Goal: Information Seeking & Learning: Learn about a topic

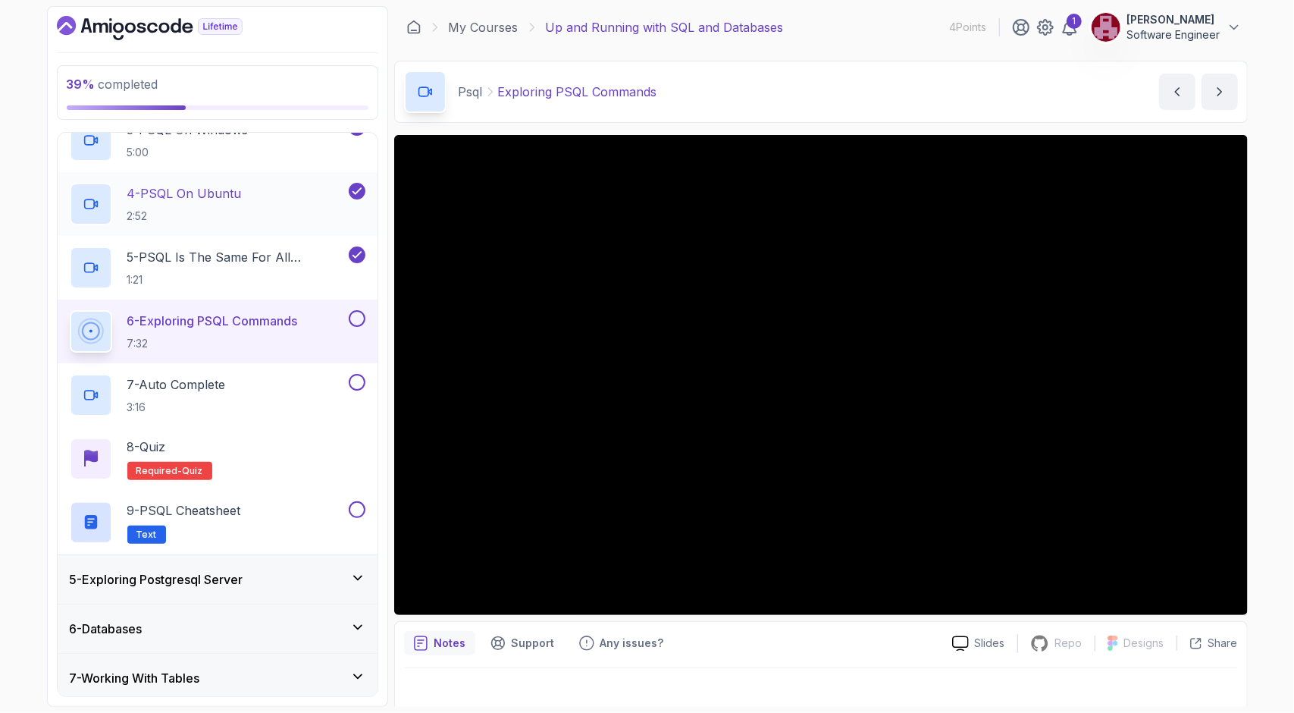
scroll to position [399, 0]
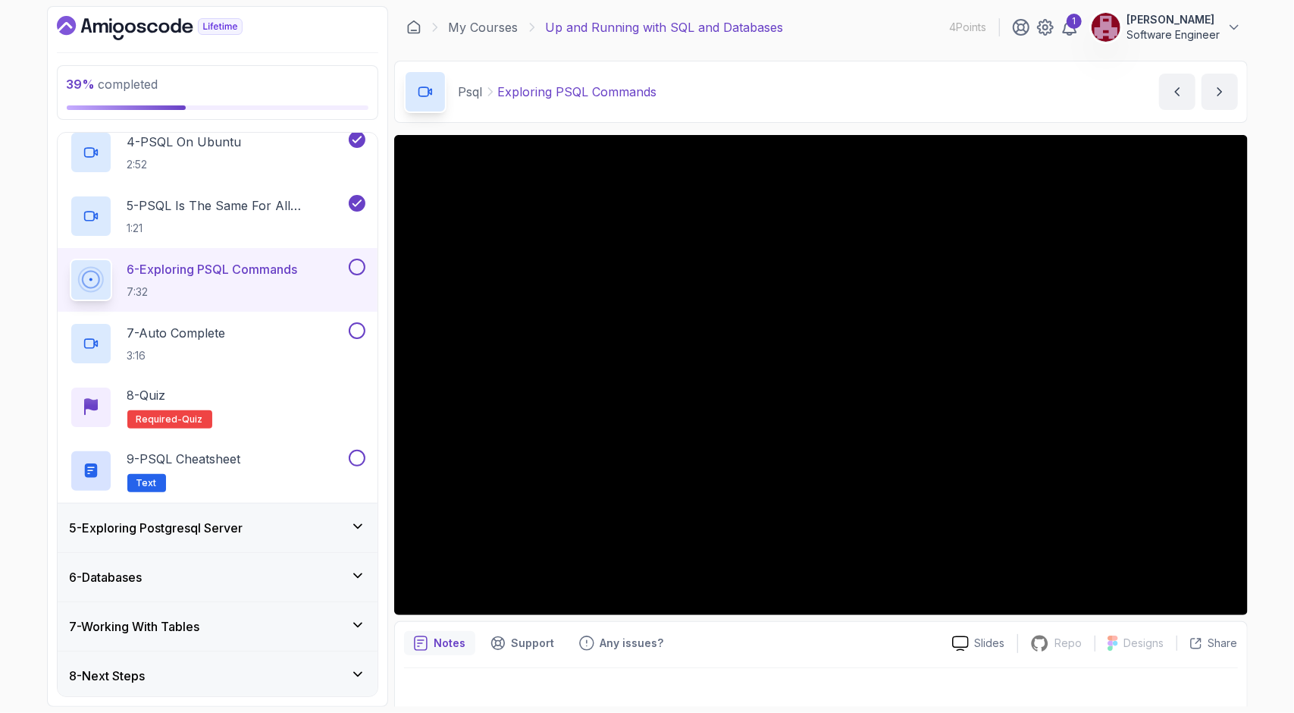
click at [299, 528] on div "5 - Exploring Postgresql Server" at bounding box center [218, 527] width 296 height 18
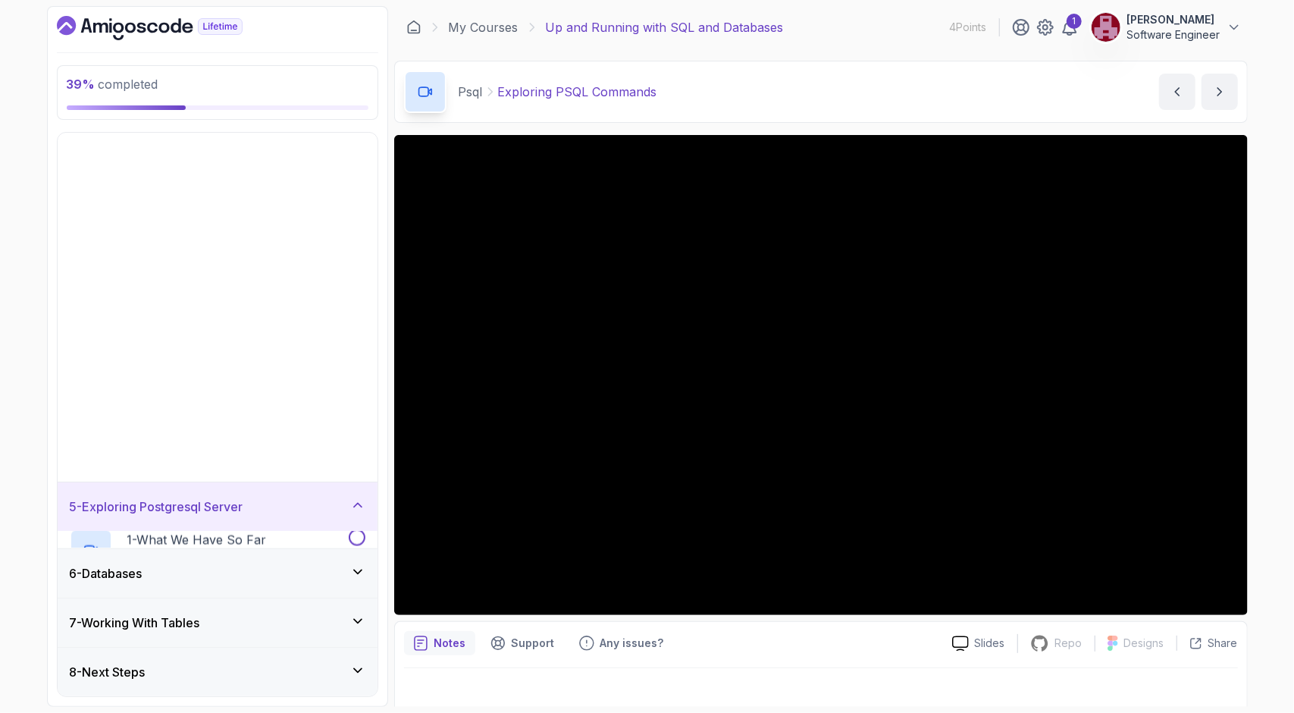
scroll to position [0, 0]
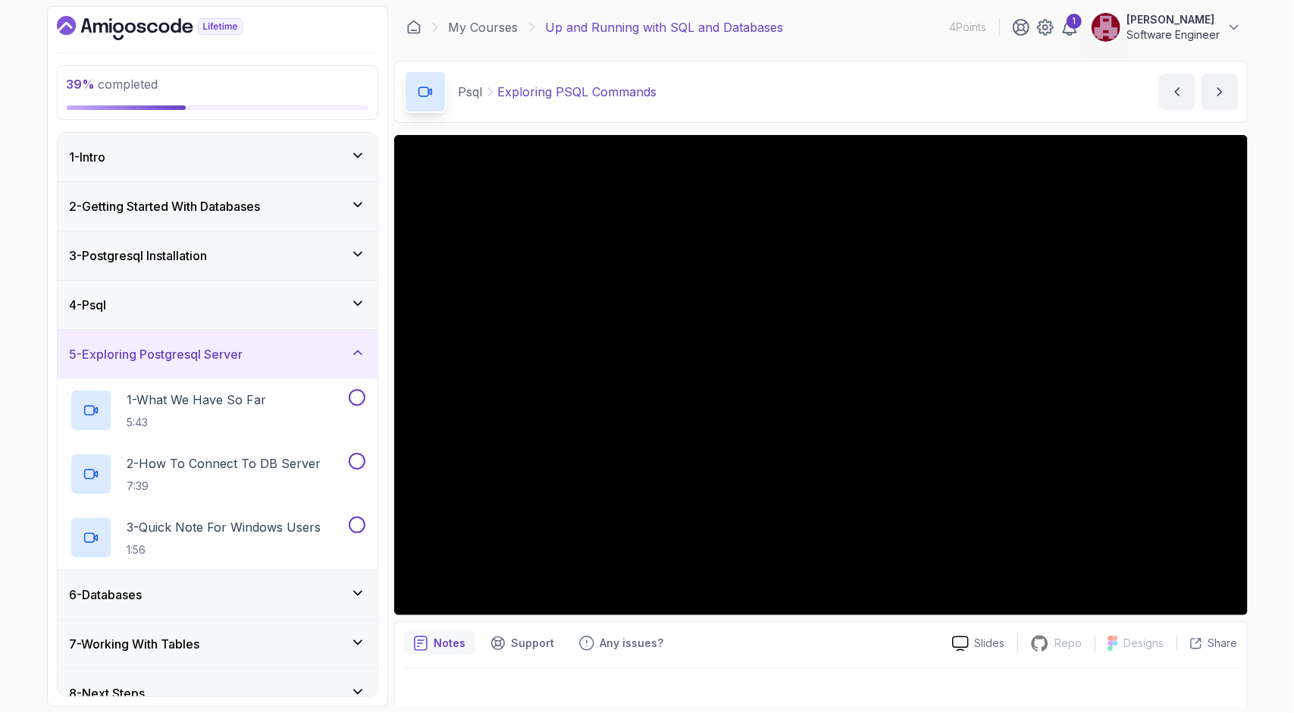
click at [293, 586] on div "6 - Databases" at bounding box center [218, 594] width 296 height 18
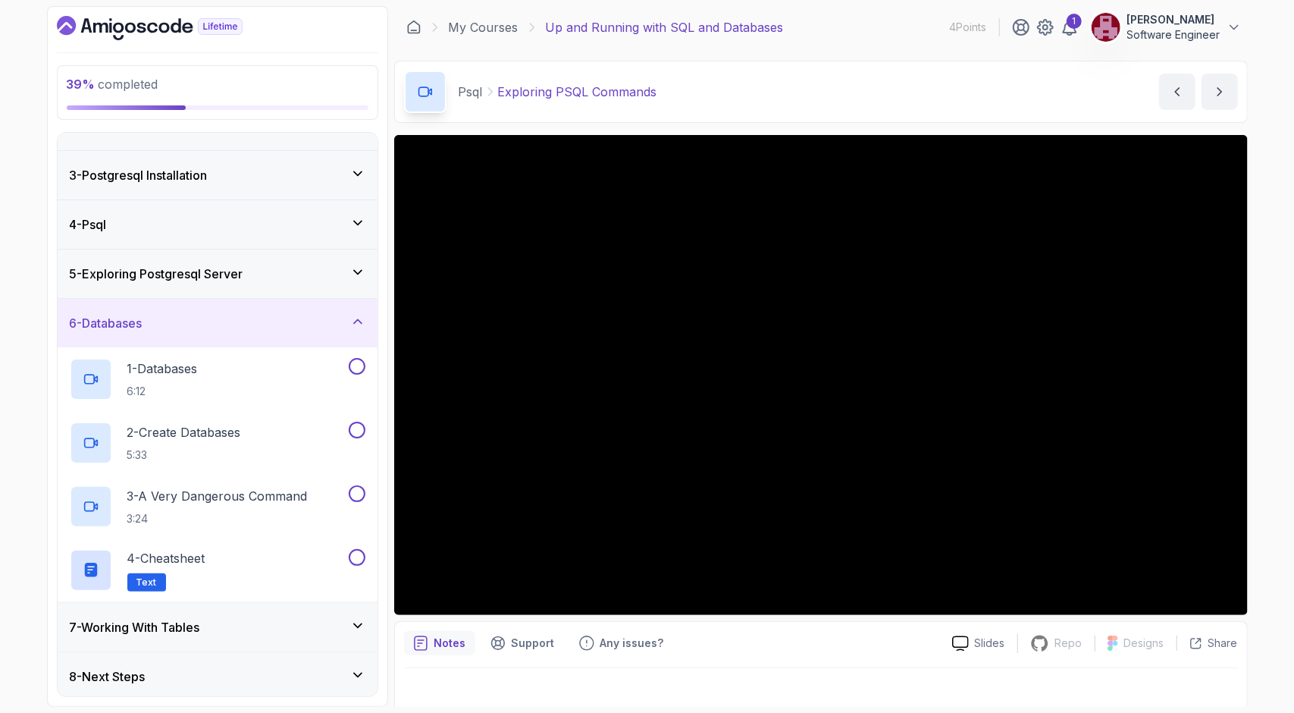
scroll to position [81, 0]
click at [283, 641] on div "7 - Working With Tables" at bounding box center [218, 626] width 320 height 49
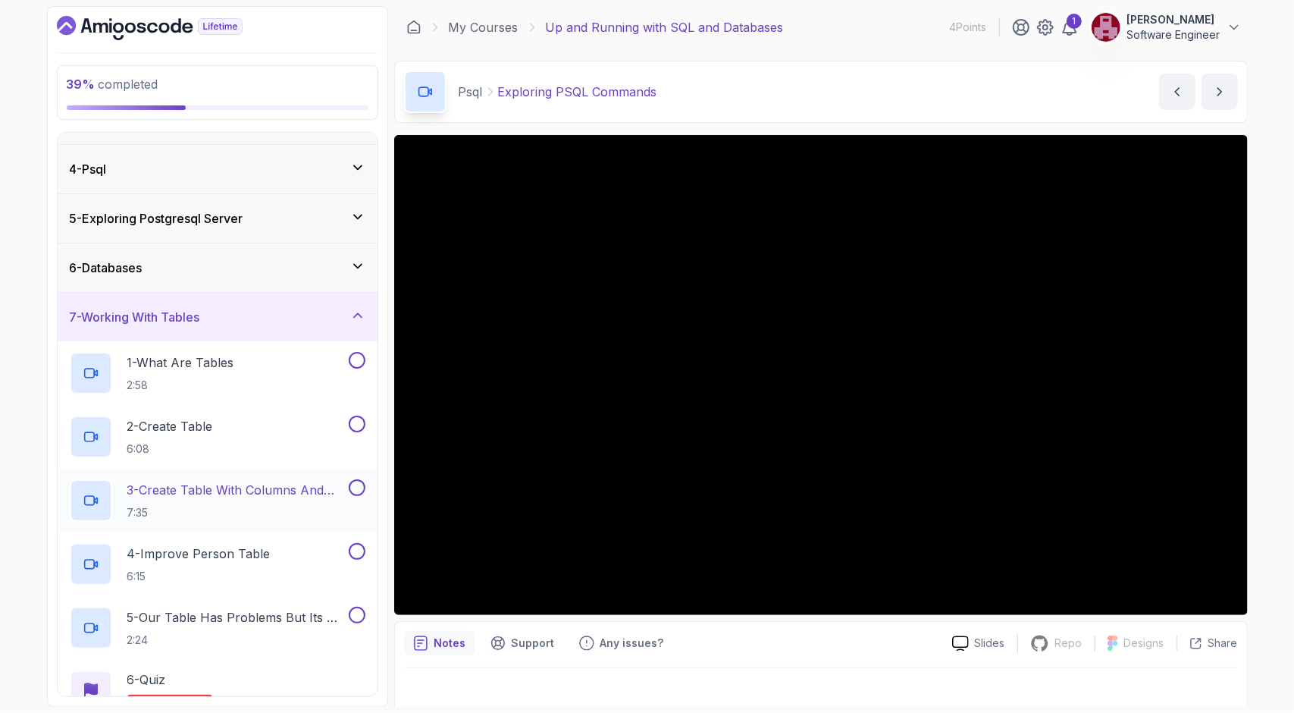
scroll to position [208, 0]
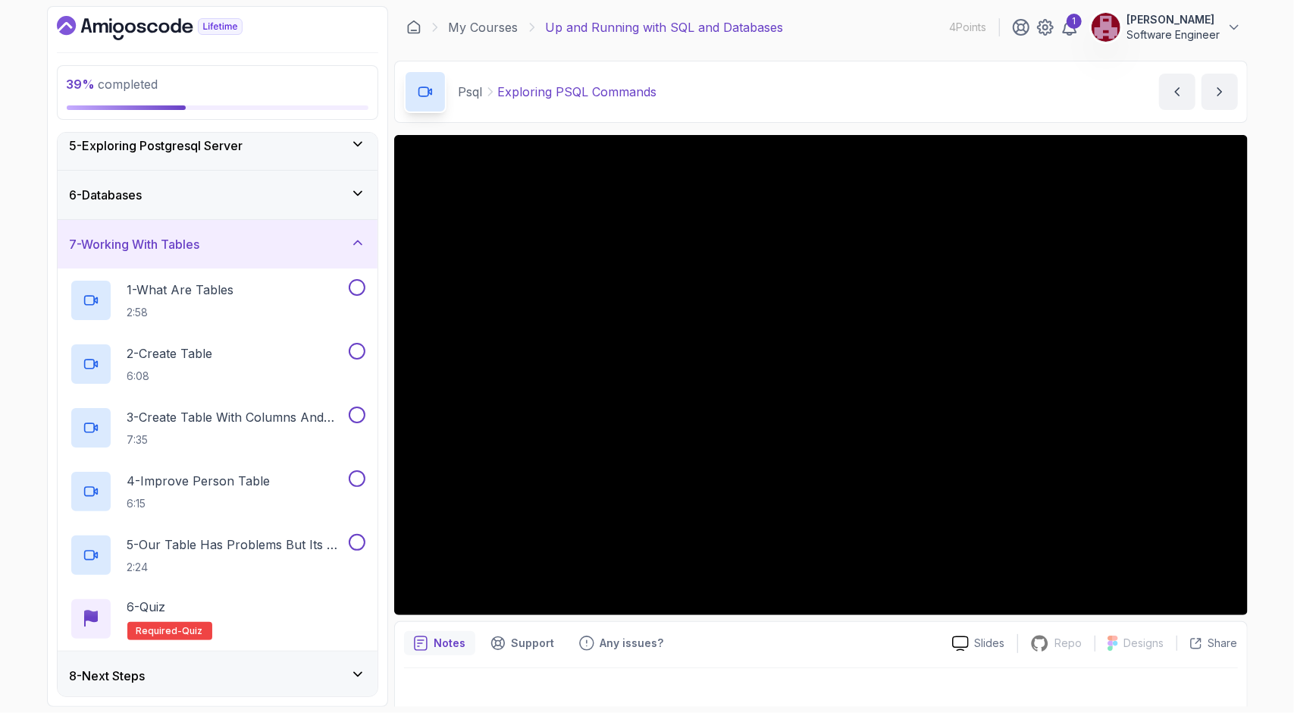
click at [268, 674] on div "8 - Next Steps" at bounding box center [218, 675] width 296 height 18
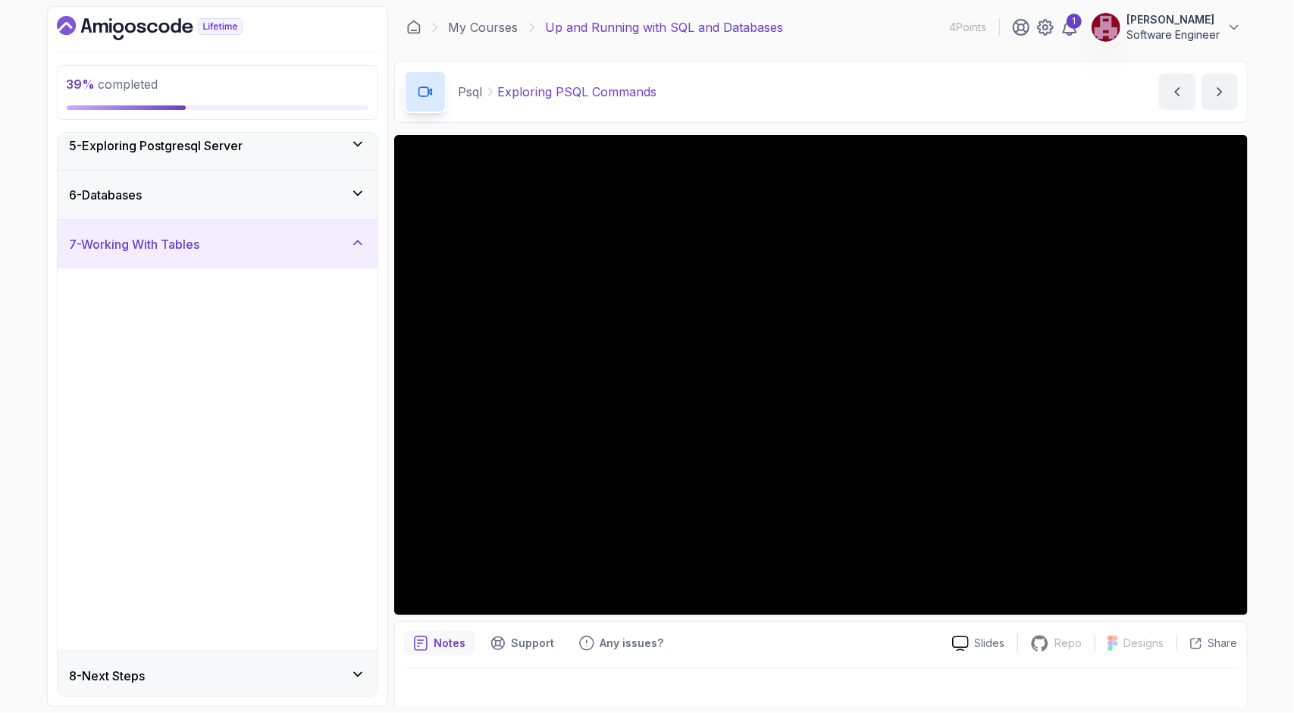
scroll to position [0, 0]
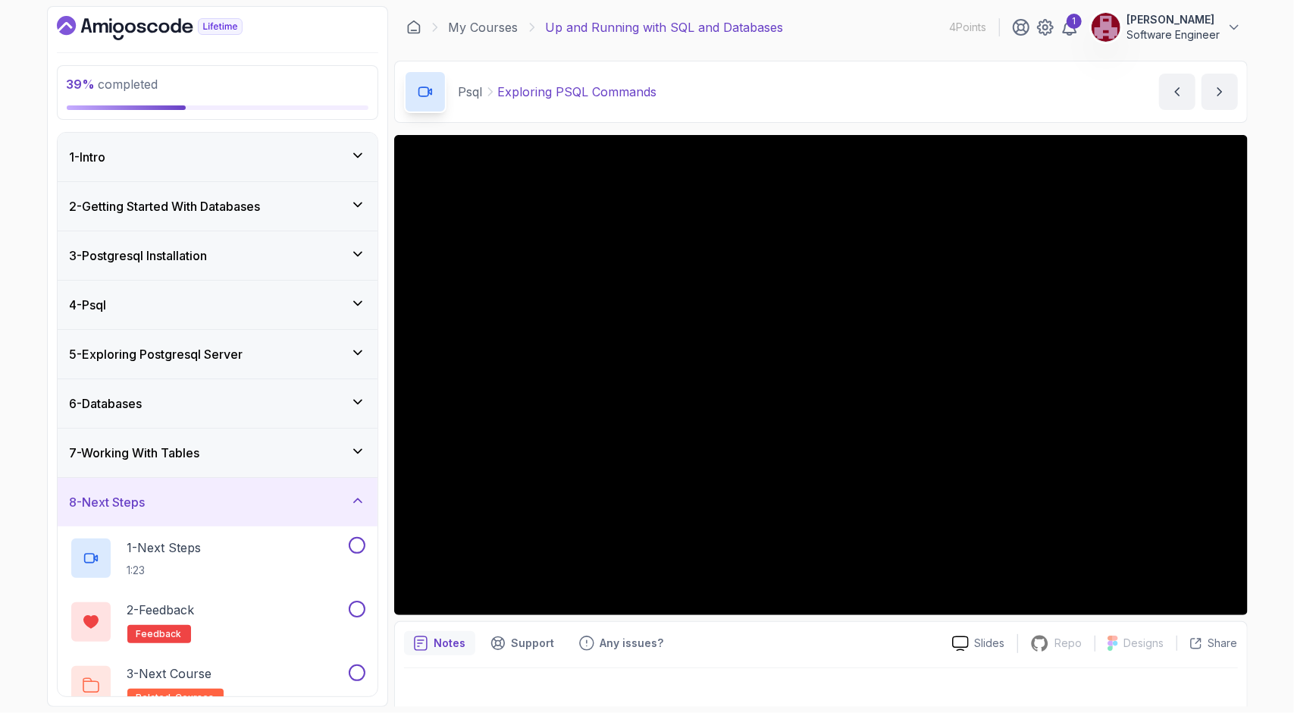
click at [235, 379] on div "6 - Databases" at bounding box center [218, 403] width 320 height 49
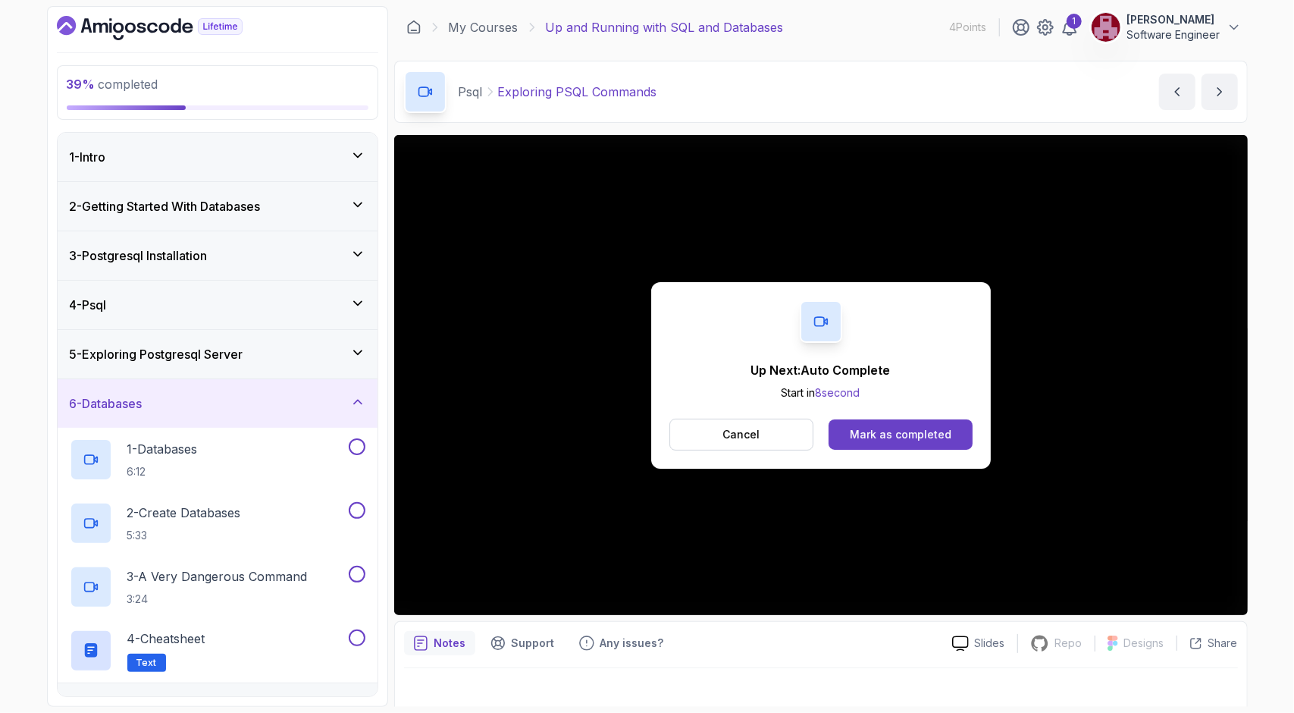
click at [888, 418] on div "Cancel Mark as completed" at bounding box center [820, 434] width 303 height 32
click at [888, 427] on div "Mark as completed" at bounding box center [901, 434] width 102 height 15
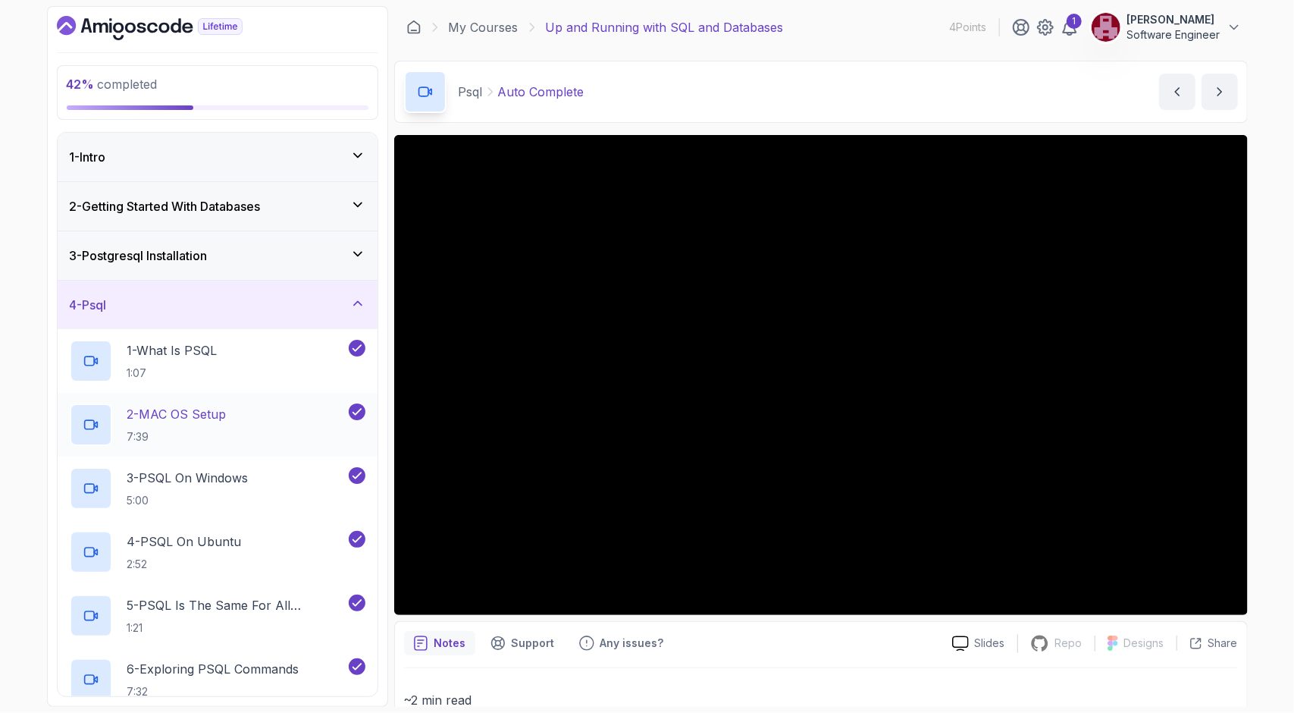
scroll to position [399, 0]
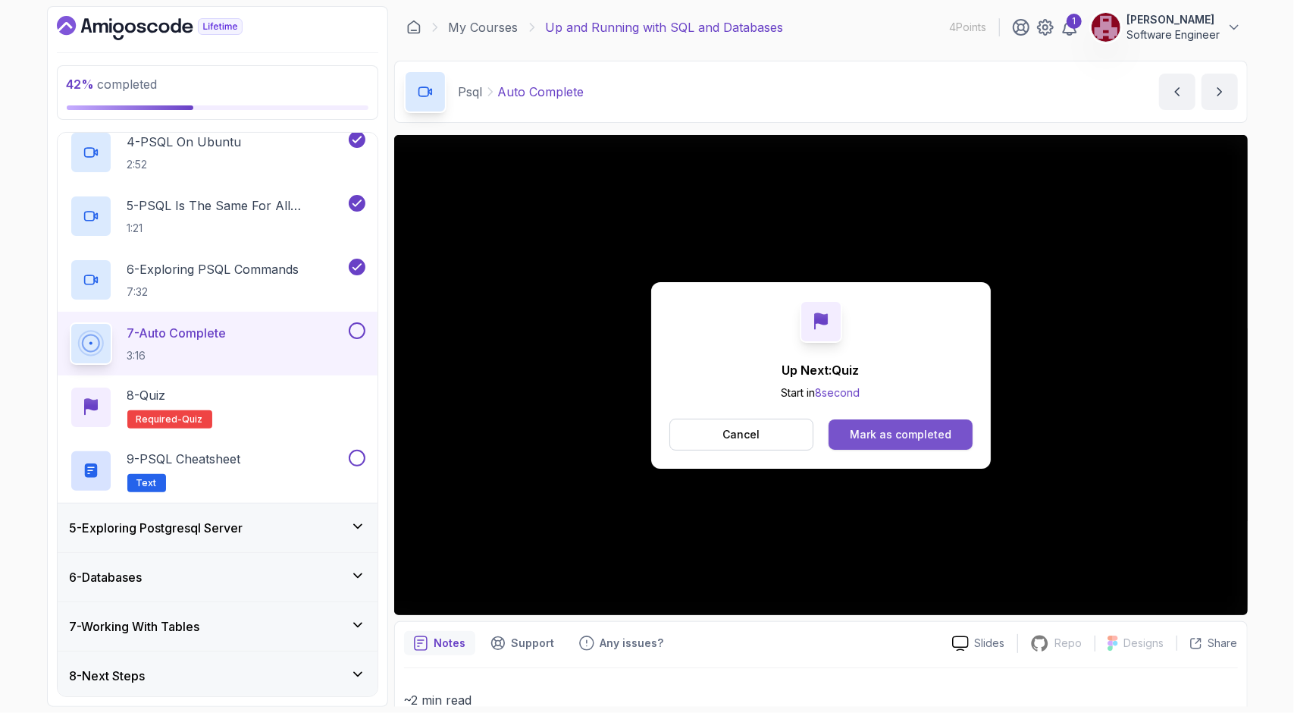
click at [937, 431] on div "Mark as completed" at bounding box center [901, 434] width 102 height 15
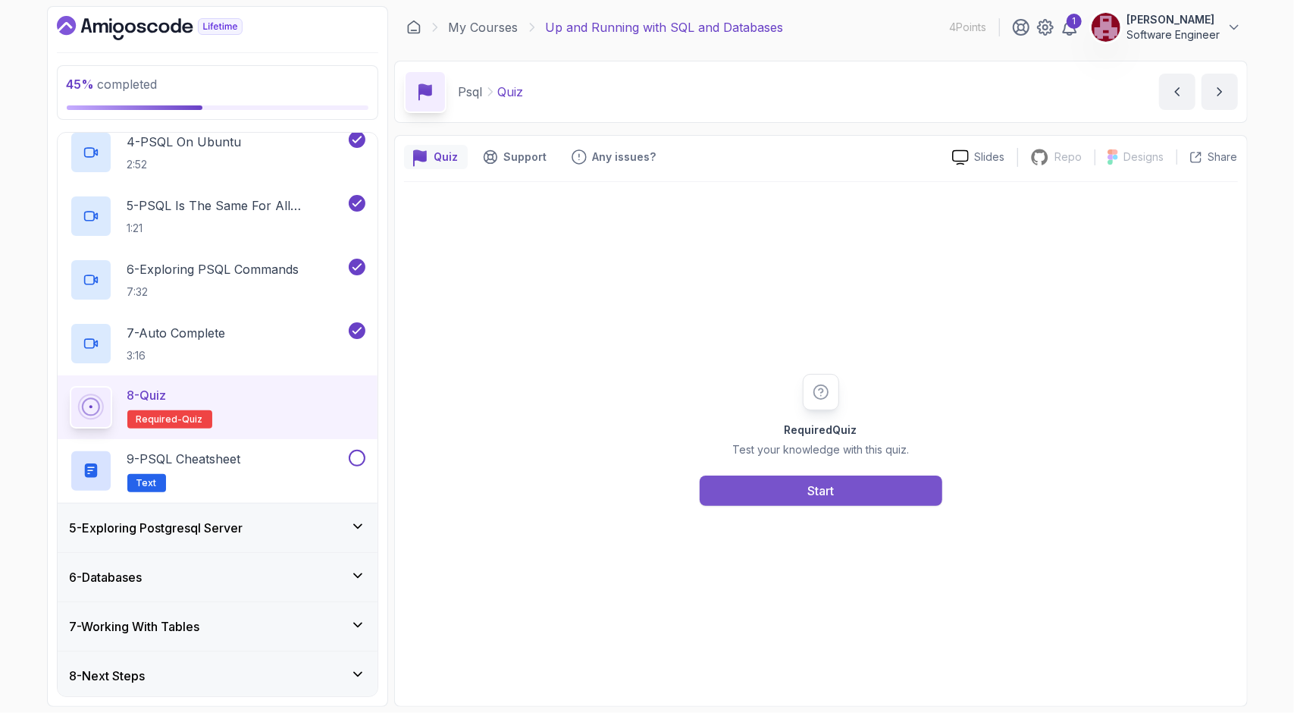
click at [870, 493] on button "Start" at bounding box center [821, 490] width 243 height 30
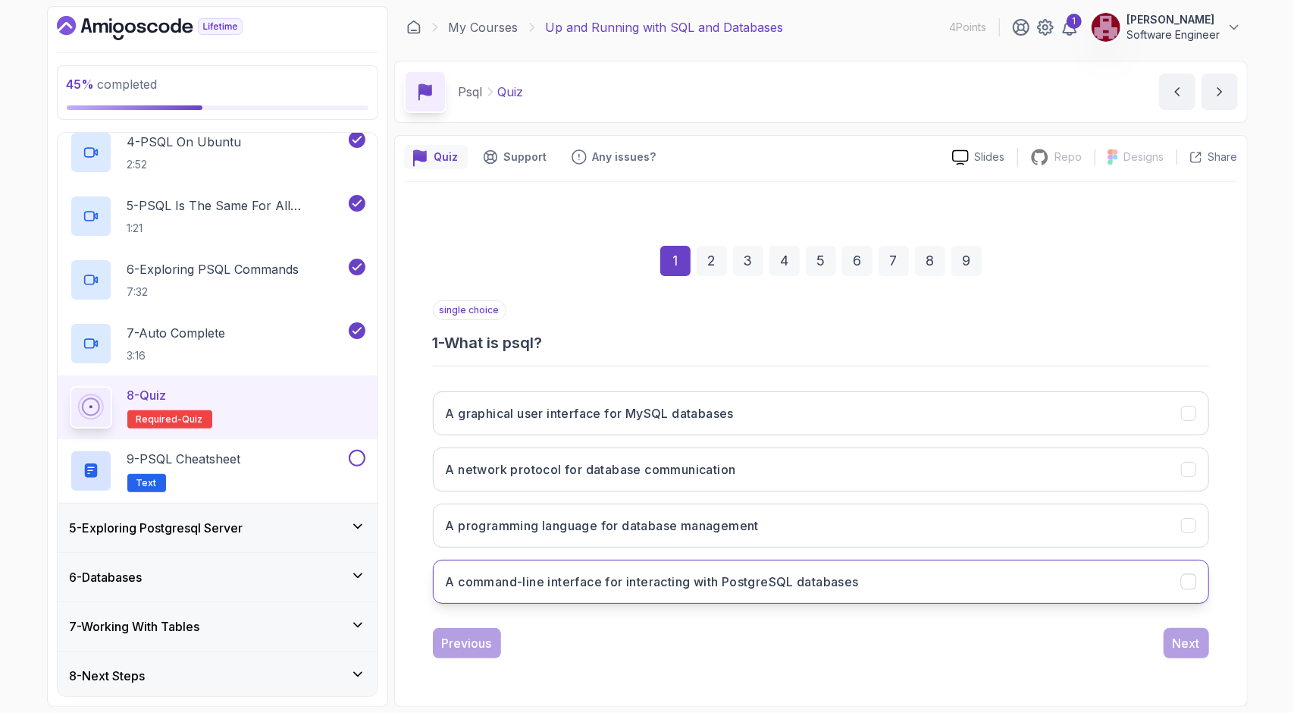
click at [711, 560] on button "A command-line interface for interacting with PostgreSQL databases" at bounding box center [821, 581] width 776 height 44
click at [1202, 656] on button "Next" at bounding box center [1186, 643] width 45 height 30
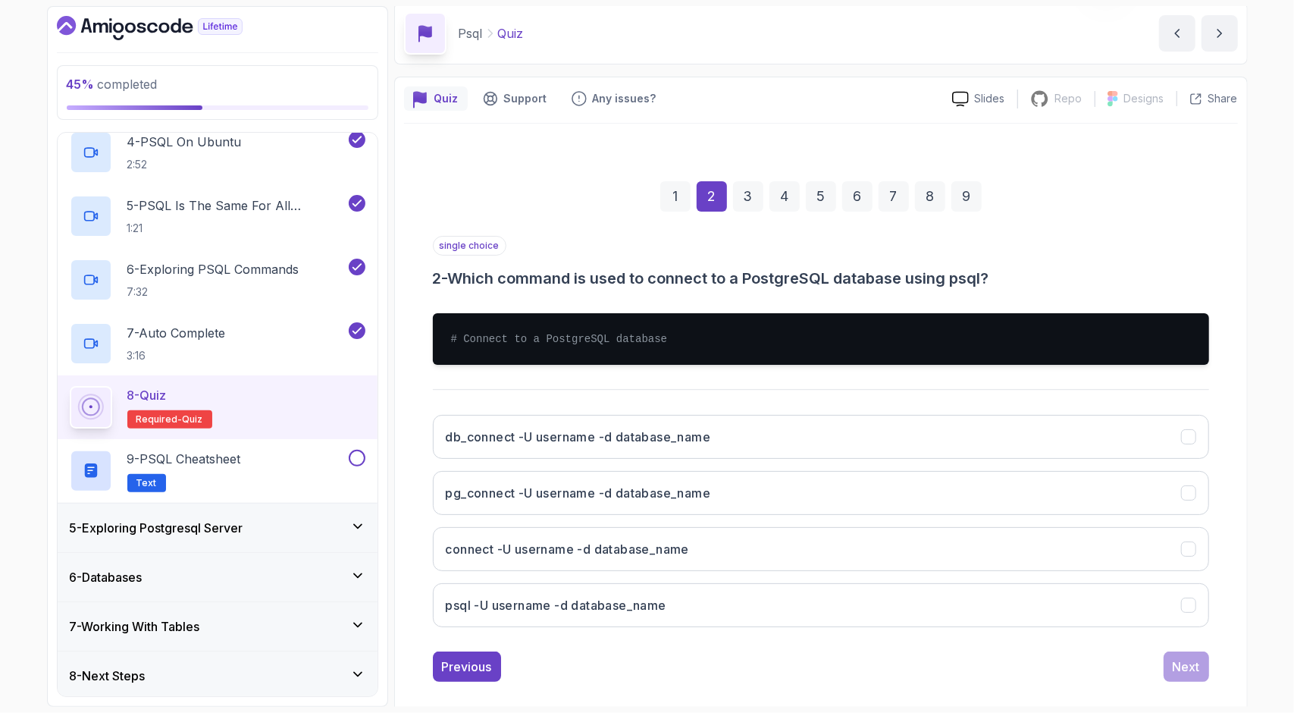
scroll to position [59, 0]
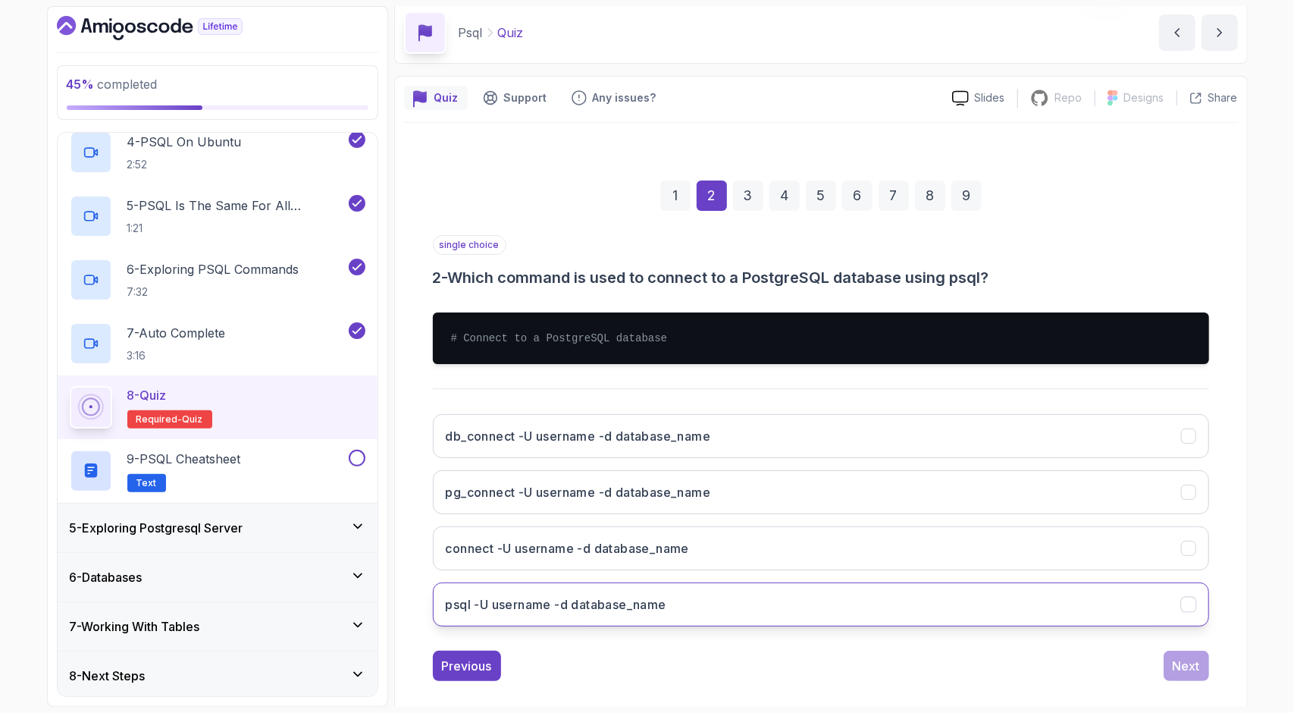
click at [577, 582] on button "psql -U username -d database_name" at bounding box center [821, 604] width 776 height 44
click at [1172, 663] on button "Next" at bounding box center [1186, 665] width 45 height 30
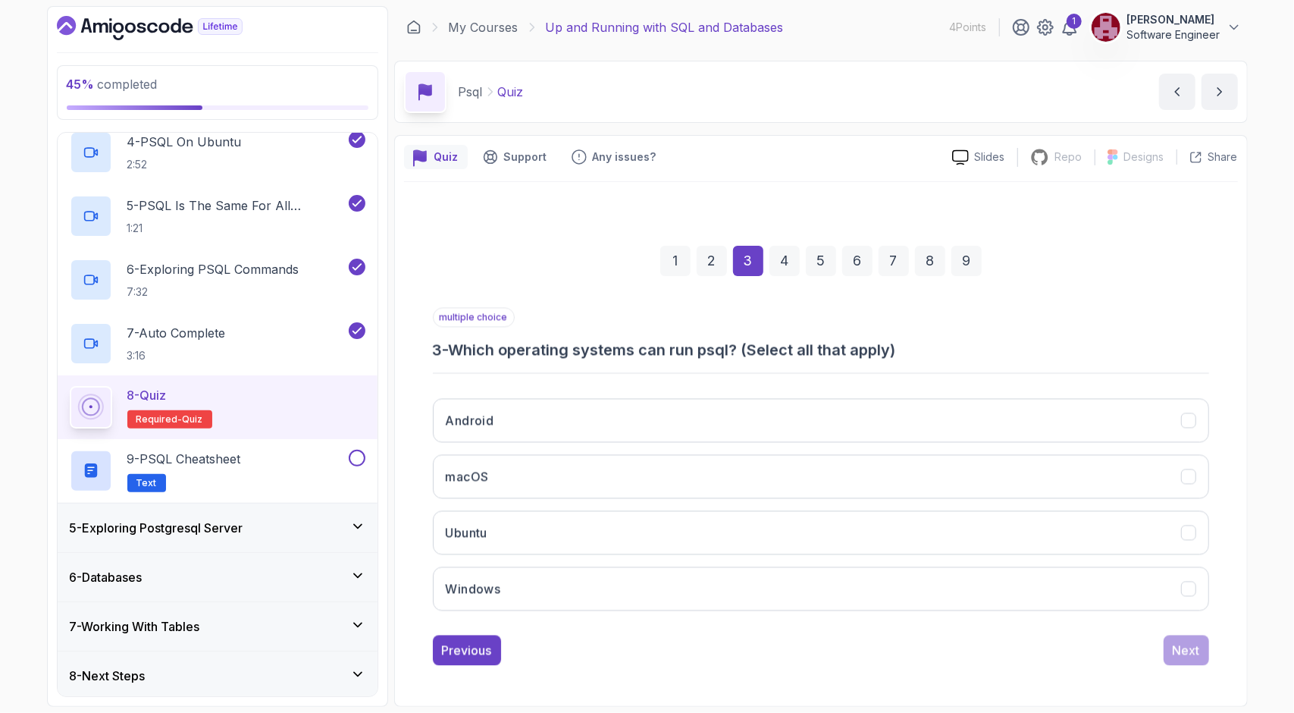
scroll to position [0, 0]
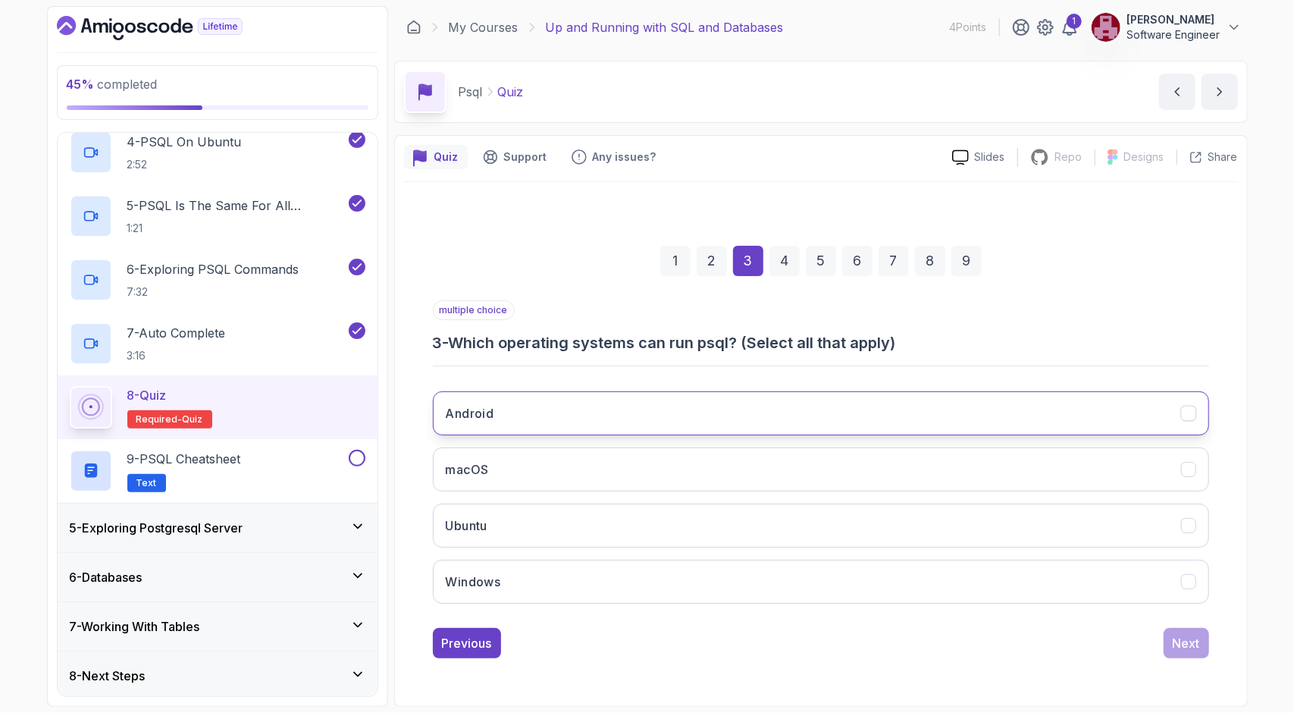
click at [606, 415] on button "Android" at bounding box center [821, 413] width 776 height 44
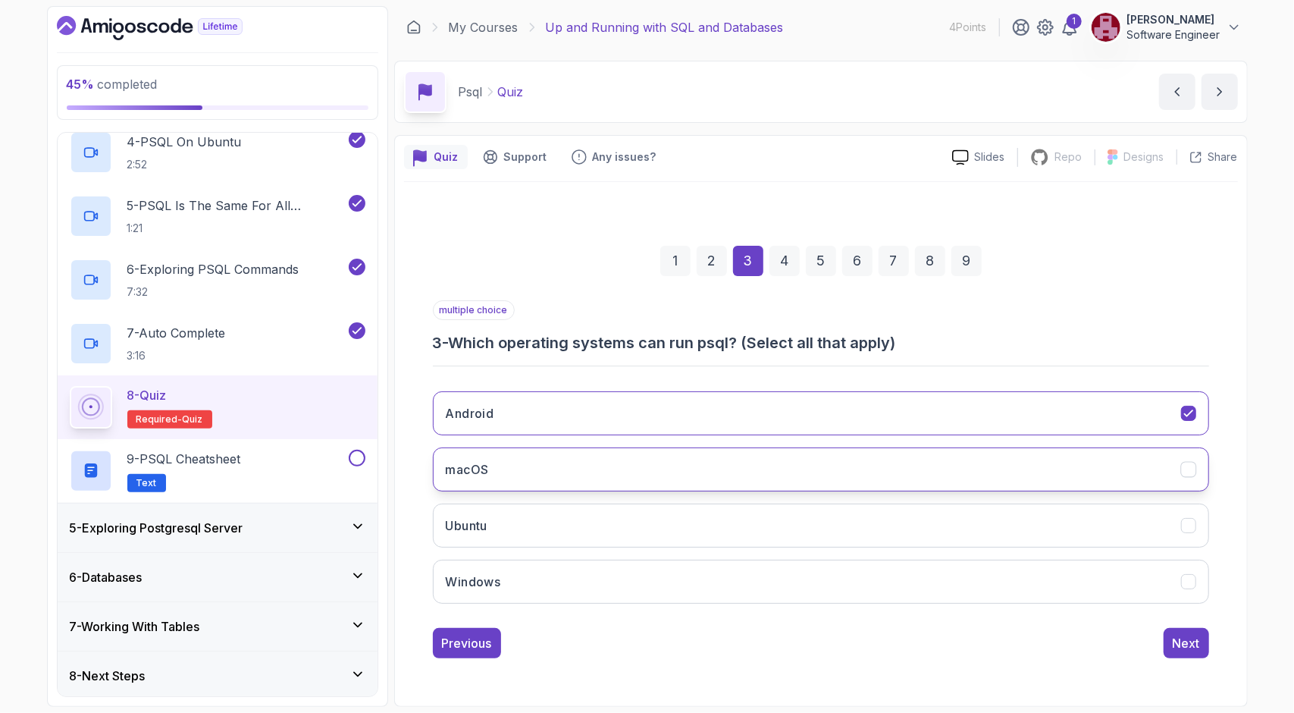
click at [587, 456] on button "macOS" at bounding box center [821, 469] width 776 height 44
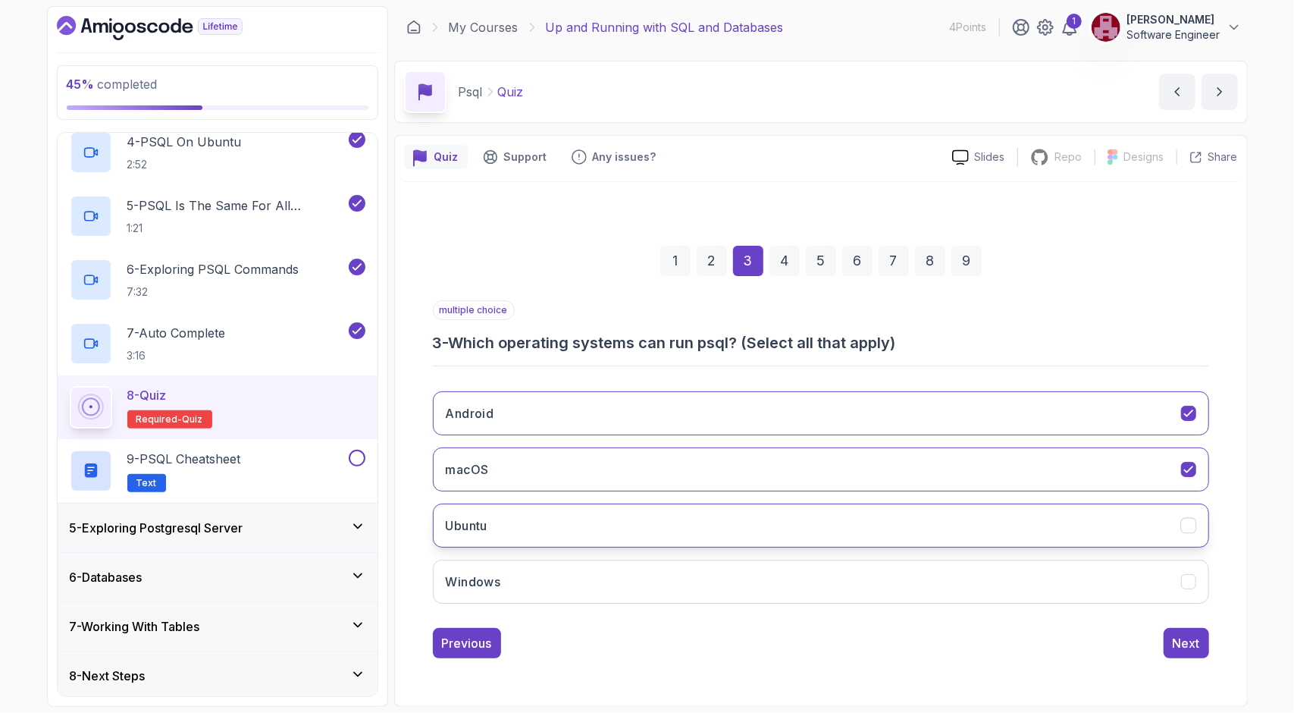
click at [567, 515] on button "Ubuntu" at bounding box center [821, 525] width 776 height 44
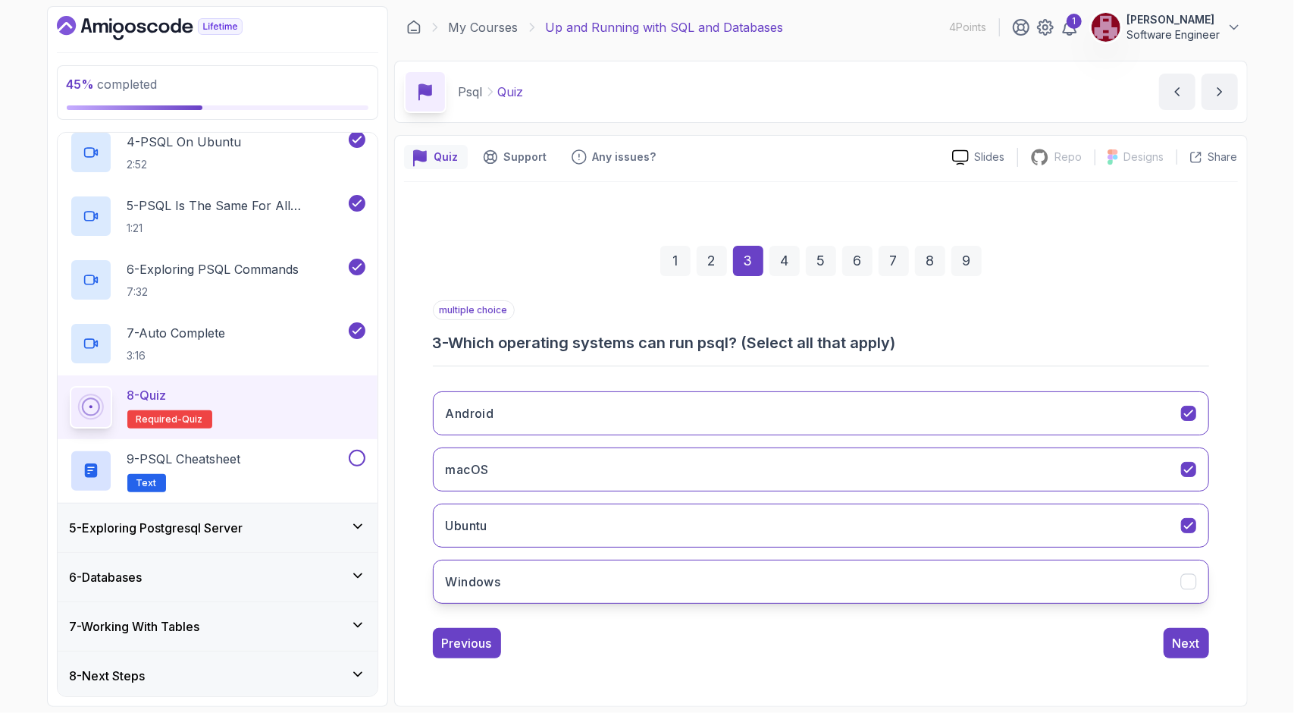
click at [575, 575] on button "Windows" at bounding box center [821, 581] width 776 height 44
click at [1200, 631] on button "Next" at bounding box center [1186, 643] width 45 height 30
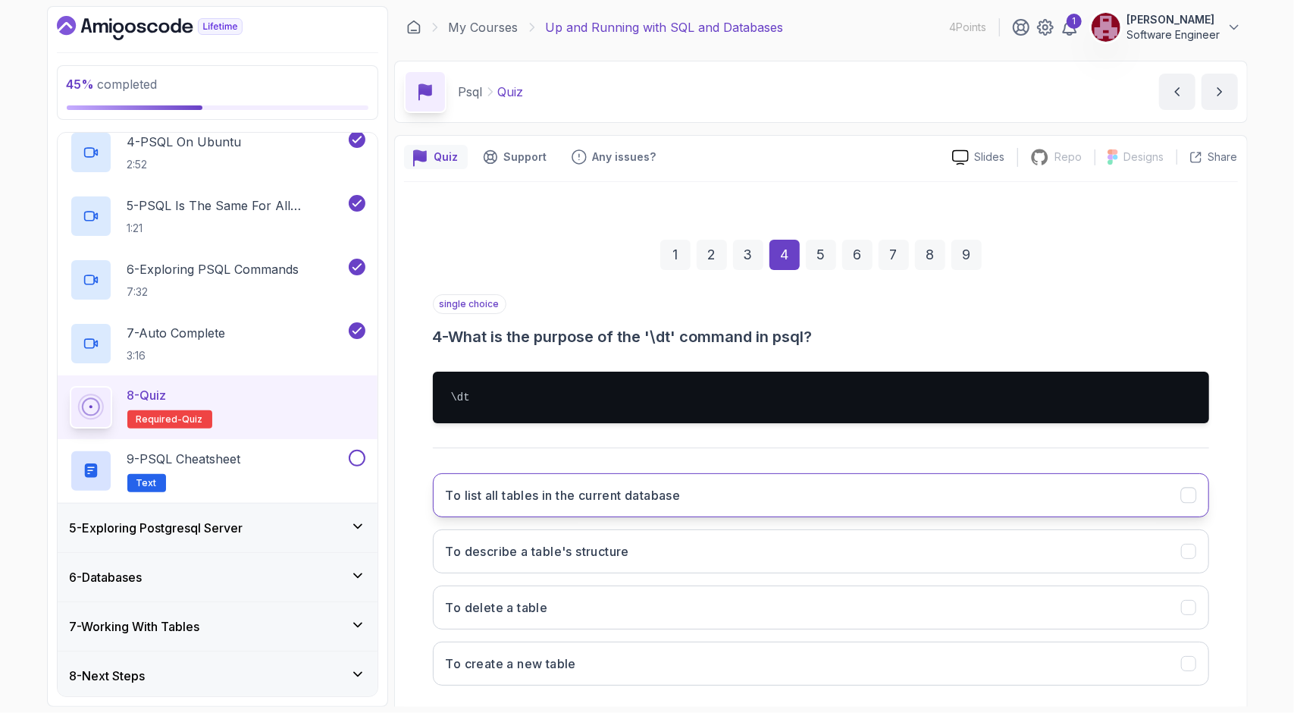
click at [782, 483] on button "To list all tables in the current database" at bounding box center [821, 495] width 776 height 44
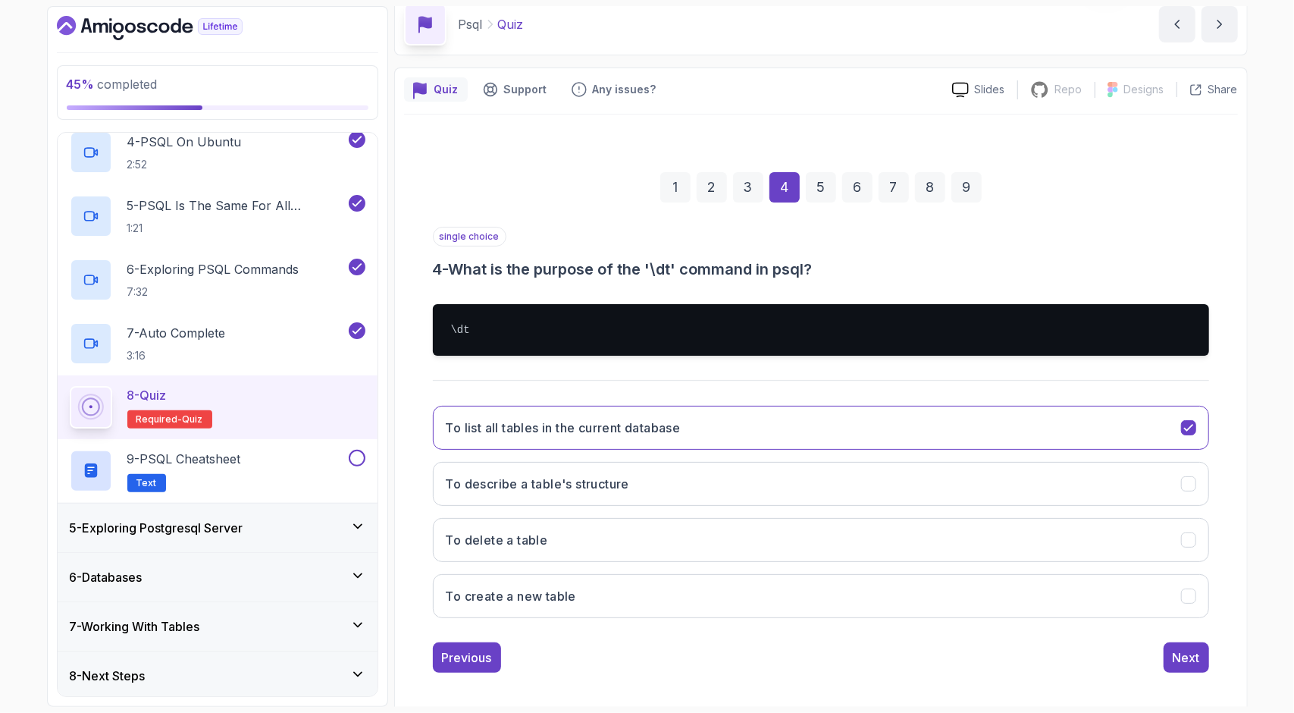
scroll to position [73, 0]
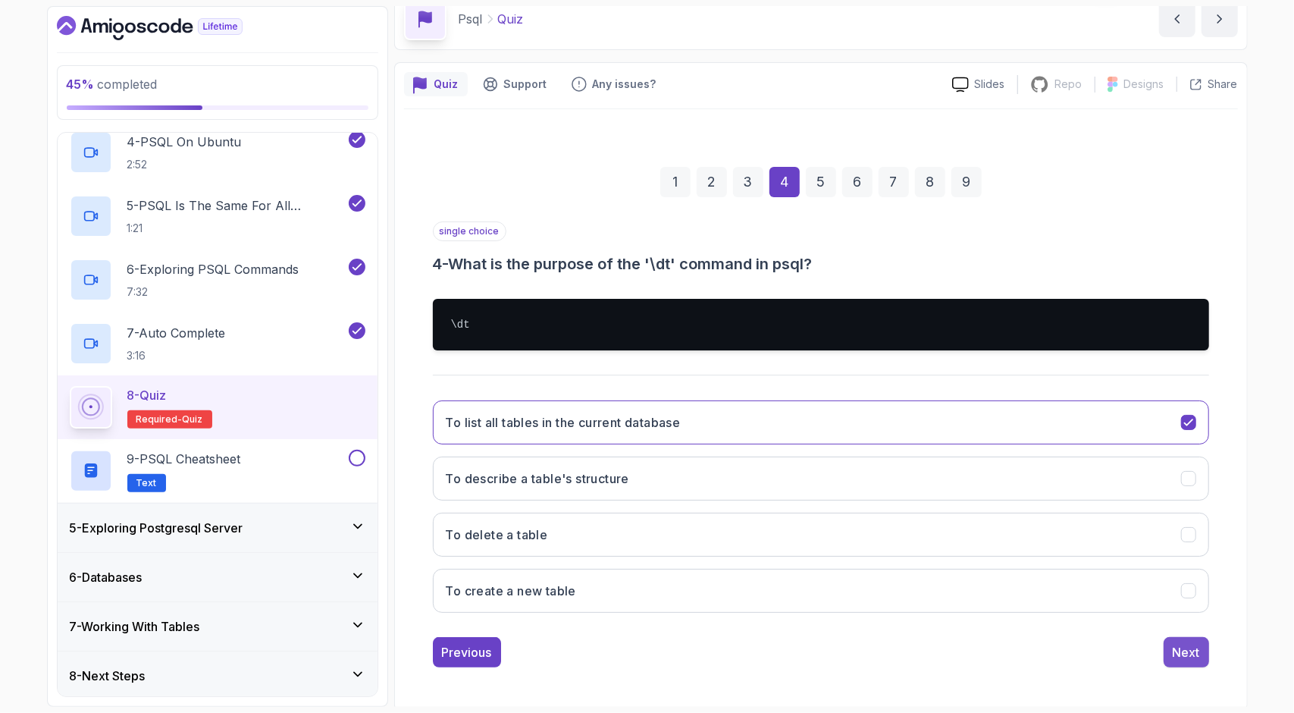
click at [1169, 650] on button "Next" at bounding box center [1186, 652] width 45 height 30
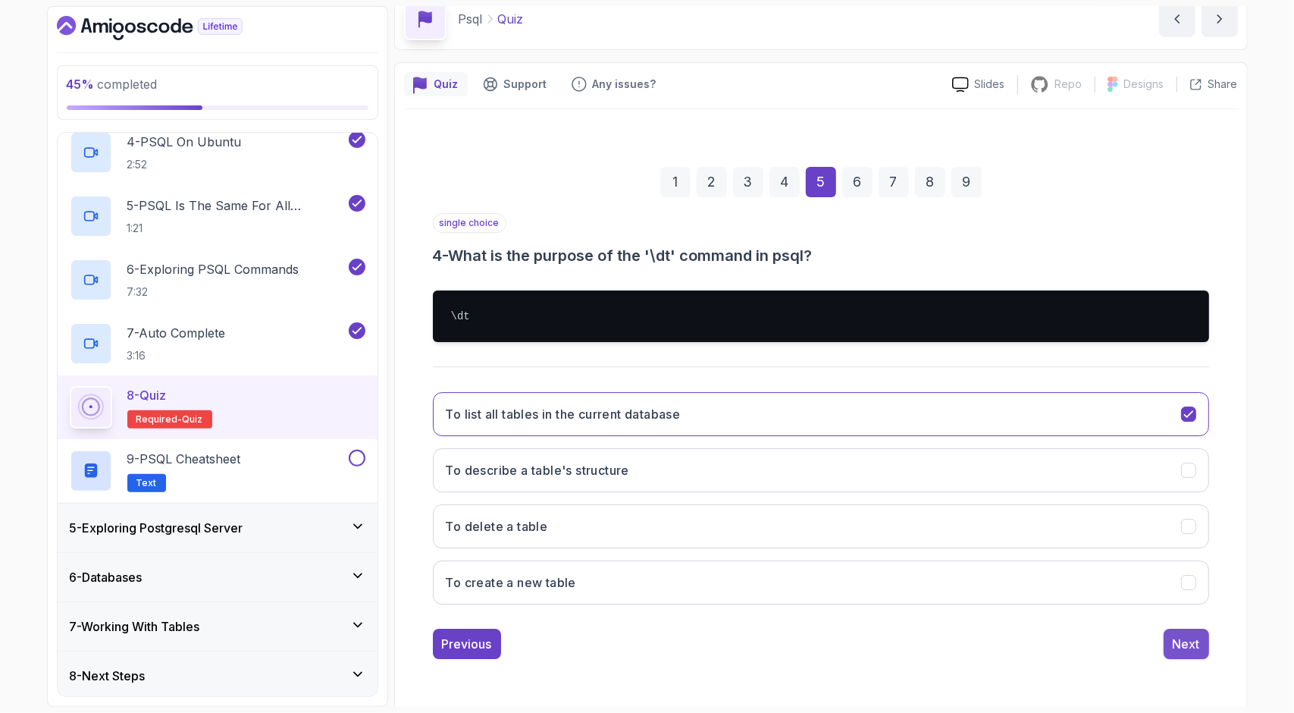
scroll to position [0, 0]
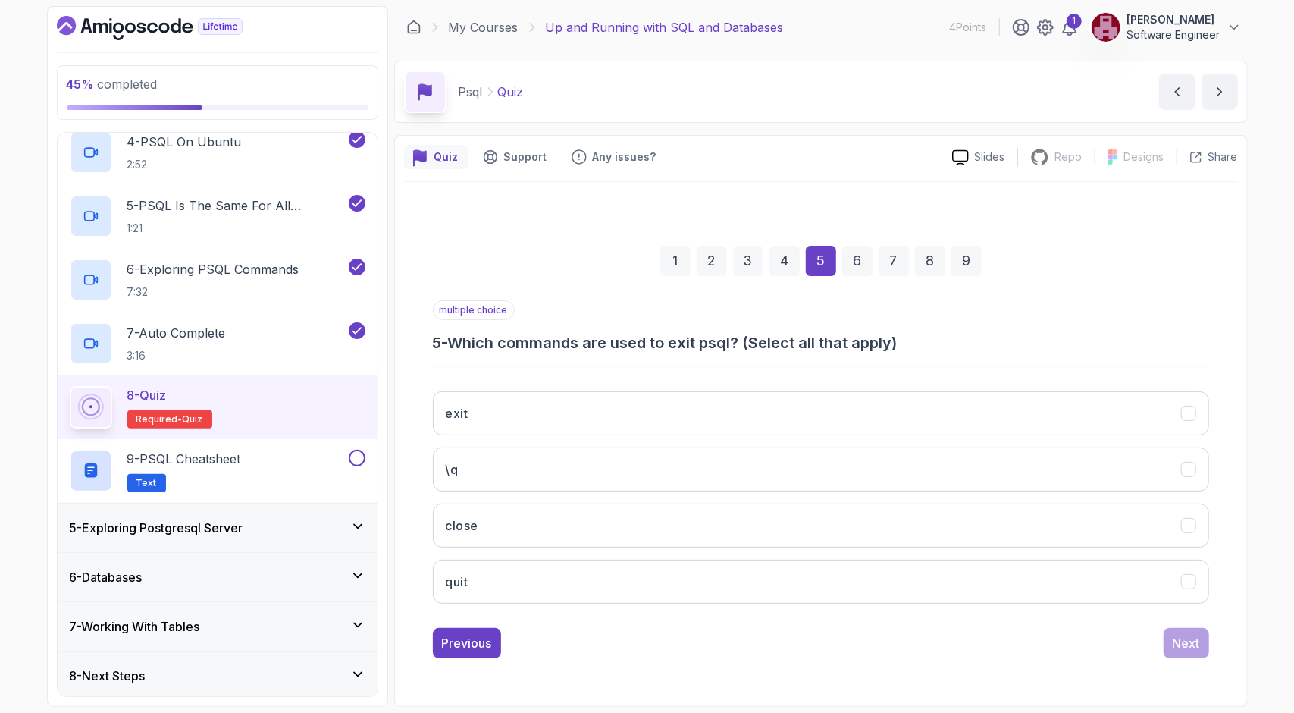
click at [423, 666] on div "1 2 3 4 5 6 7 8 9 multiple choice 5 - Which commands are used to exit psql? (Se…" at bounding box center [821, 439] width 834 height 461
click at [633, 447] on button "\q" at bounding box center [821, 469] width 776 height 44
click at [1190, 640] on div "Next" at bounding box center [1186, 643] width 27 height 18
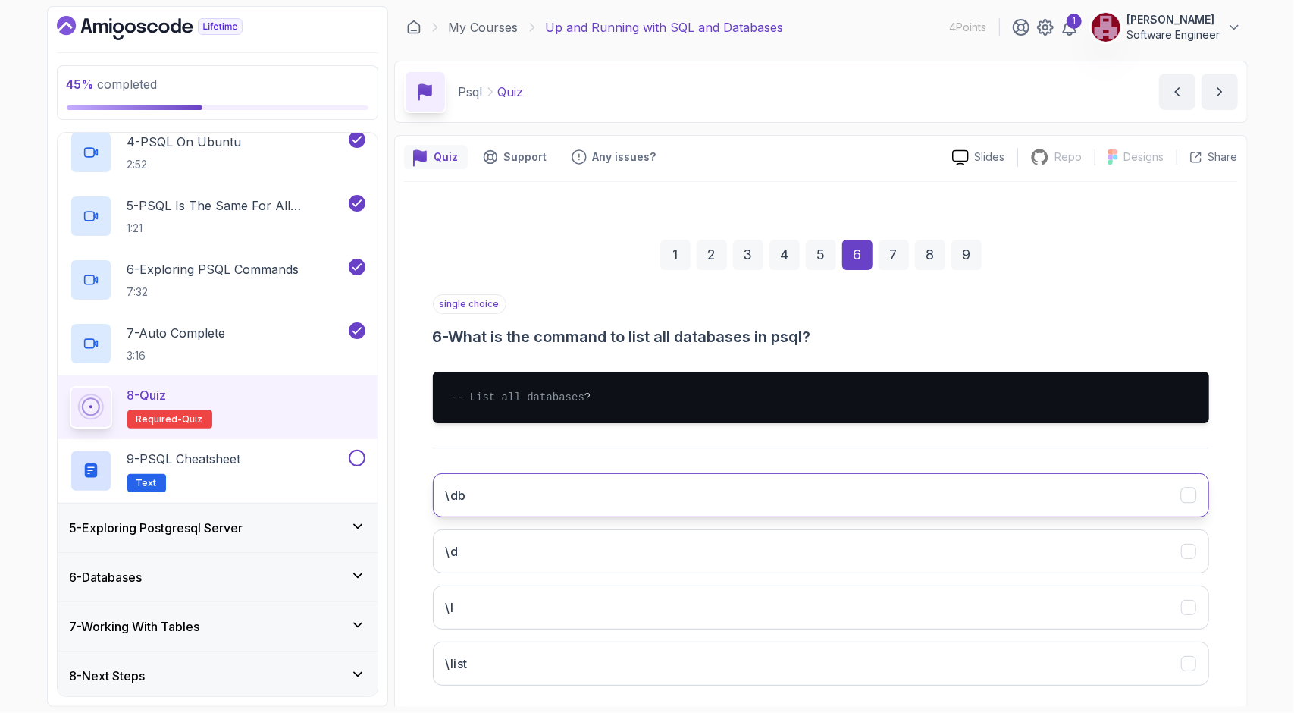
click at [799, 495] on button "\db" at bounding box center [821, 495] width 776 height 44
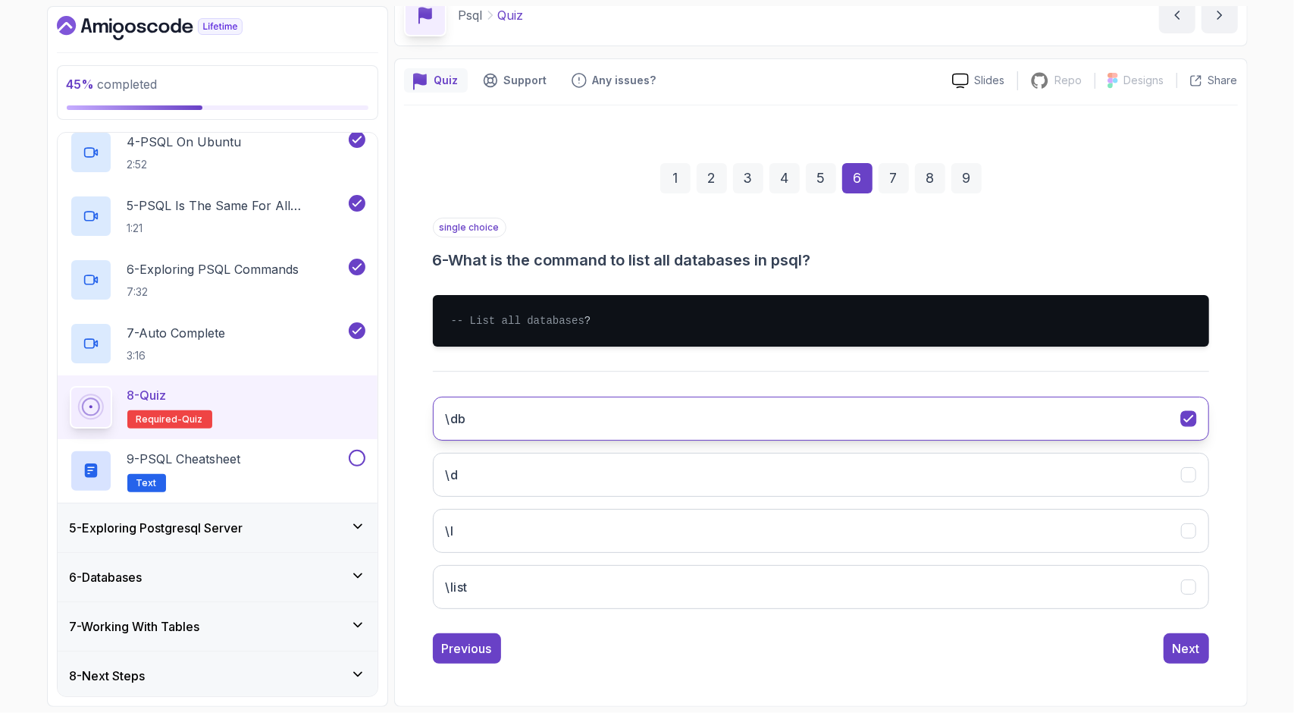
scroll to position [88, 0]
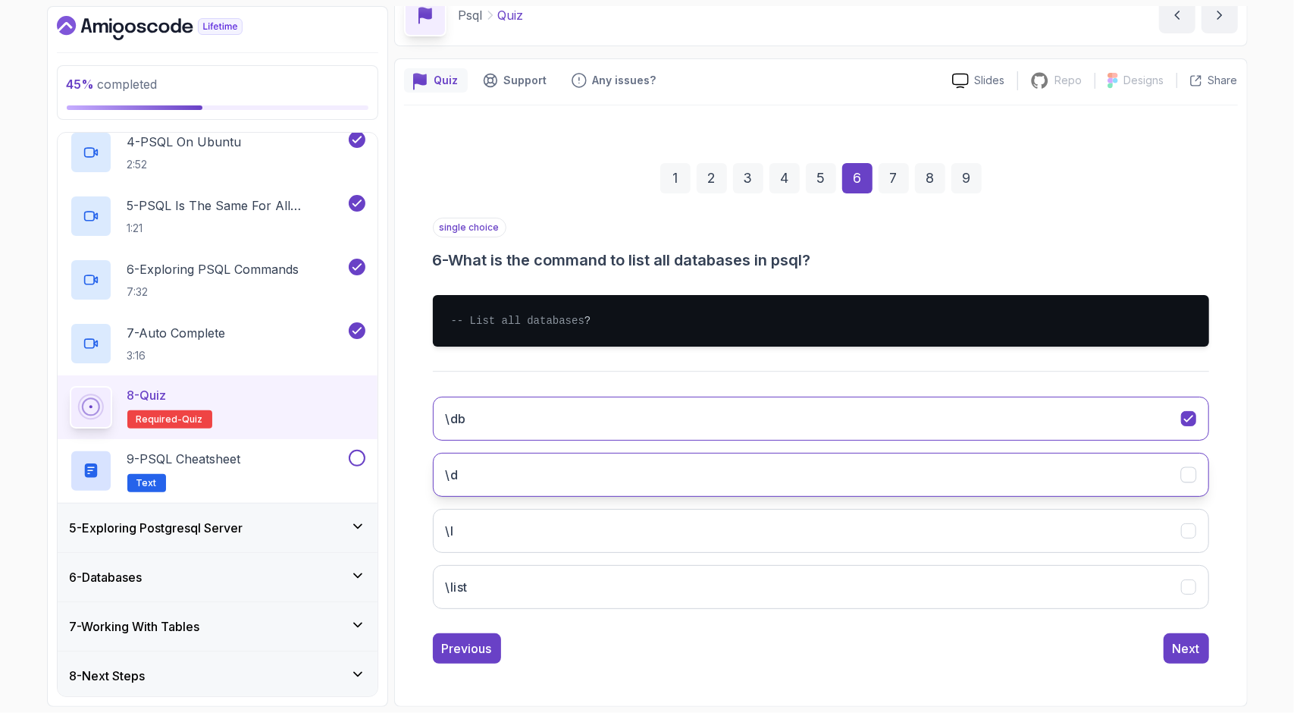
click at [669, 484] on button "\d" at bounding box center [821, 475] width 776 height 44
click at [484, 520] on button "\l" at bounding box center [821, 531] width 776 height 44
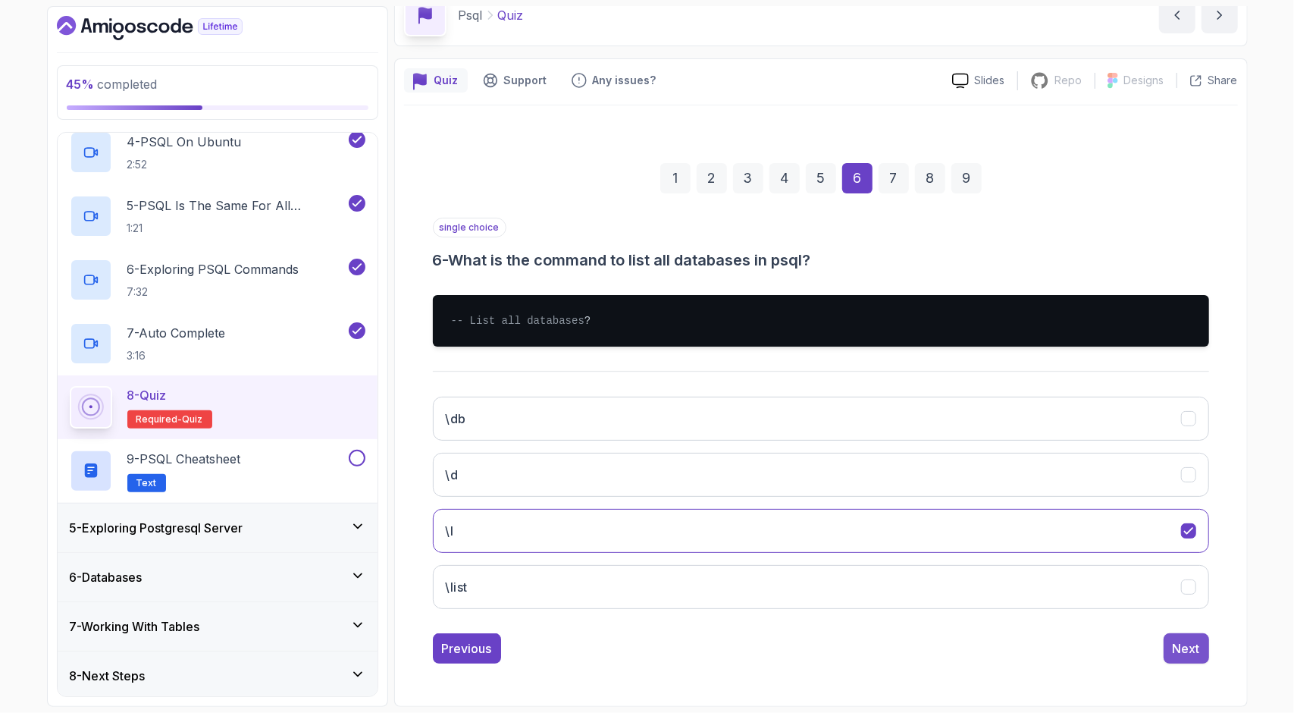
click at [1193, 656] on div "Next" at bounding box center [1186, 648] width 27 height 18
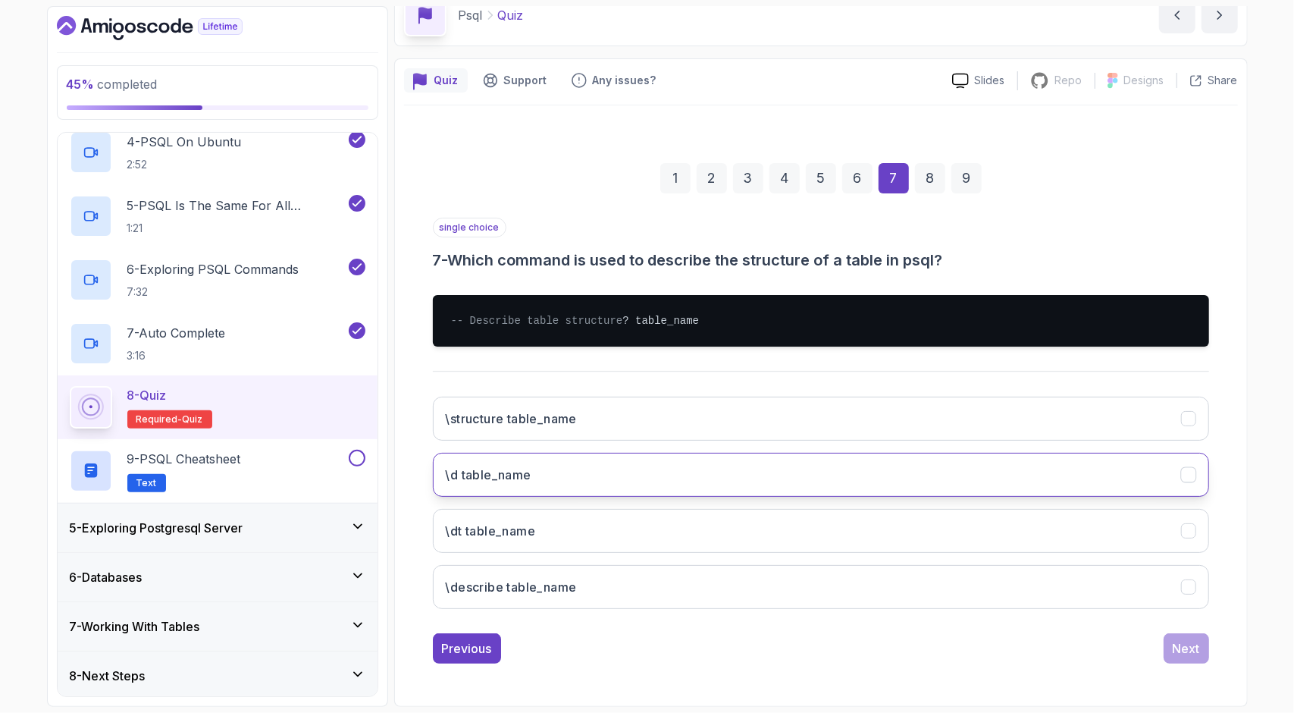
click at [790, 487] on button "\d table_name" at bounding box center [821, 475] width 776 height 44
click at [1189, 637] on button "Next" at bounding box center [1186, 648] width 45 height 30
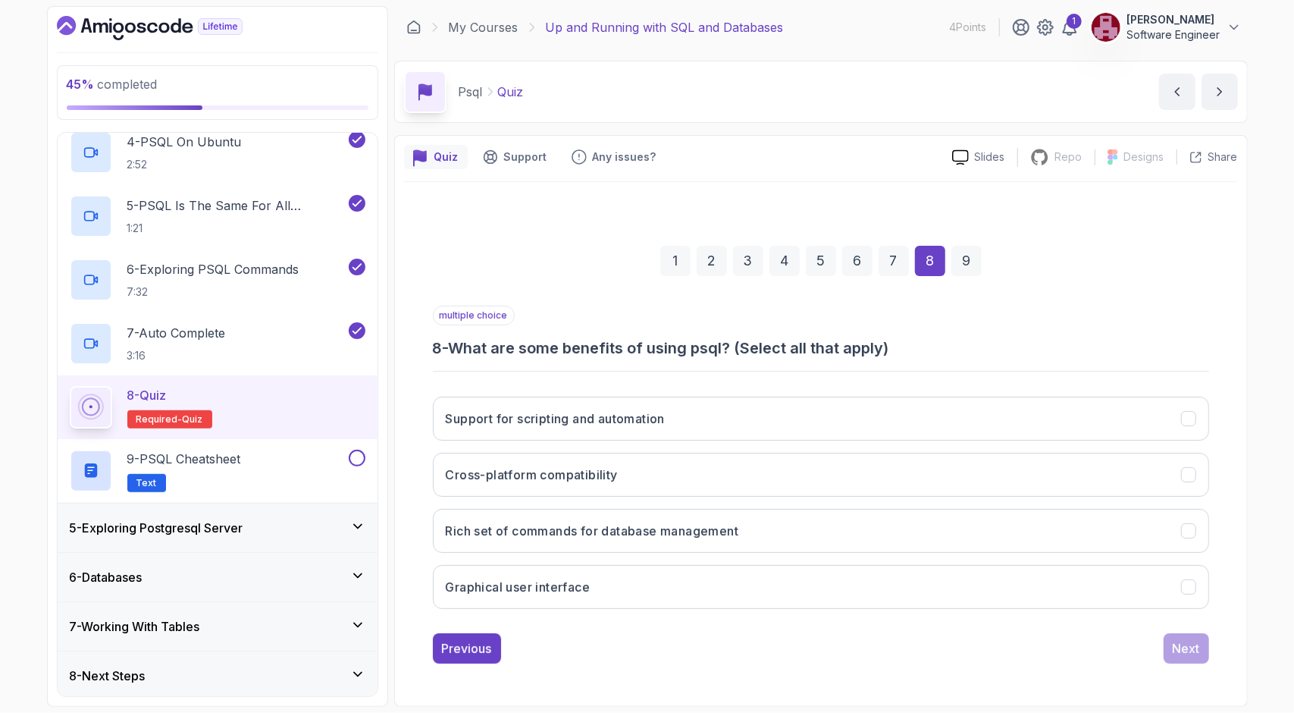
scroll to position [0, 0]
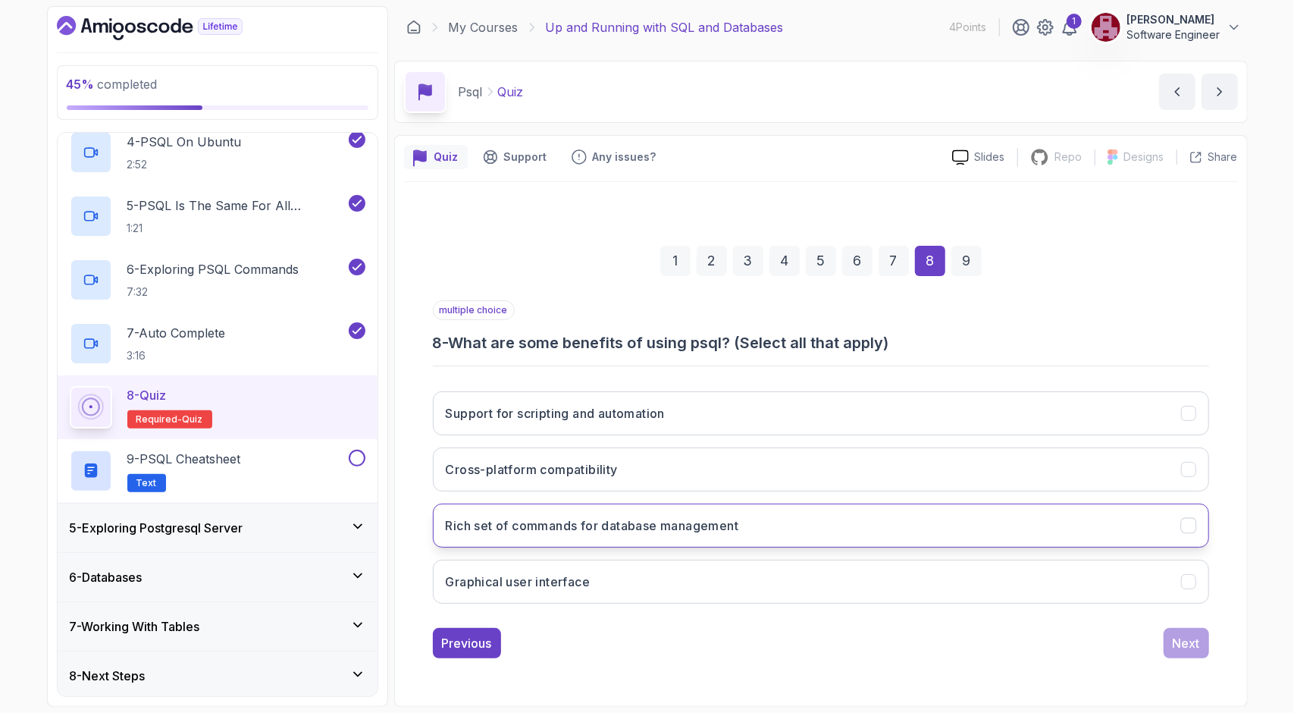
click at [541, 528] on h3 "Rich set of commands for database management" at bounding box center [592, 525] width 293 height 18
click at [1207, 647] on button "Next" at bounding box center [1186, 643] width 45 height 30
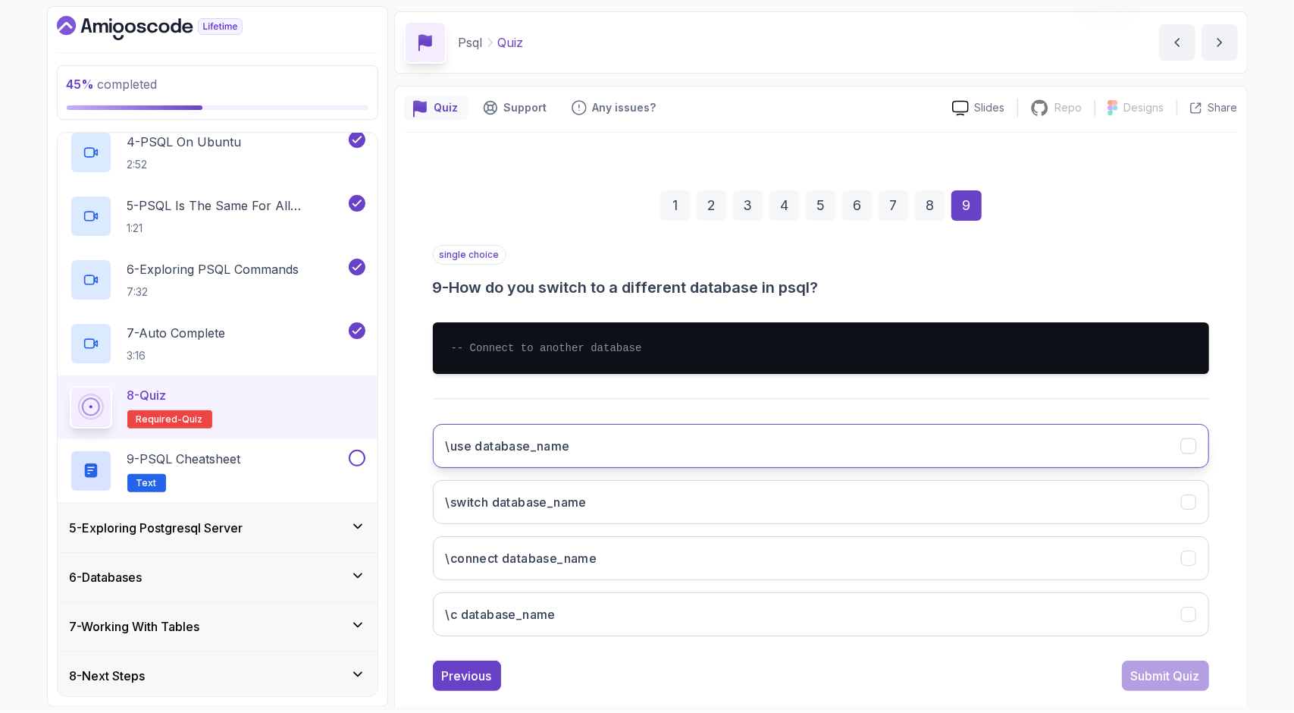
scroll to position [73, 0]
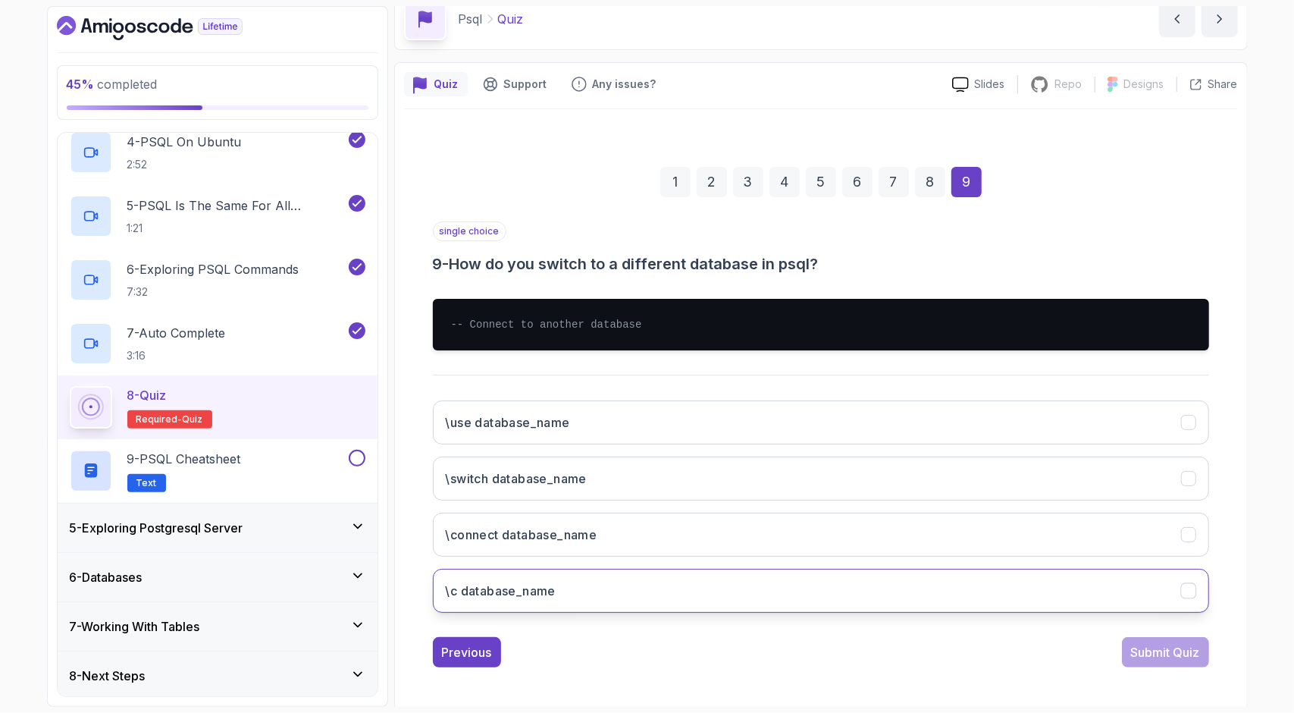
click at [687, 585] on button "\c database_name" at bounding box center [821, 590] width 776 height 44
click at [1166, 649] on div "Submit Quiz" at bounding box center [1165, 652] width 69 height 18
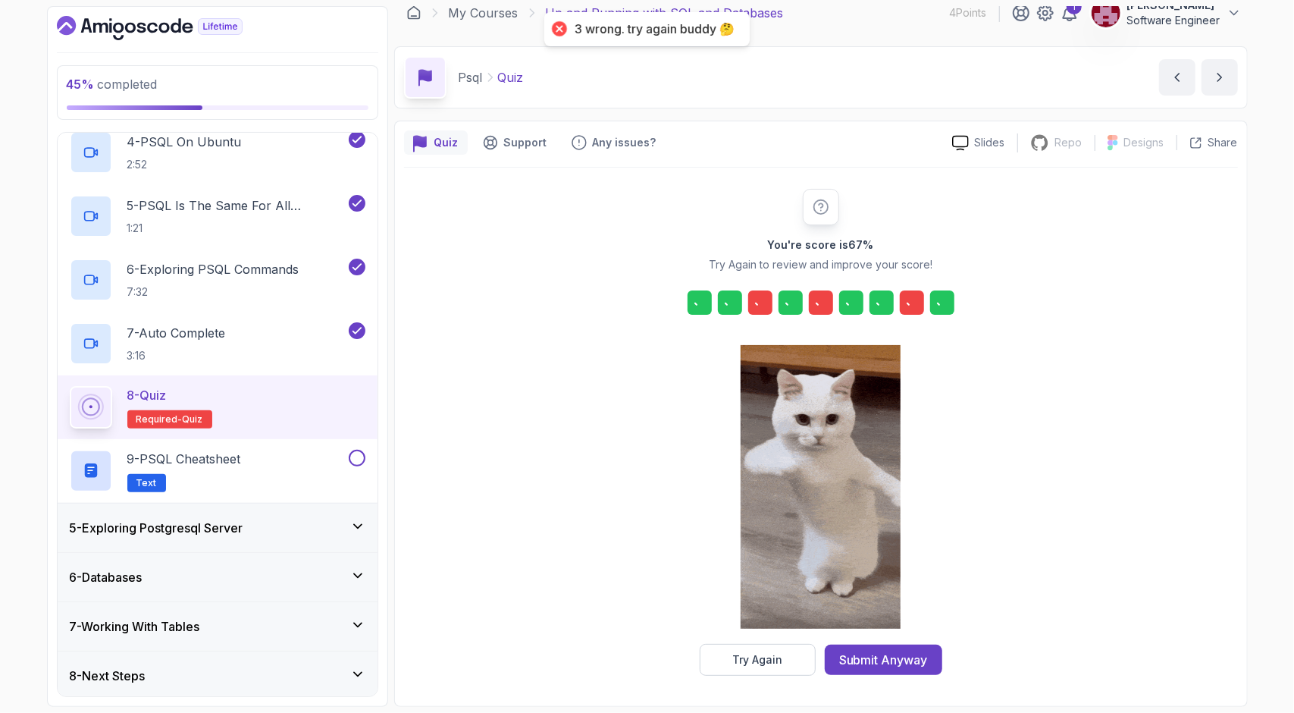
scroll to position [12, 0]
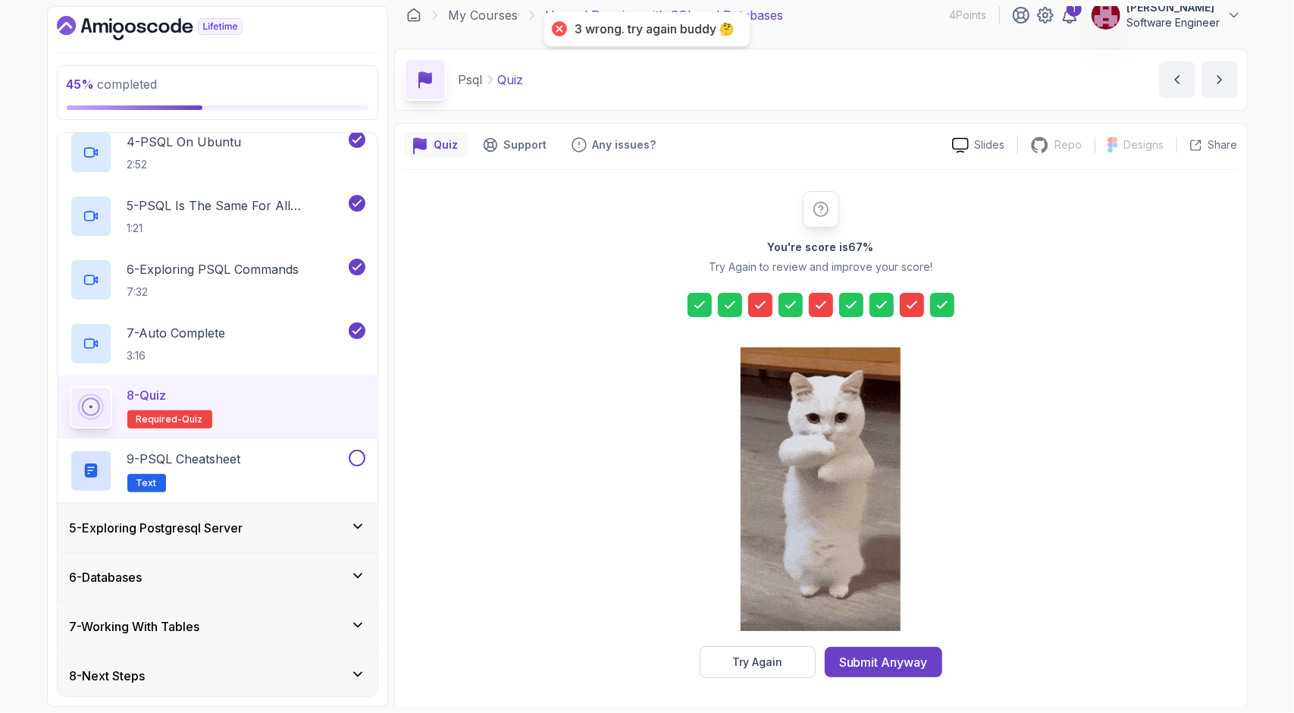
click at [907, 304] on icon at bounding box center [911, 305] width 9 height 6
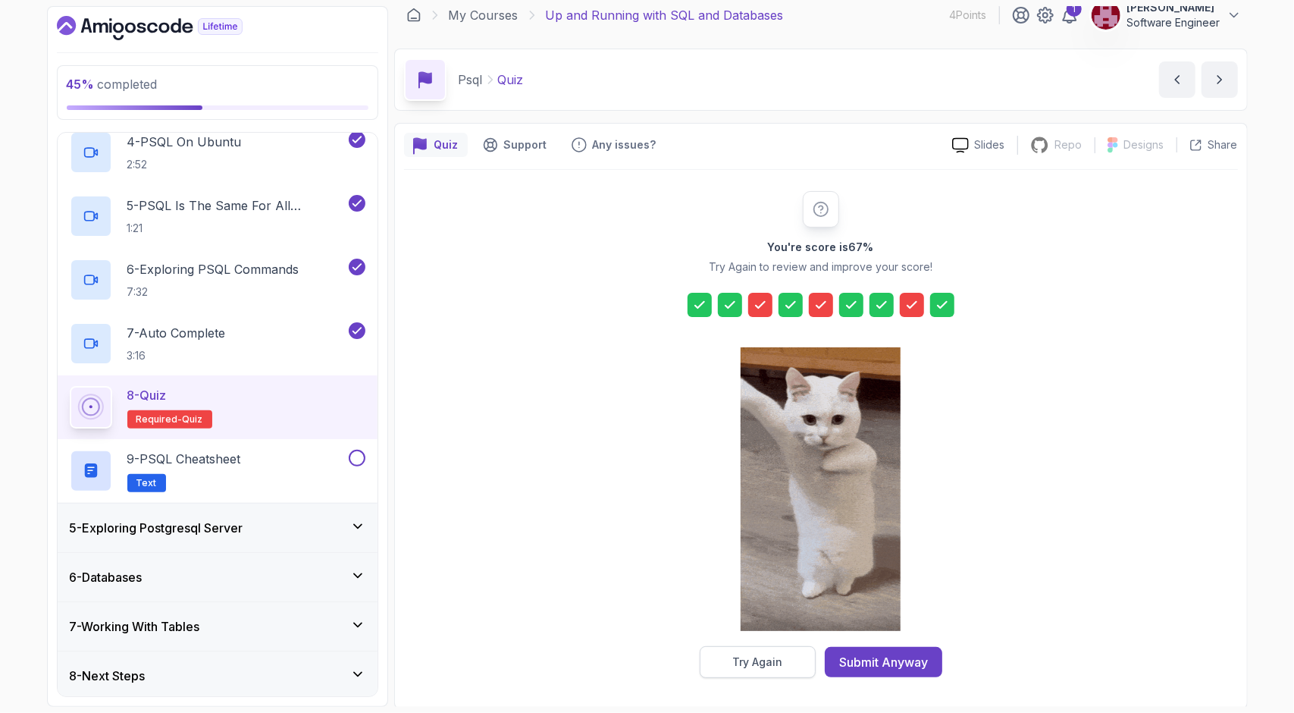
click at [800, 653] on button "Try Again" at bounding box center [758, 662] width 116 height 32
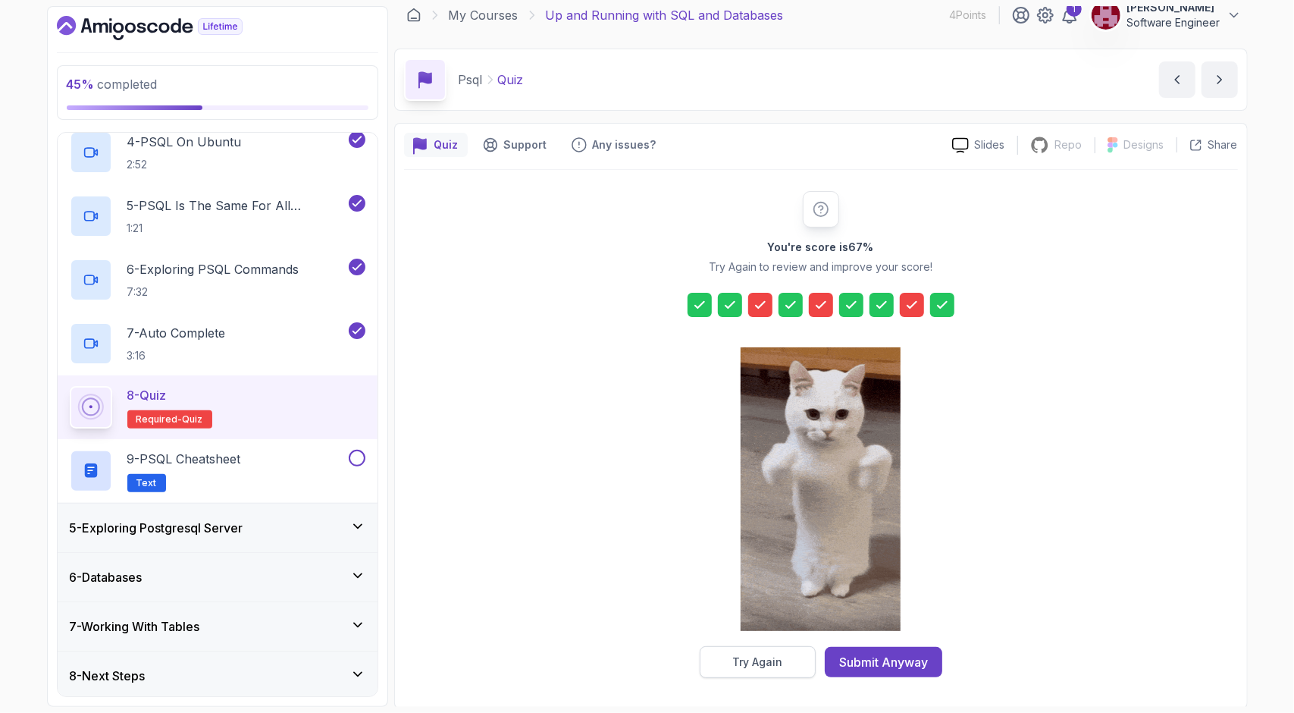
scroll to position [0, 0]
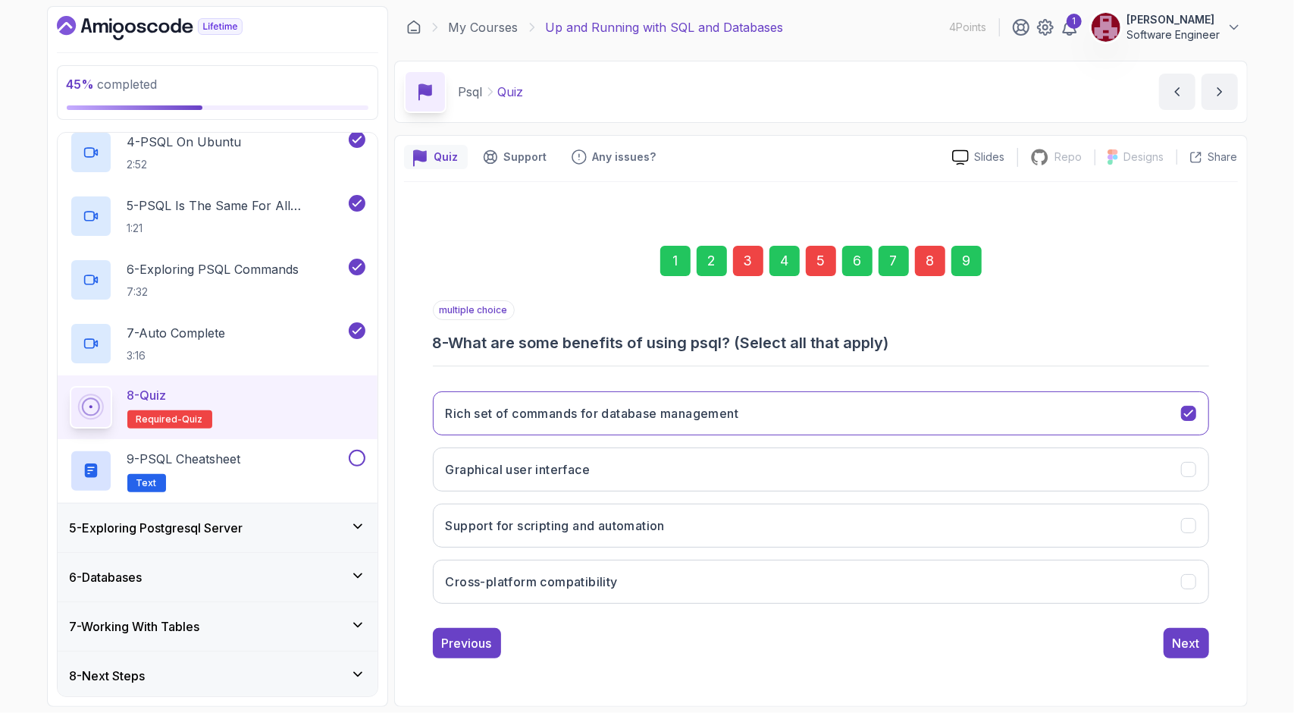
click at [749, 266] on div "3" at bounding box center [748, 261] width 30 height 30
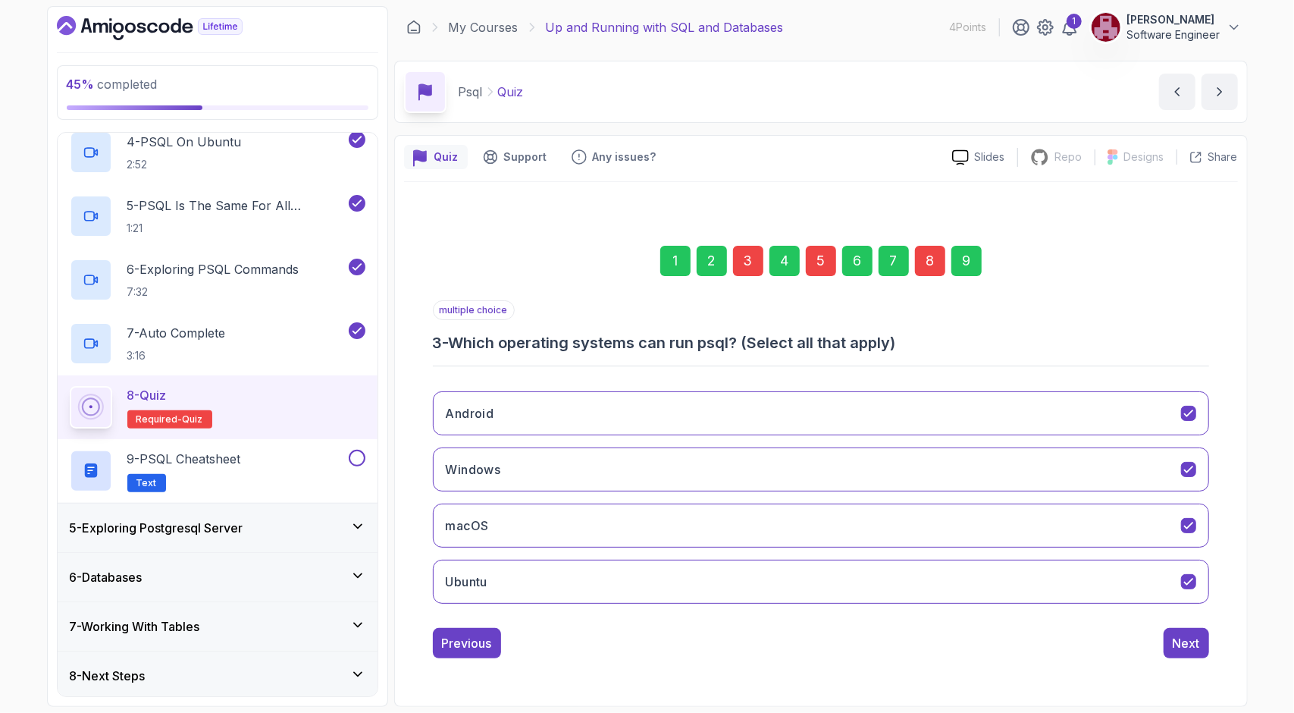
click at [775, 390] on div "Android Windows macOS Ubuntu" at bounding box center [821, 497] width 776 height 236
click at [1176, 415] on button "Android" at bounding box center [821, 413] width 776 height 44
click at [1170, 656] on div "1 2 3 4 5 6 7 8 9 multiple choice 3 - Which operating systems can run psql? (Se…" at bounding box center [821, 439] width 834 height 461
click at [1182, 637] on div "Next" at bounding box center [1186, 643] width 27 height 18
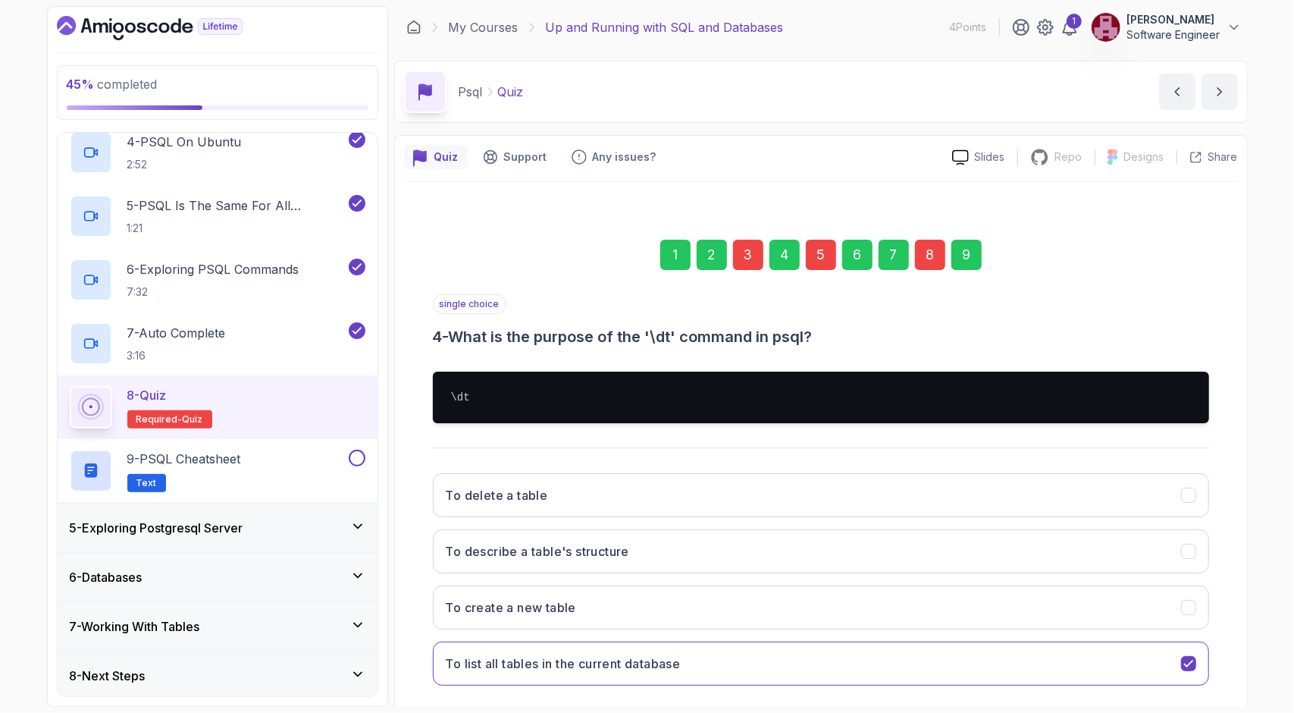
click at [814, 245] on div "5" at bounding box center [821, 255] width 30 height 30
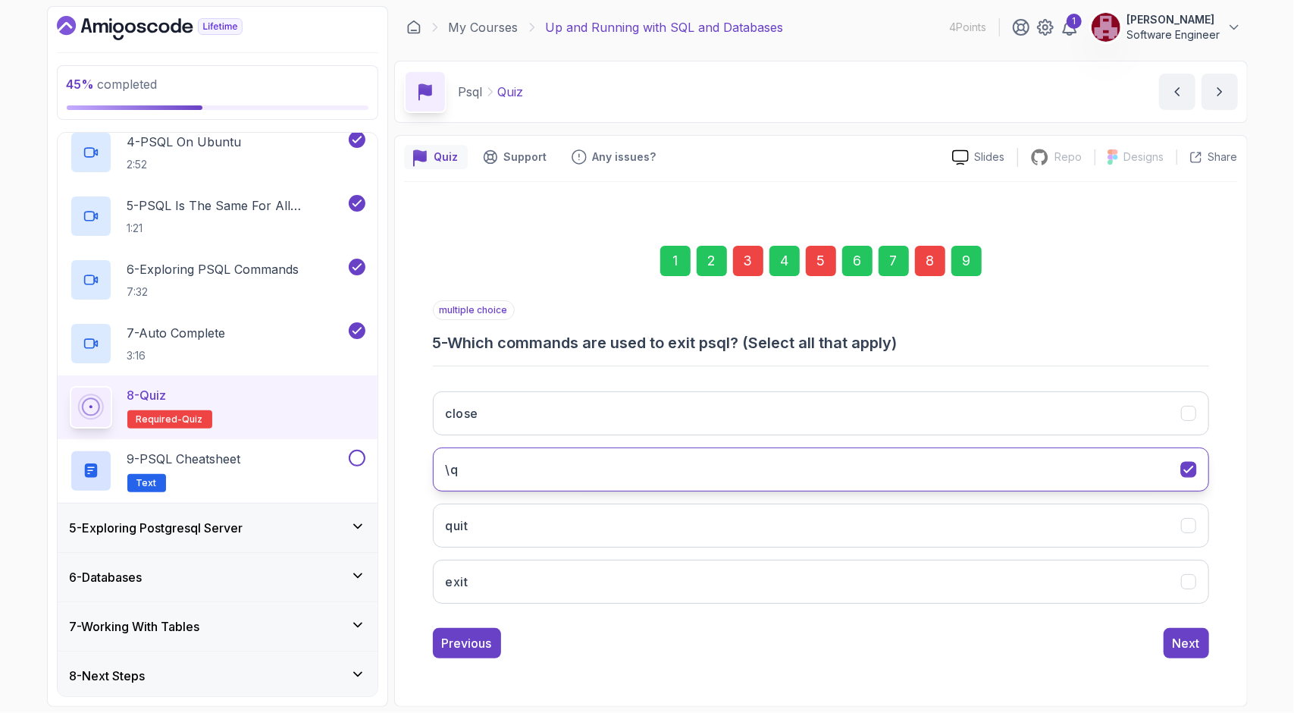
click at [578, 484] on button "\q" at bounding box center [821, 469] width 776 height 44
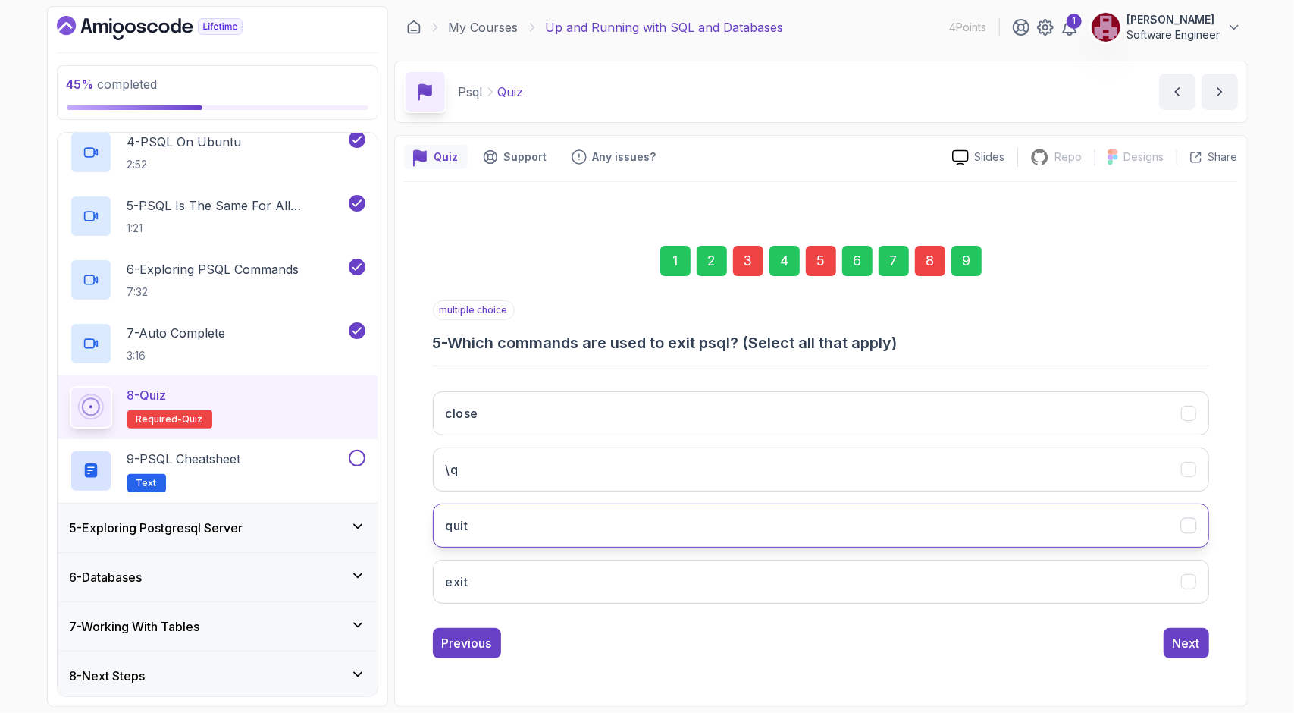
click at [585, 540] on button "quit" at bounding box center [821, 525] width 776 height 44
click at [614, 480] on button "\q" at bounding box center [821, 469] width 776 height 44
click at [1188, 634] on div "Next" at bounding box center [1186, 643] width 27 height 18
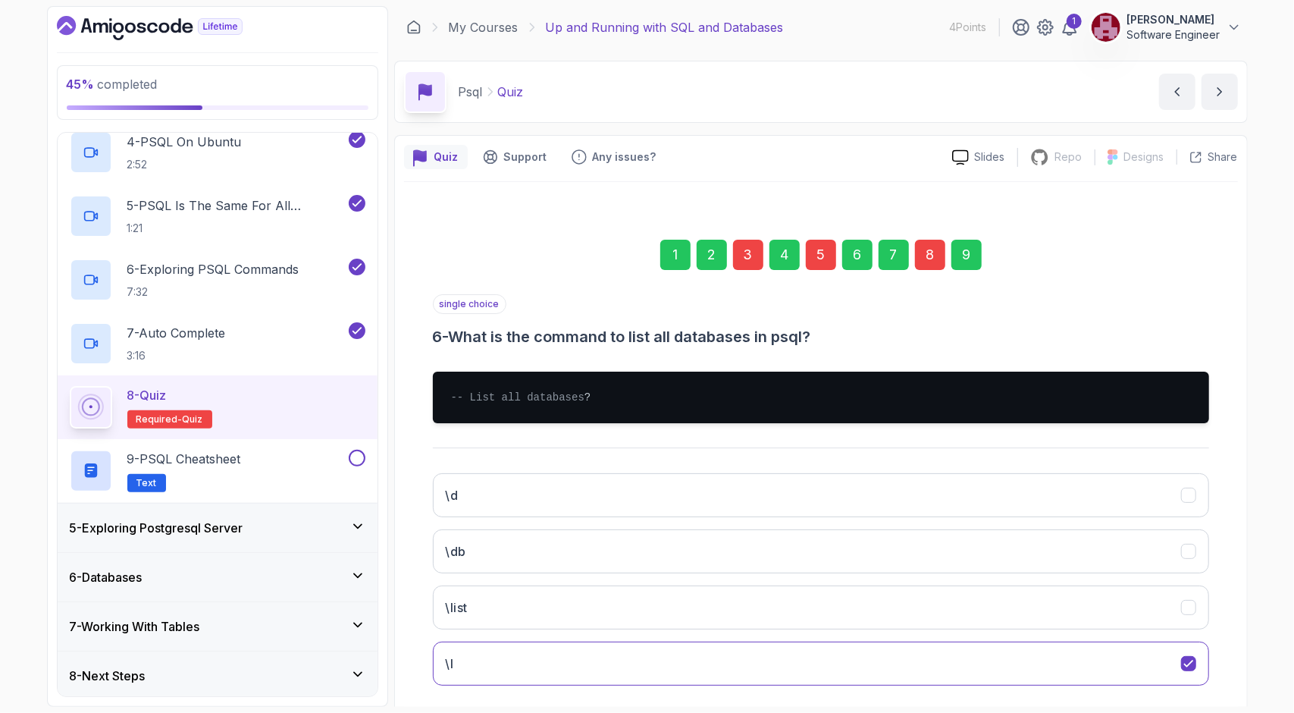
click at [928, 264] on div "8" at bounding box center [930, 255] width 30 height 30
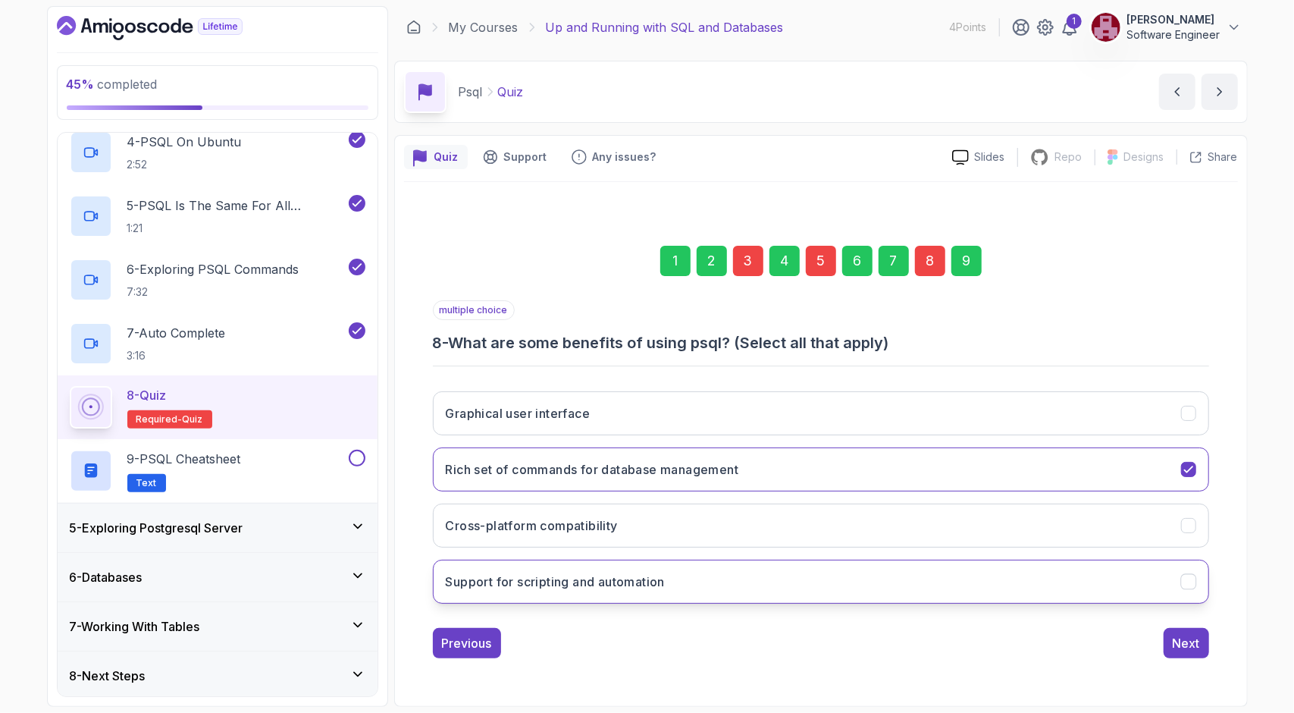
click at [967, 566] on button "Support for scripting and automation" at bounding box center [821, 581] width 776 height 44
click at [1190, 636] on div "Next" at bounding box center [1186, 643] width 27 height 18
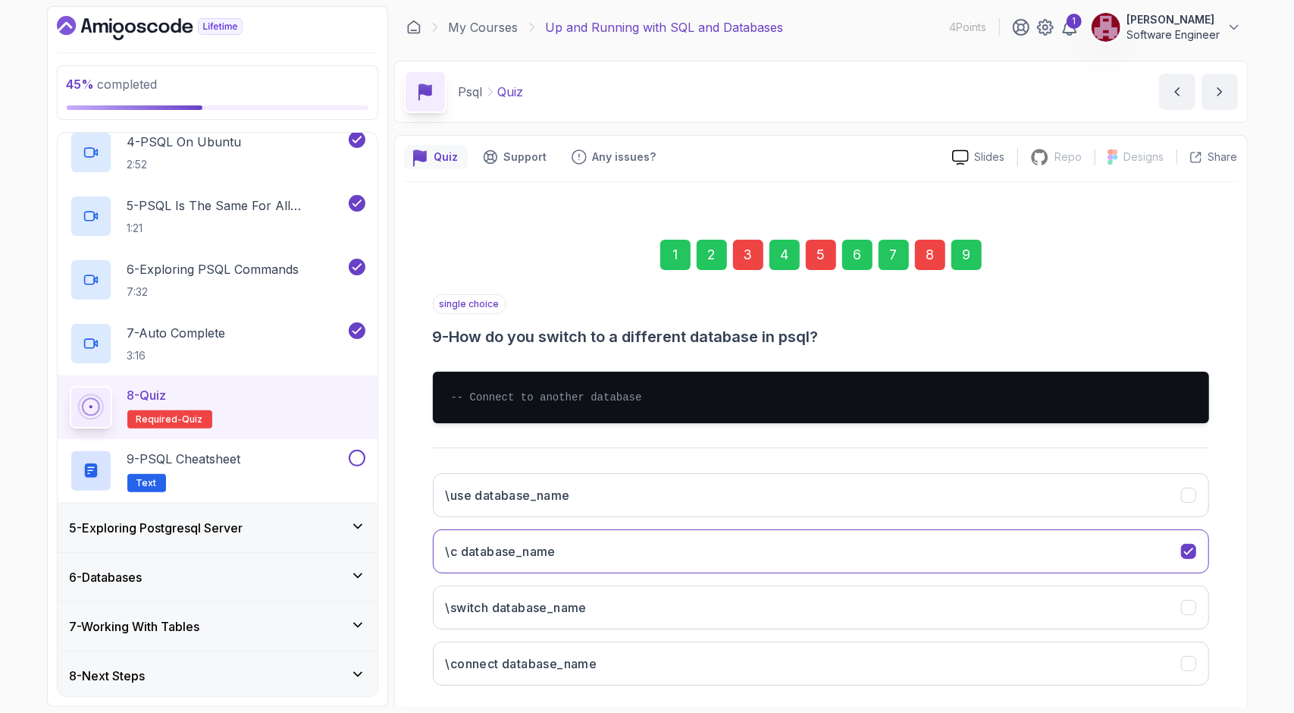
scroll to position [73, 0]
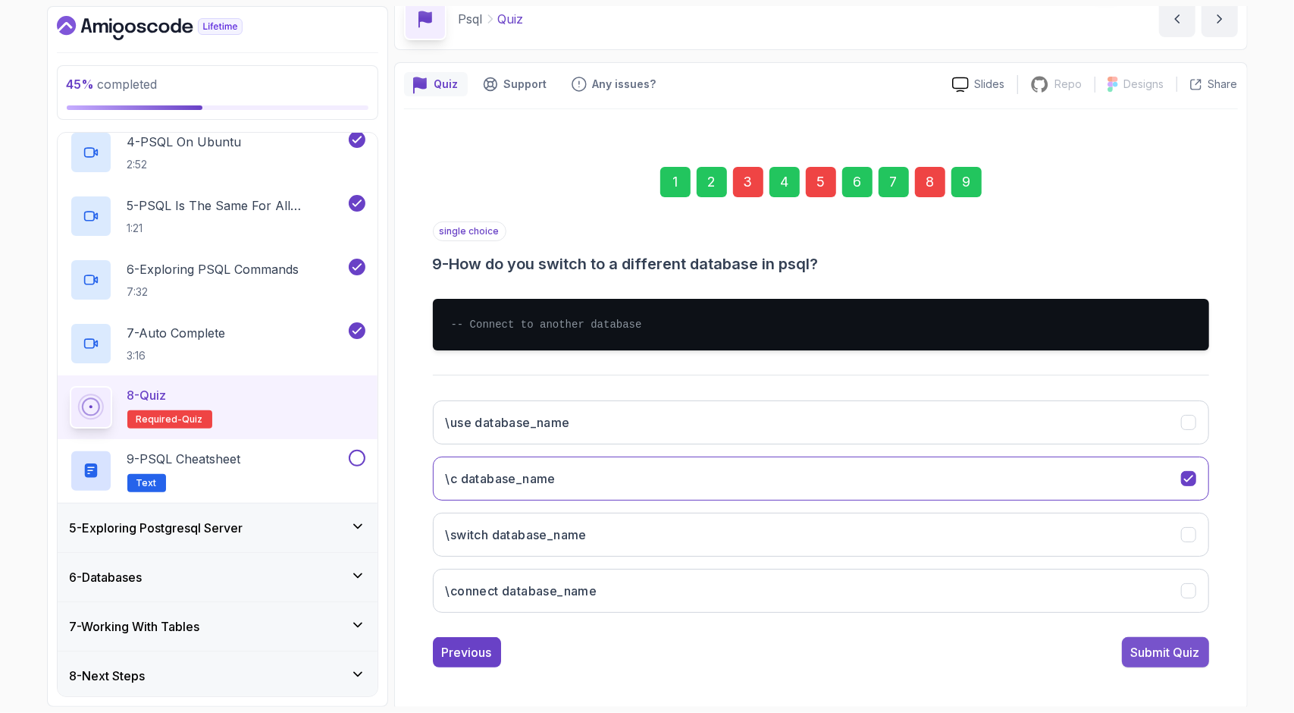
click at [1164, 643] on div "Submit Quiz" at bounding box center [1165, 652] width 69 height 18
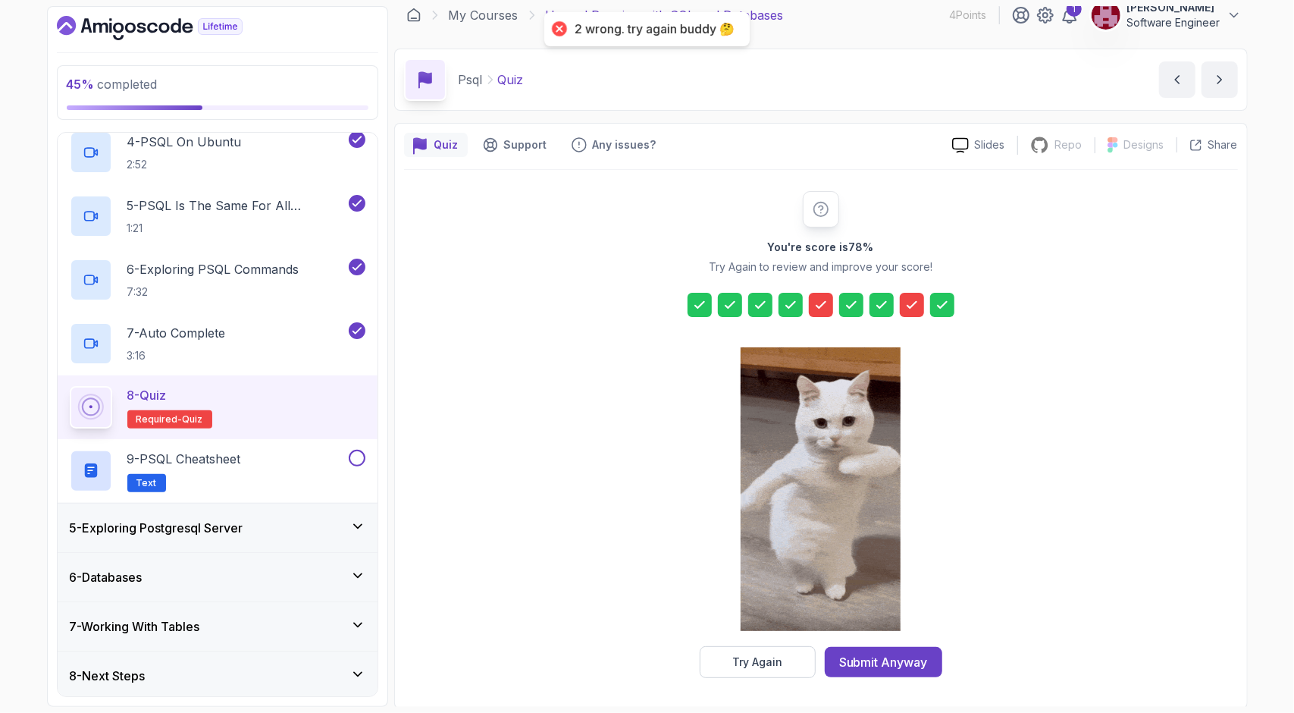
click at [816, 310] on div at bounding box center [821, 305] width 24 height 24
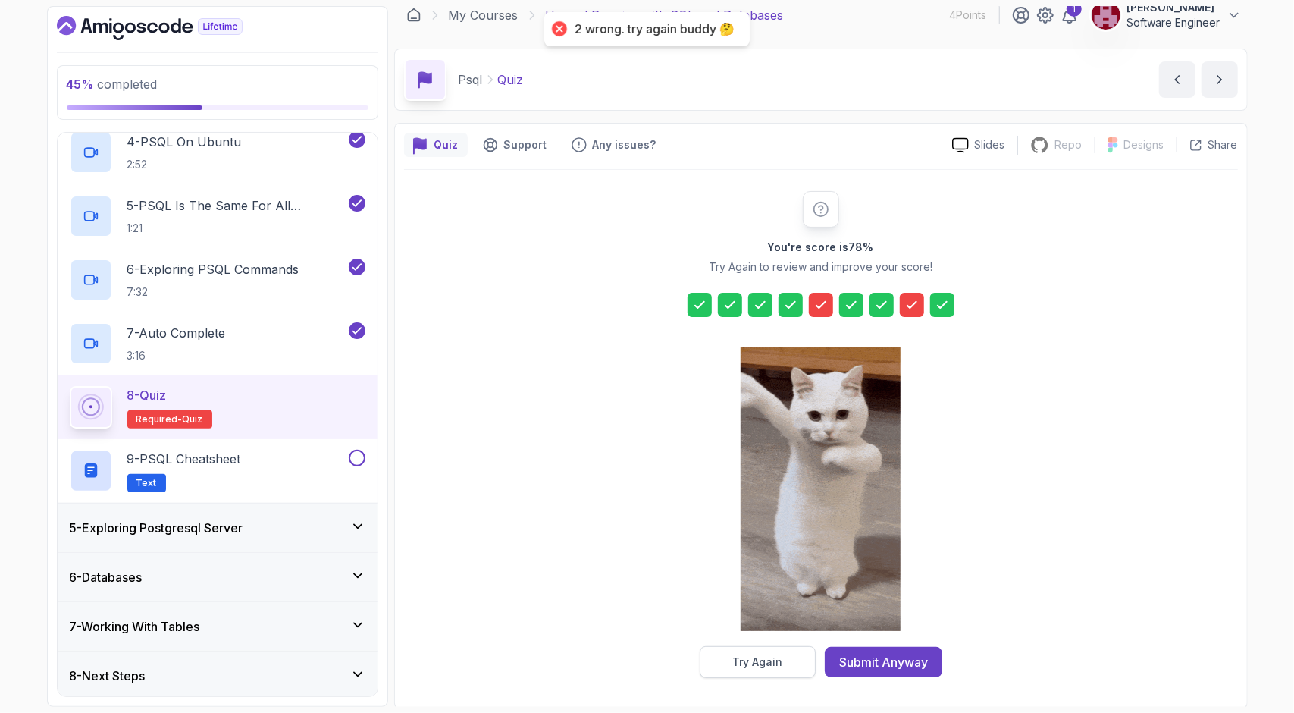
click at [788, 661] on button "Try Again" at bounding box center [758, 662] width 116 height 32
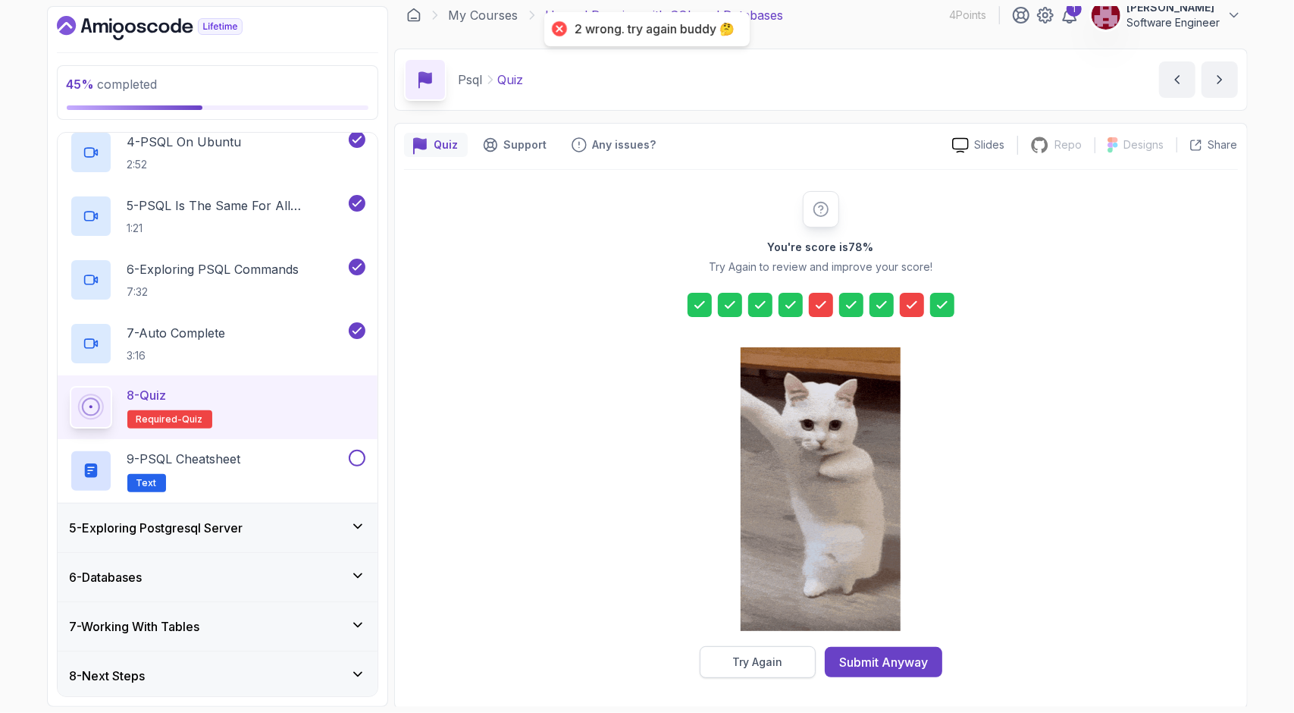
scroll to position [0, 0]
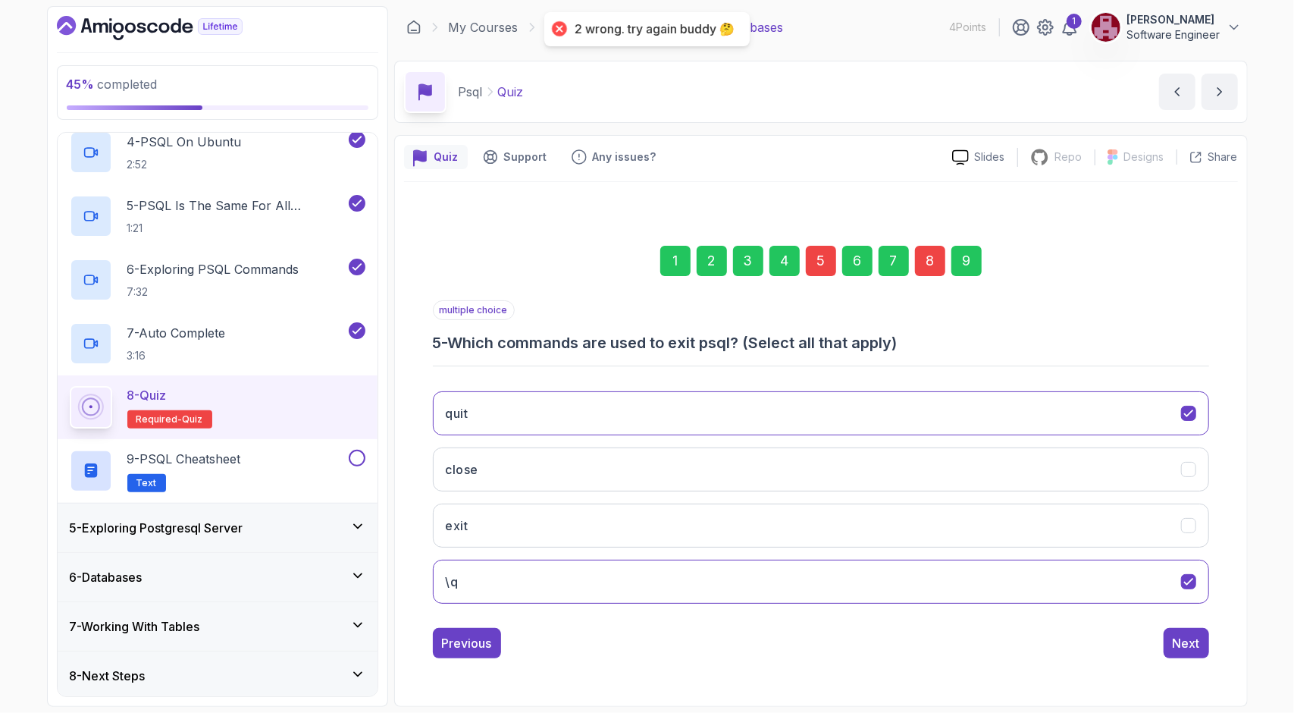
click at [814, 254] on div "5" at bounding box center [821, 261] width 30 height 30
drag, startPoint x: 810, startPoint y: 245, endPoint x: 807, endPoint y: 235, distance: 10.3
click at [807, 235] on div "1 2 3 4 5 6 7 8 9" at bounding box center [821, 260] width 776 height 79
click at [813, 254] on div "5" at bounding box center [821, 261] width 30 height 30
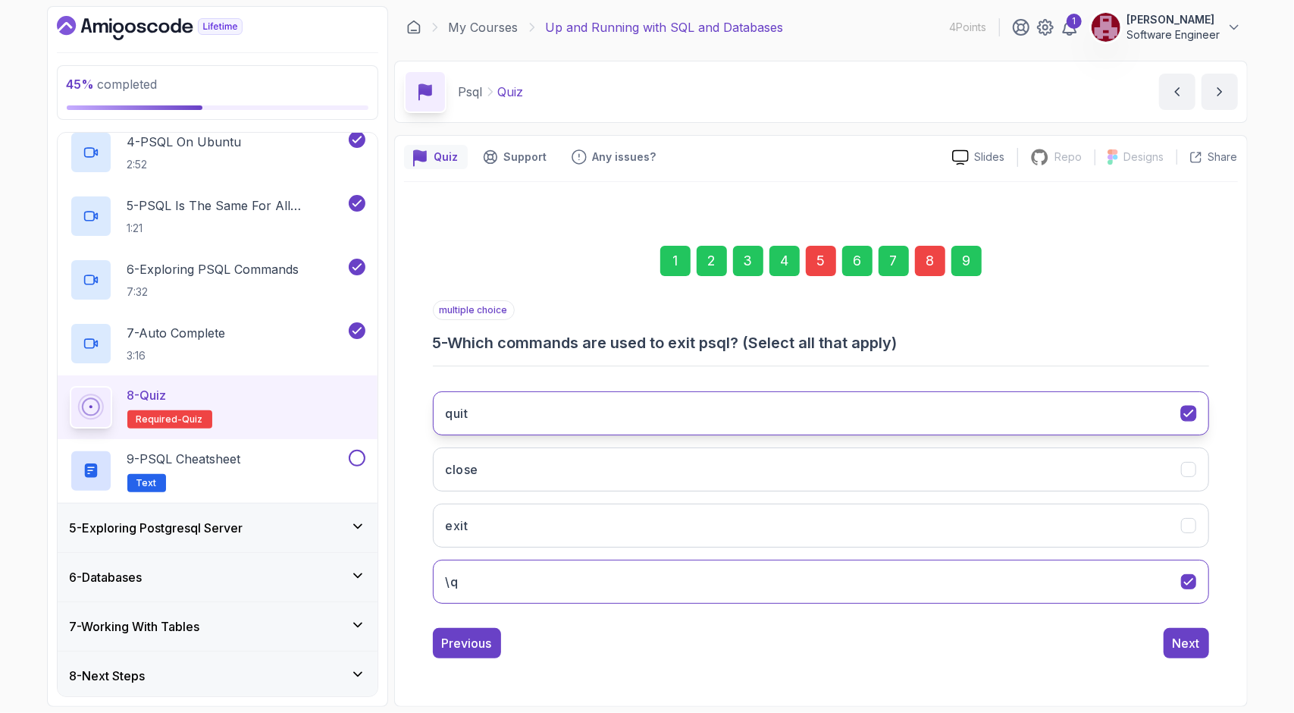
click at [694, 415] on button "quit" at bounding box center [821, 413] width 776 height 44
click at [1170, 639] on button "Next" at bounding box center [1186, 643] width 45 height 30
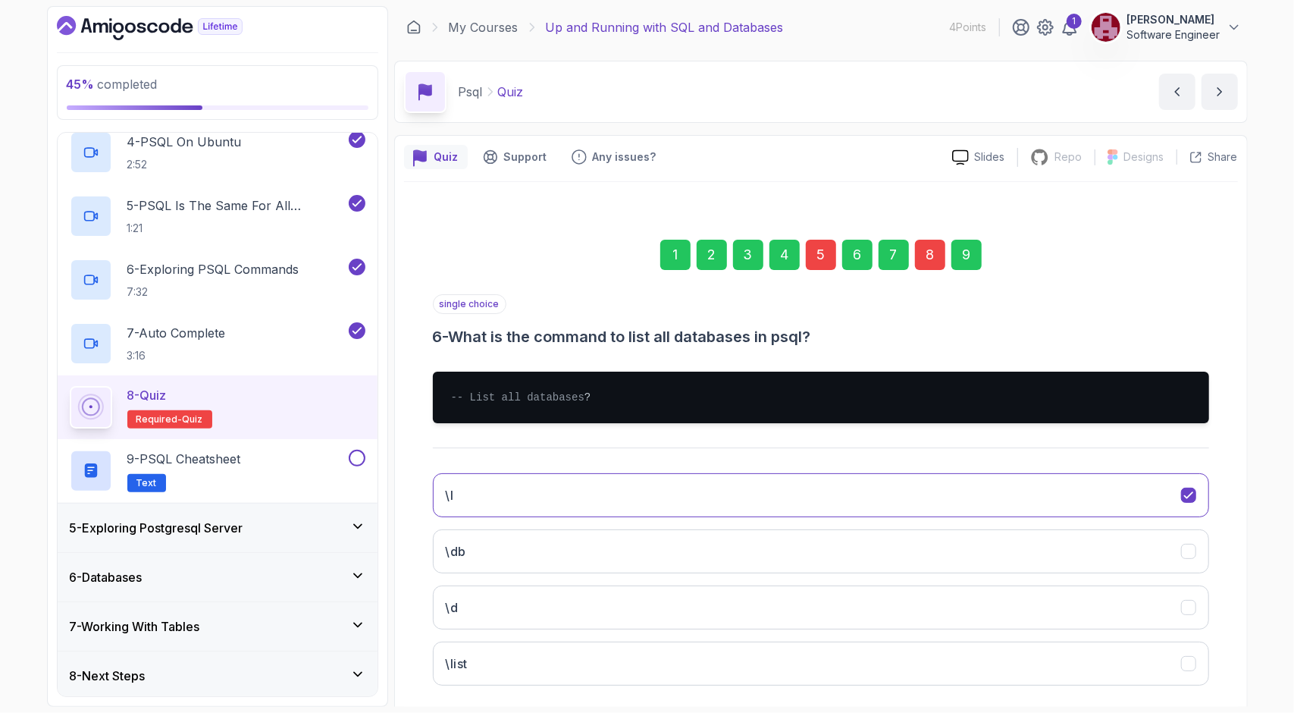
click at [917, 261] on div "8" at bounding box center [930, 255] width 30 height 30
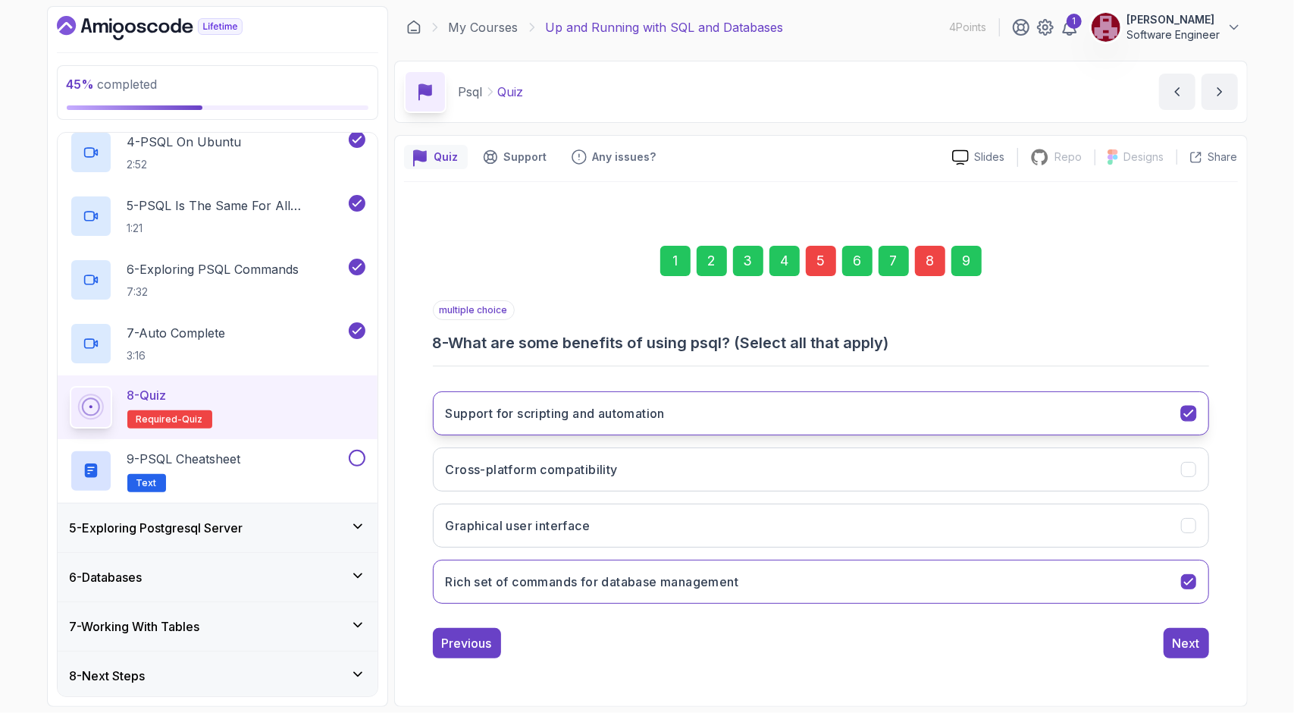
click at [704, 404] on button "Support for scripting and automation" at bounding box center [821, 413] width 776 height 44
click at [674, 572] on h3 "Rich set of commands for database management" at bounding box center [592, 581] width 293 height 18
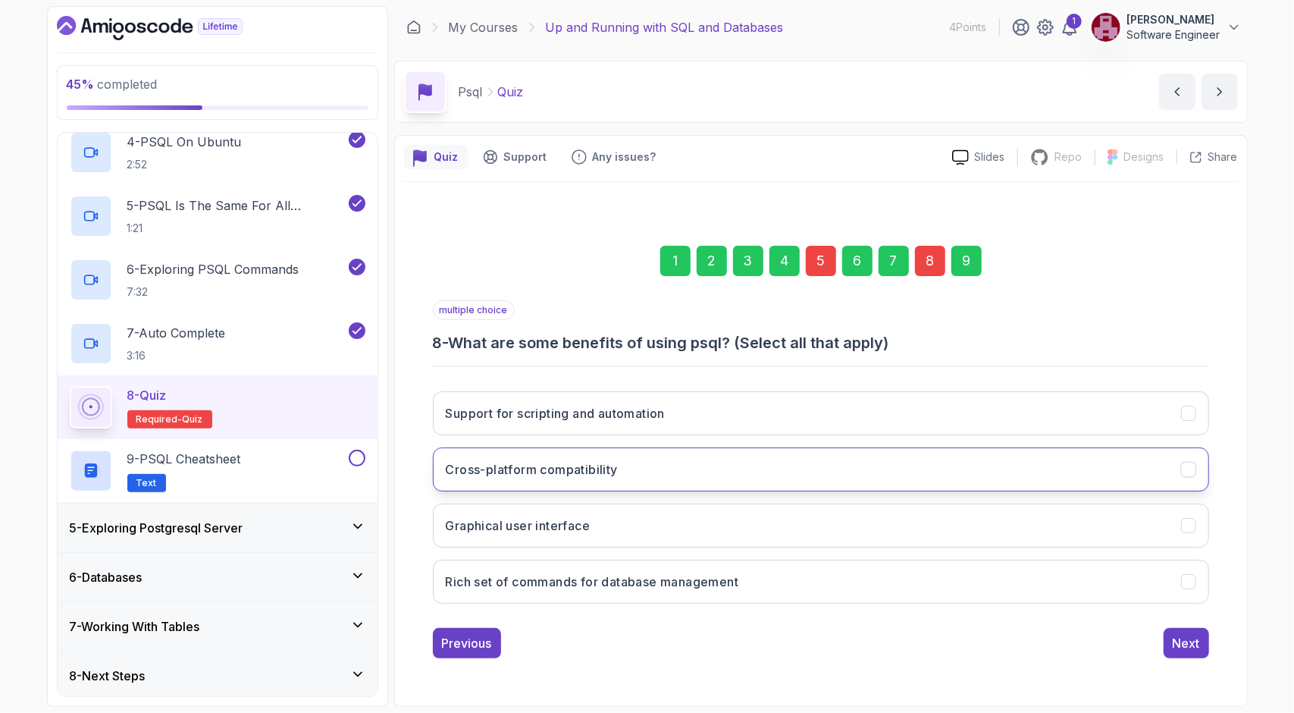
click at [786, 471] on button "Cross-platform compatibility" at bounding box center [821, 469] width 776 height 44
click at [1176, 635] on div "Next" at bounding box center [1186, 643] width 27 height 18
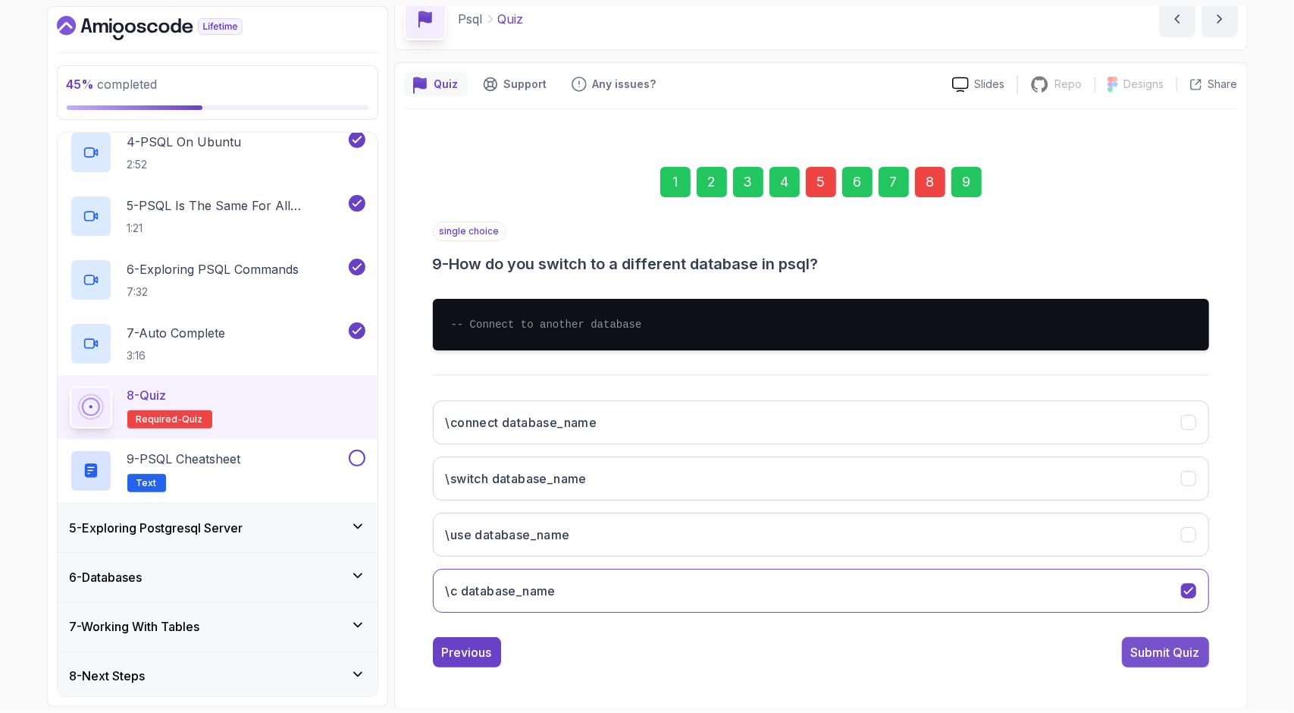
click at [1154, 656] on div "Submit Quiz" at bounding box center [1165, 652] width 69 height 18
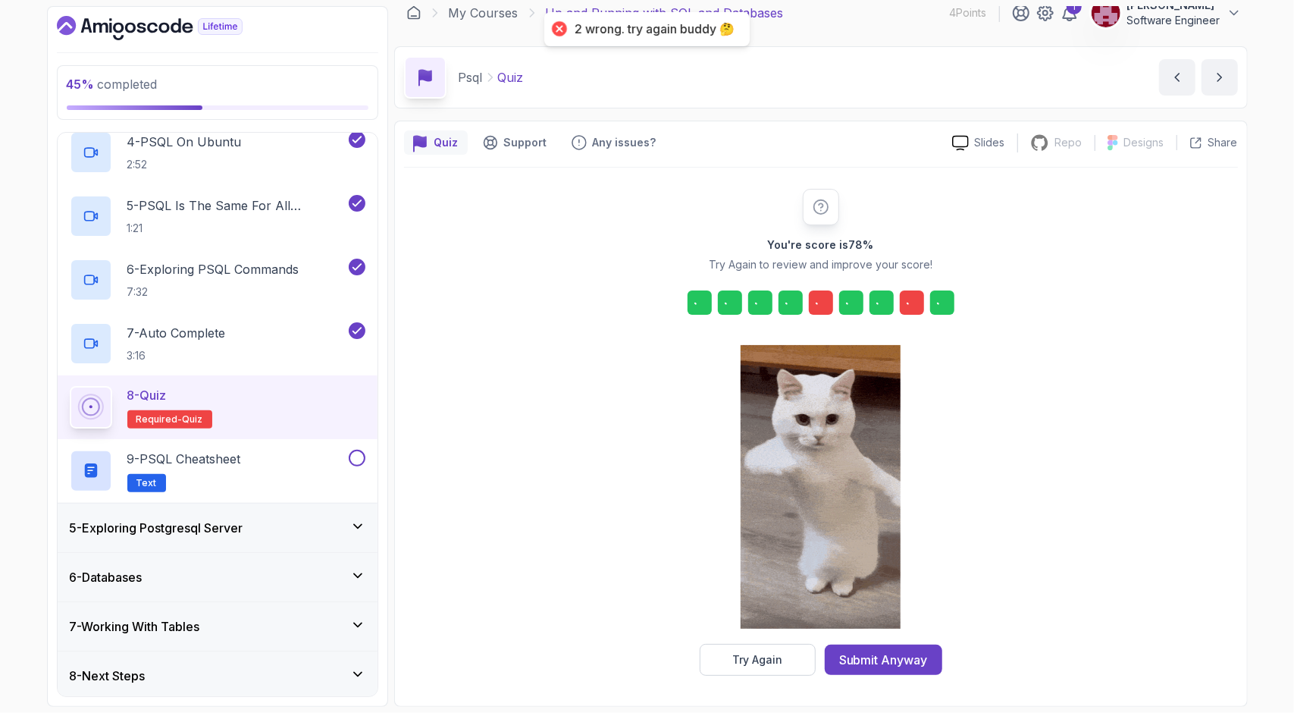
scroll to position [12, 0]
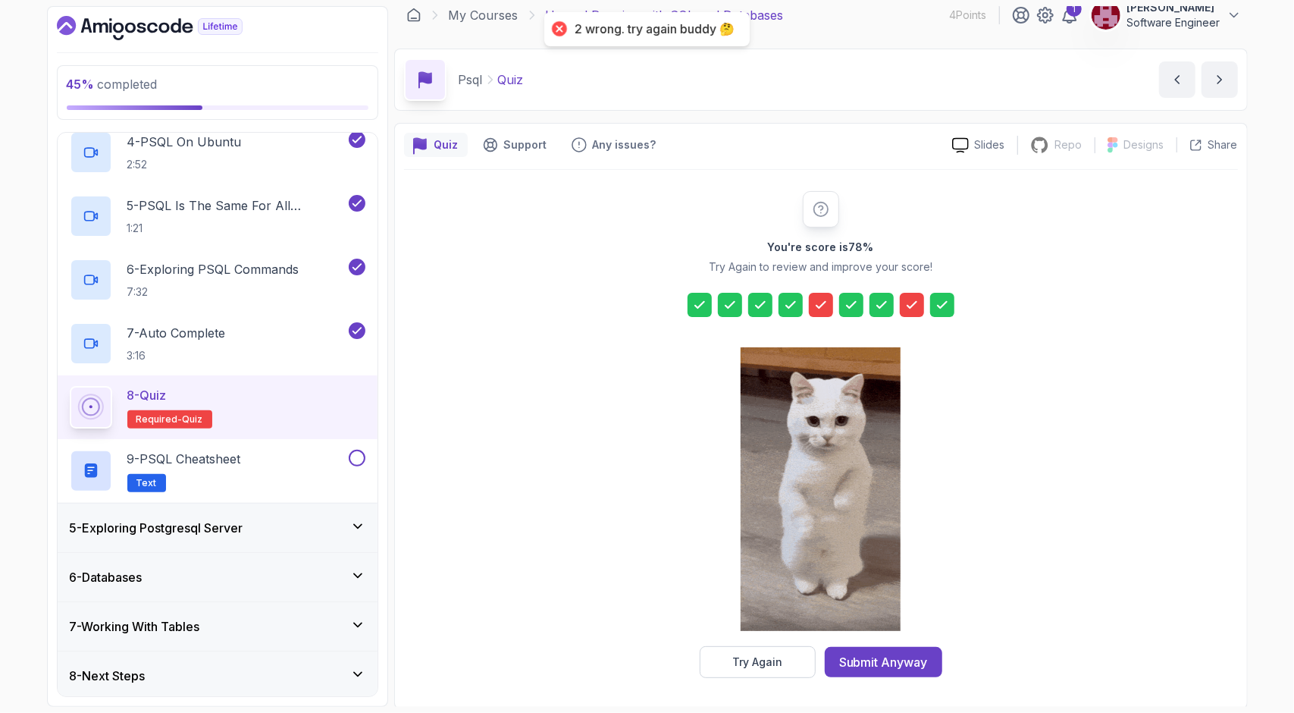
click at [815, 297] on icon at bounding box center [820, 304] width 15 height 15
click at [786, 653] on button "Try Again" at bounding box center [758, 662] width 116 height 32
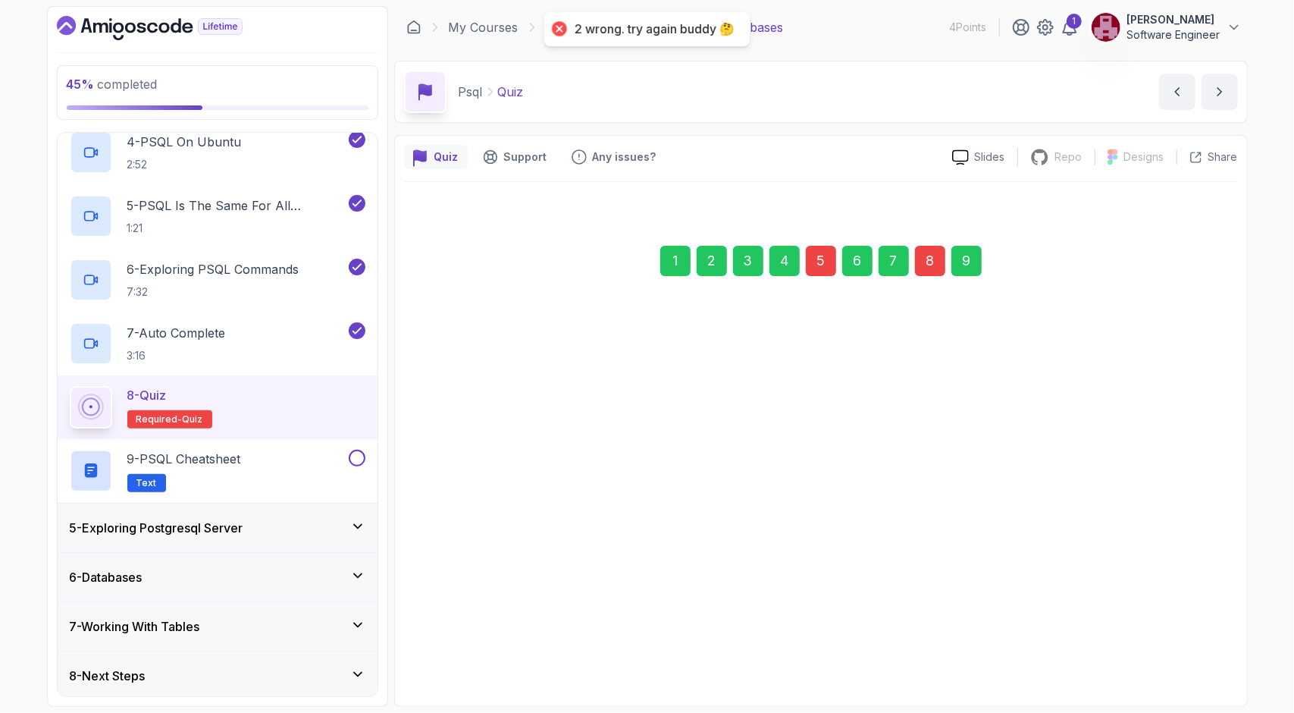
scroll to position [0, 0]
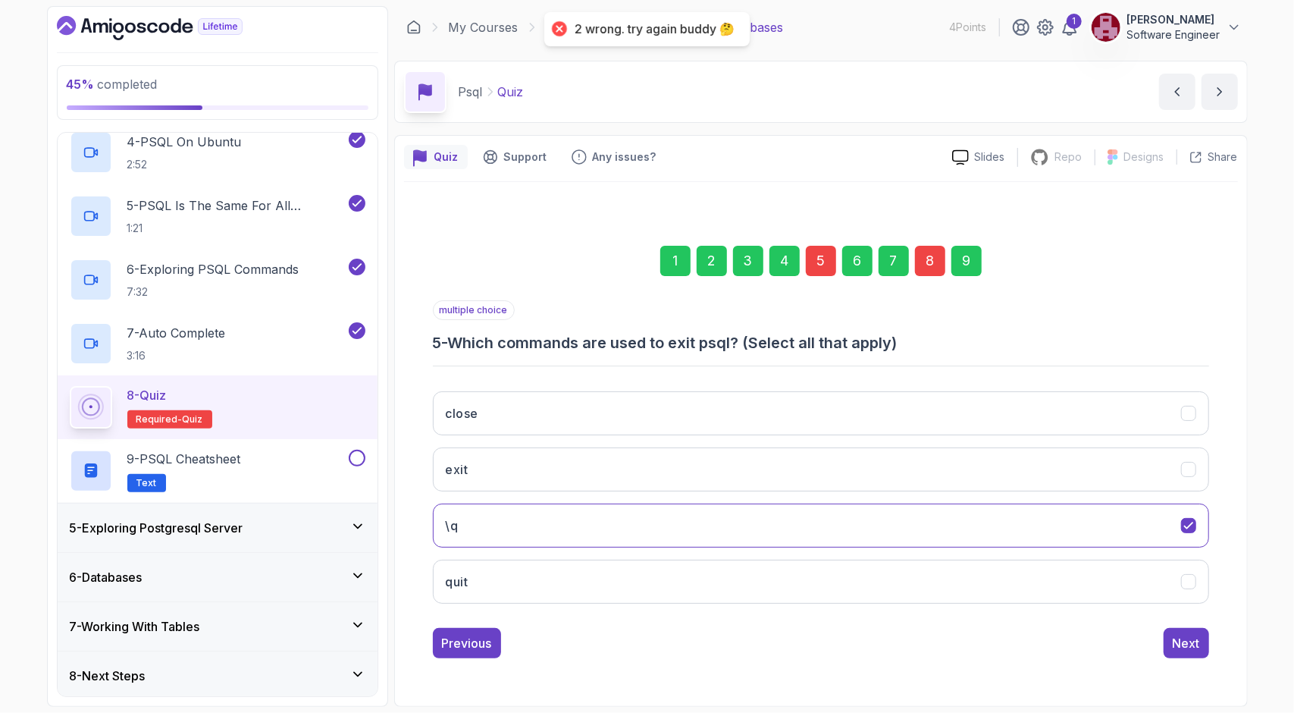
click at [816, 277] on div "1 2 3 4 5 6 7 8 9" at bounding box center [821, 260] width 776 height 79
click at [820, 259] on div "5" at bounding box center [821, 261] width 30 height 30
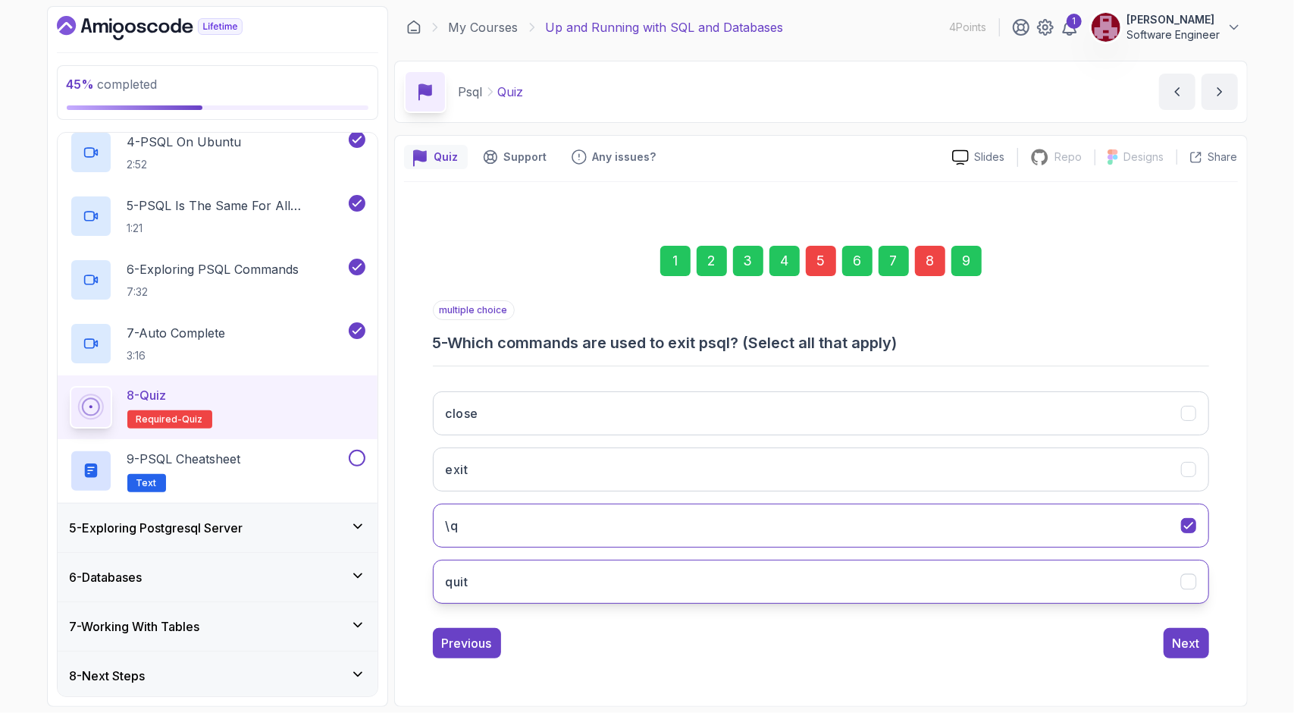
click at [613, 574] on button "quit" at bounding box center [821, 581] width 776 height 44
click at [527, 471] on button "exit" at bounding box center [821, 469] width 776 height 44
click at [1191, 634] on div "Next" at bounding box center [1186, 643] width 27 height 18
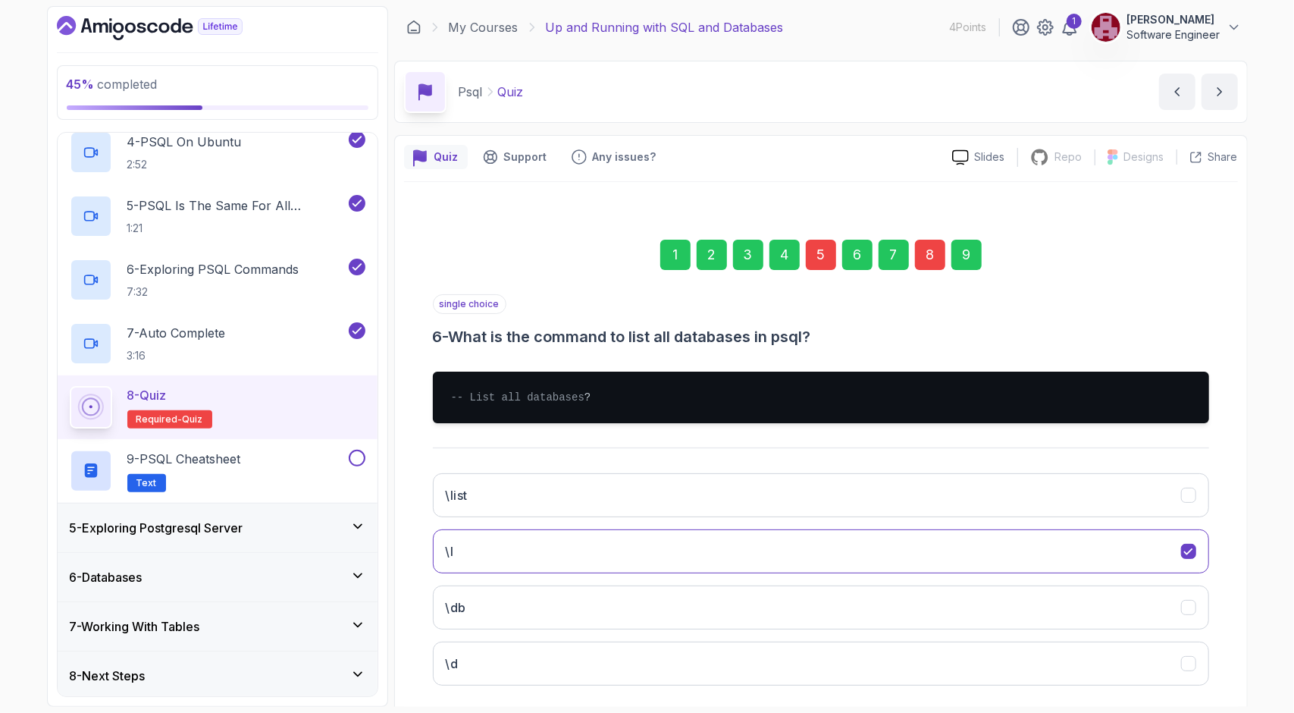
click at [917, 264] on div "8" at bounding box center [930, 255] width 30 height 30
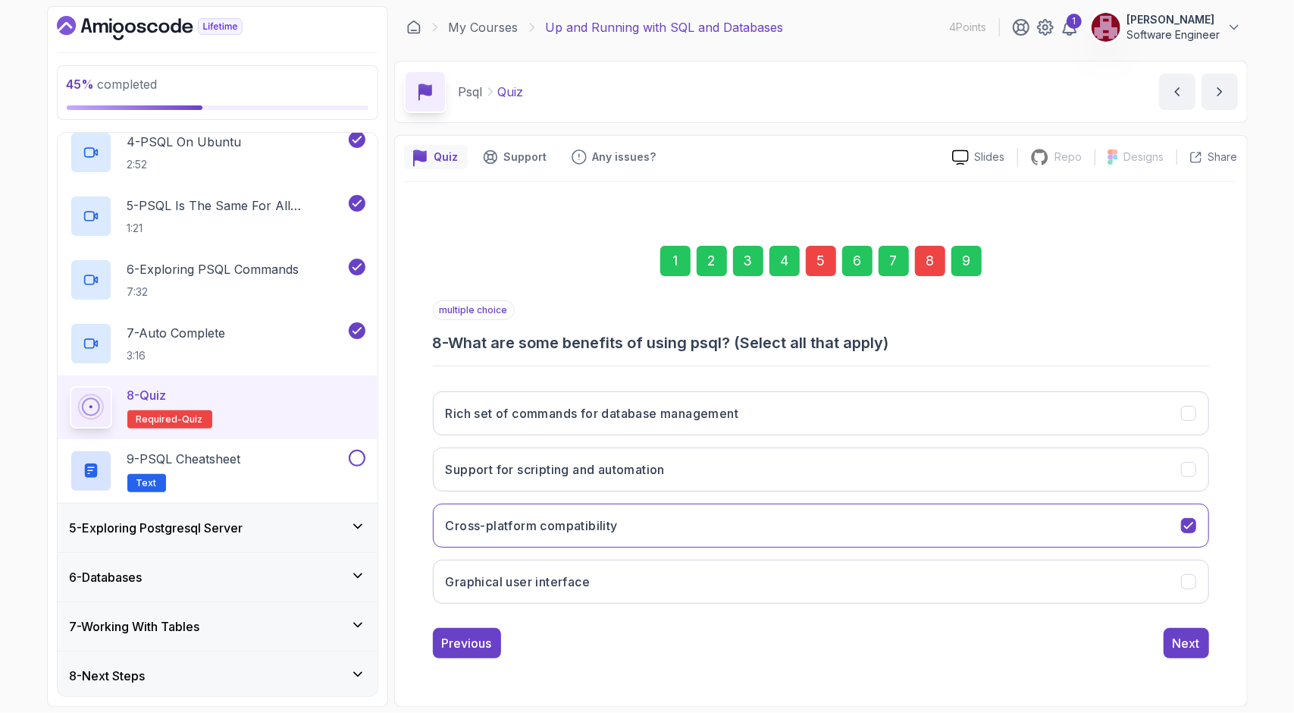
click at [606, 437] on div "Rich set of commands for database management Support for scripting and automati…" at bounding box center [821, 497] width 776 height 236
click at [607, 409] on h3 "Rich set of commands for database management" at bounding box center [592, 413] width 293 height 18
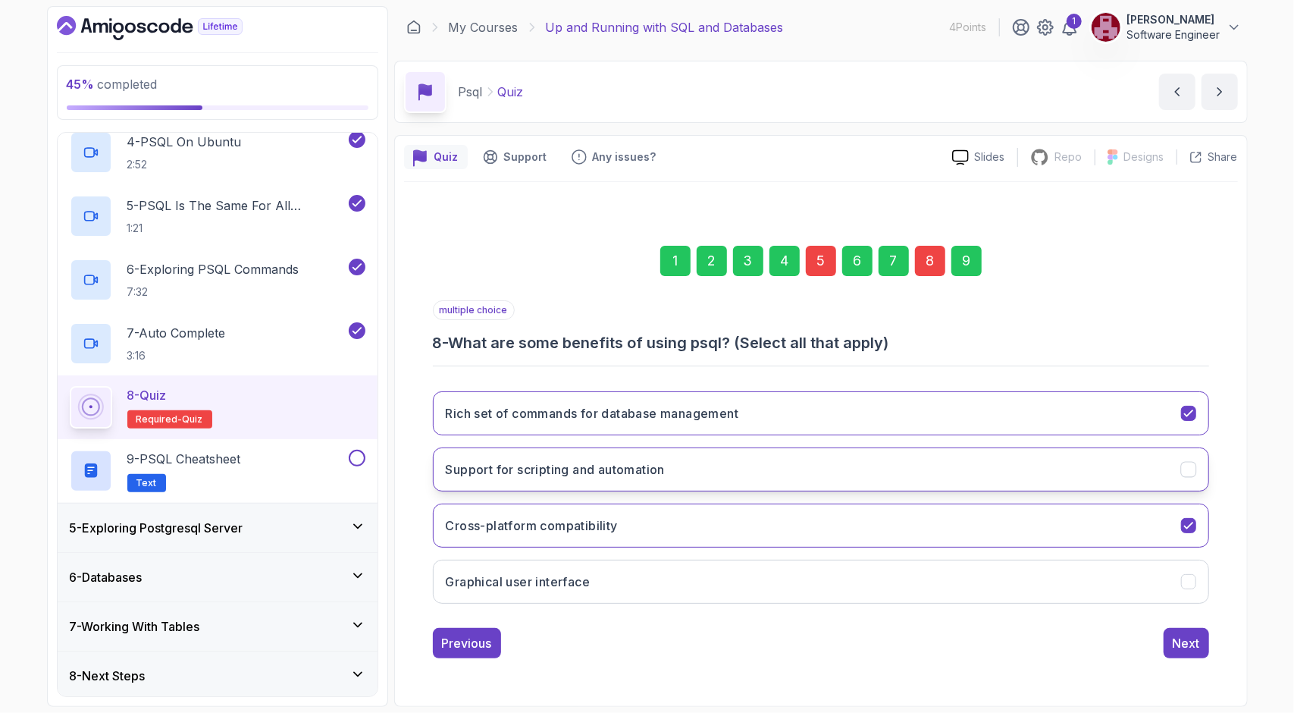
click at [619, 451] on button "Support for scripting and automation" at bounding box center [821, 469] width 776 height 44
click at [1189, 648] on div "Next" at bounding box center [1186, 643] width 27 height 18
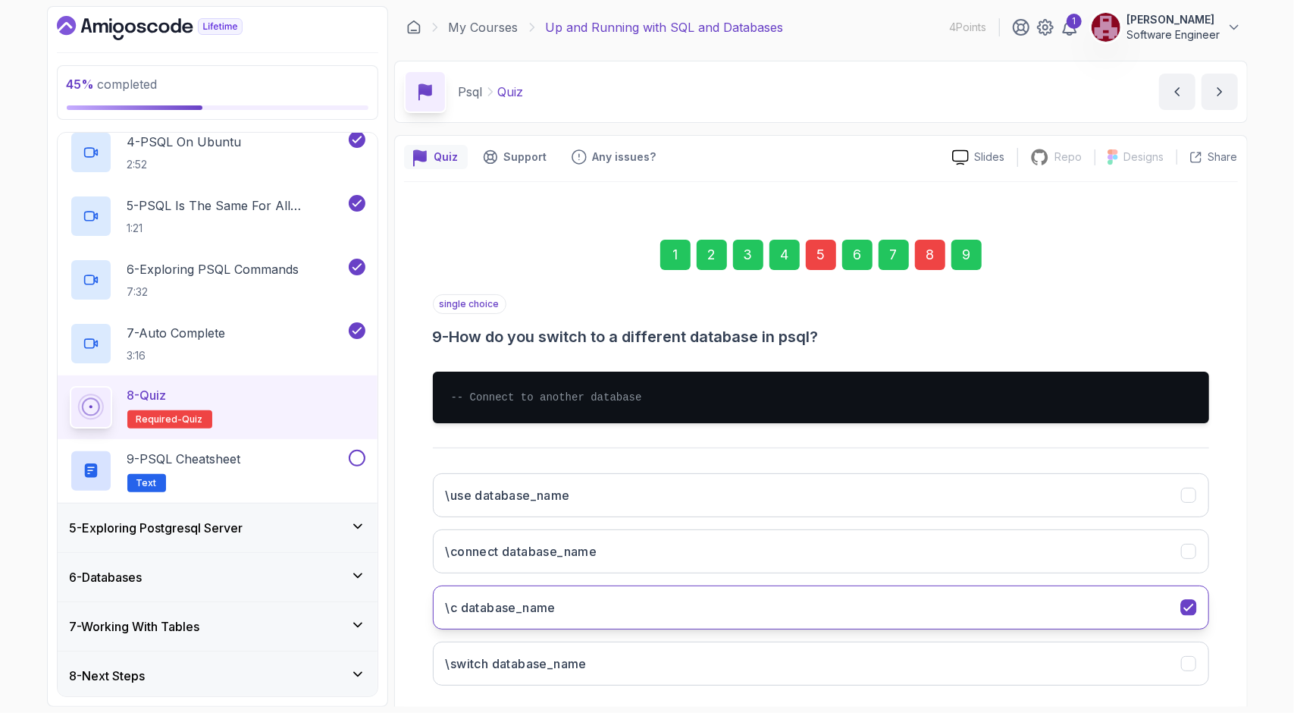
scroll to position [73, 0]
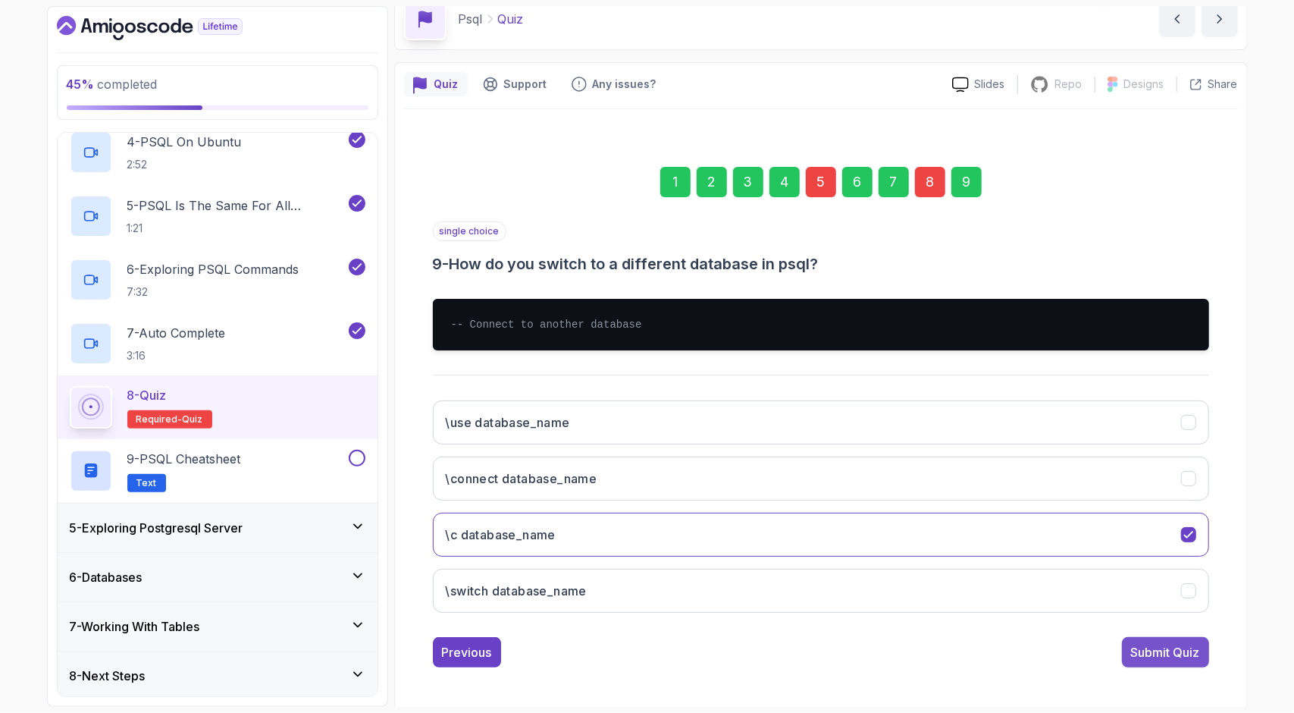
click at [1148, 645] on div "Submit Quiz" at bounding box center [1165, 652] width 69 height 18
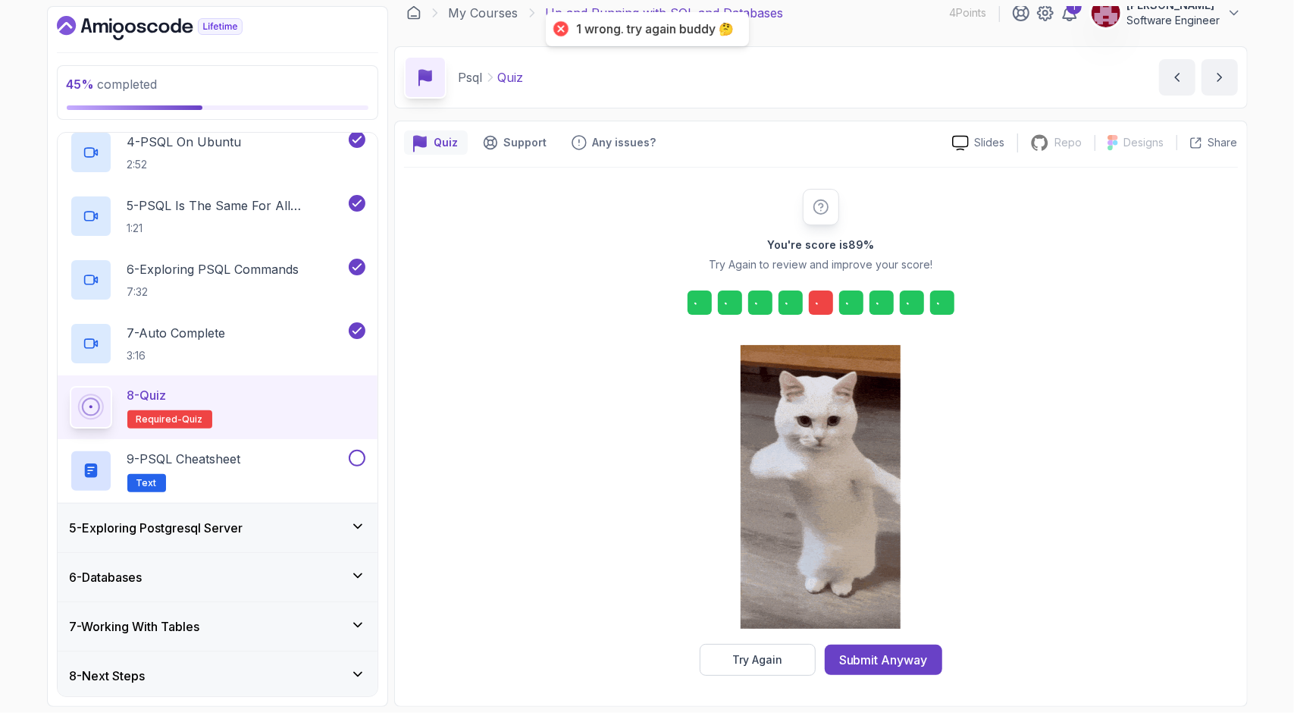
scroll to position [12, 0]
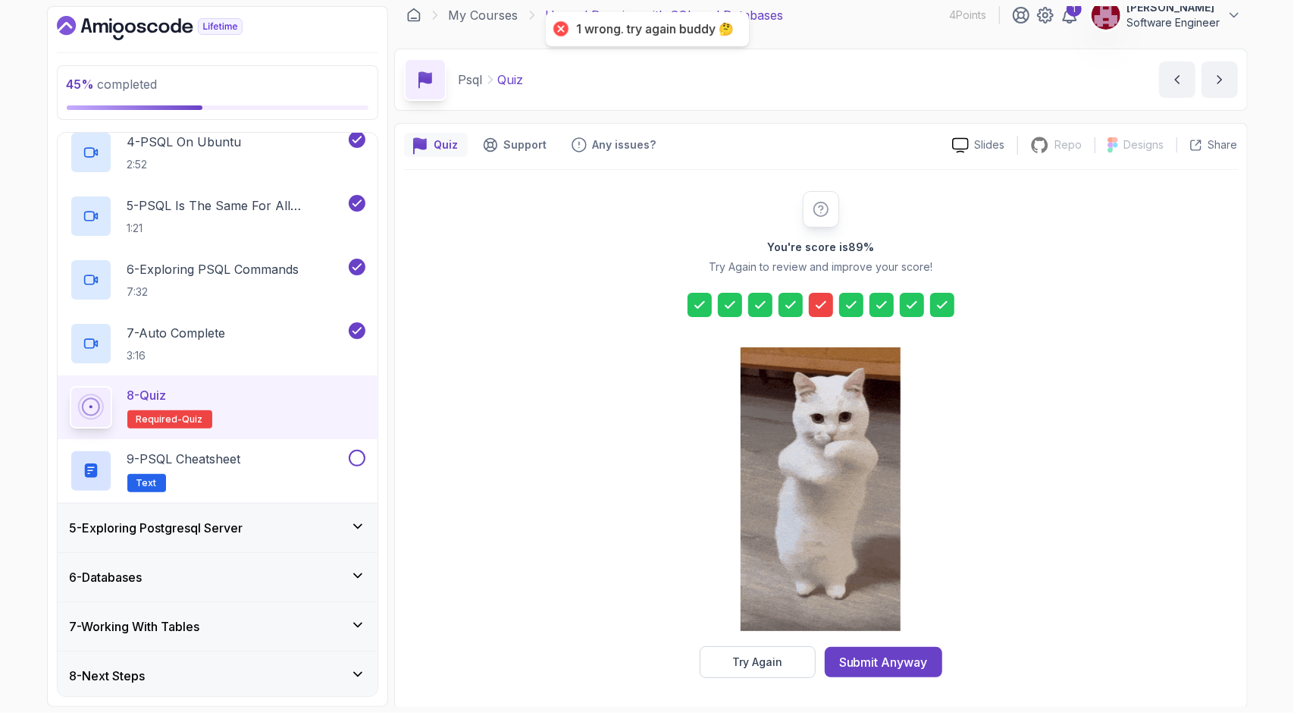
click at [816, 301] on icon at bounding box center [820, 304] width 15 height 15
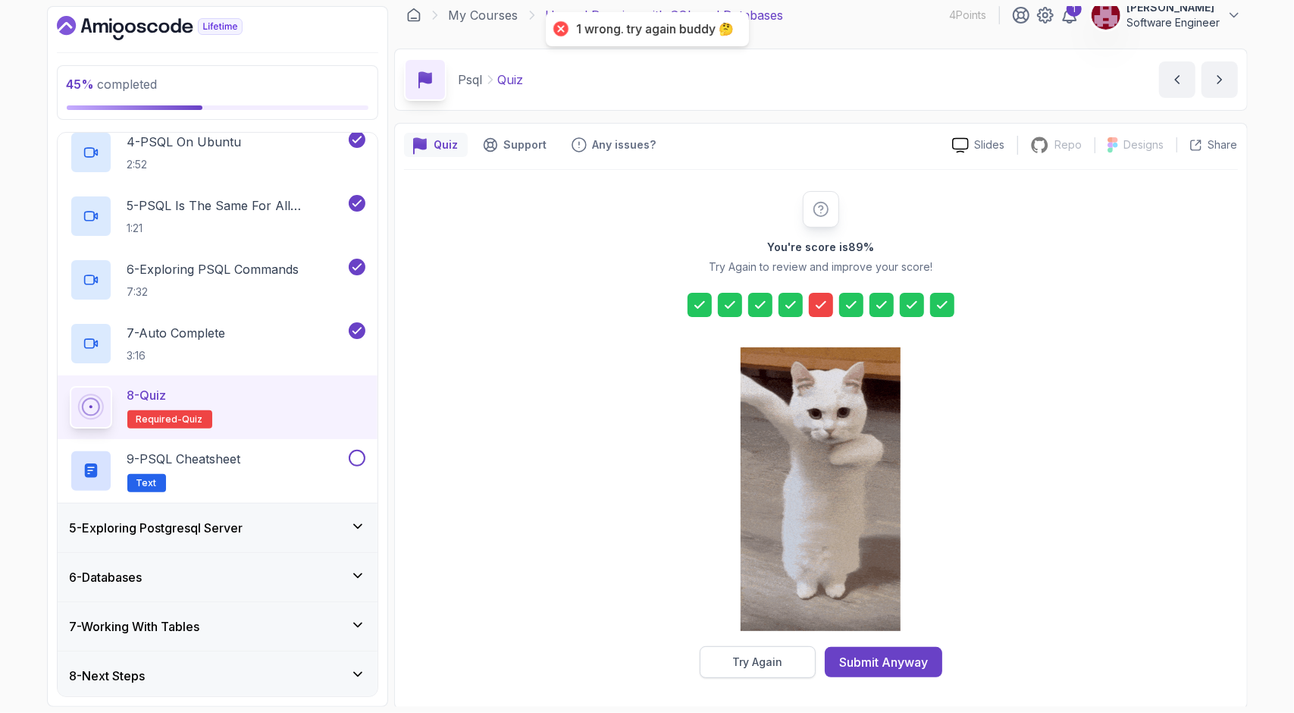
click at [794, 659] on button "Try Again" at bounding box center [758, 662] width 116 height 32
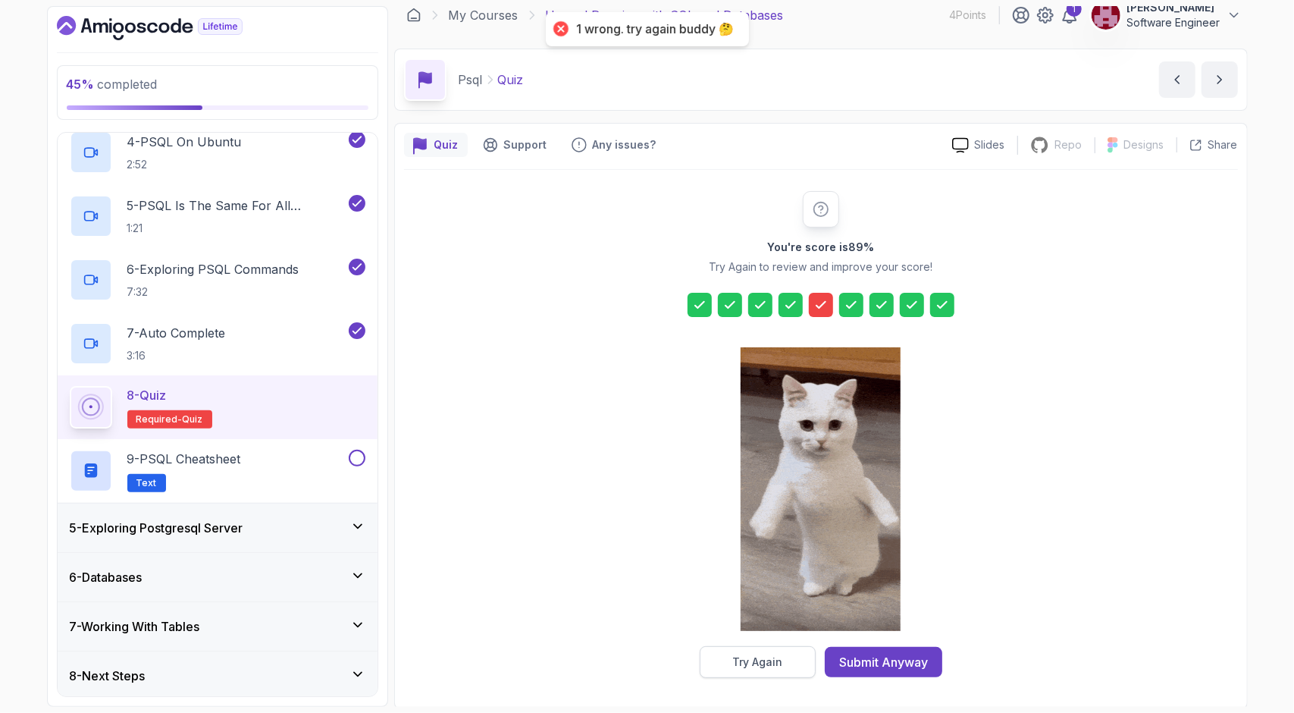
scroll to position [0, 0]
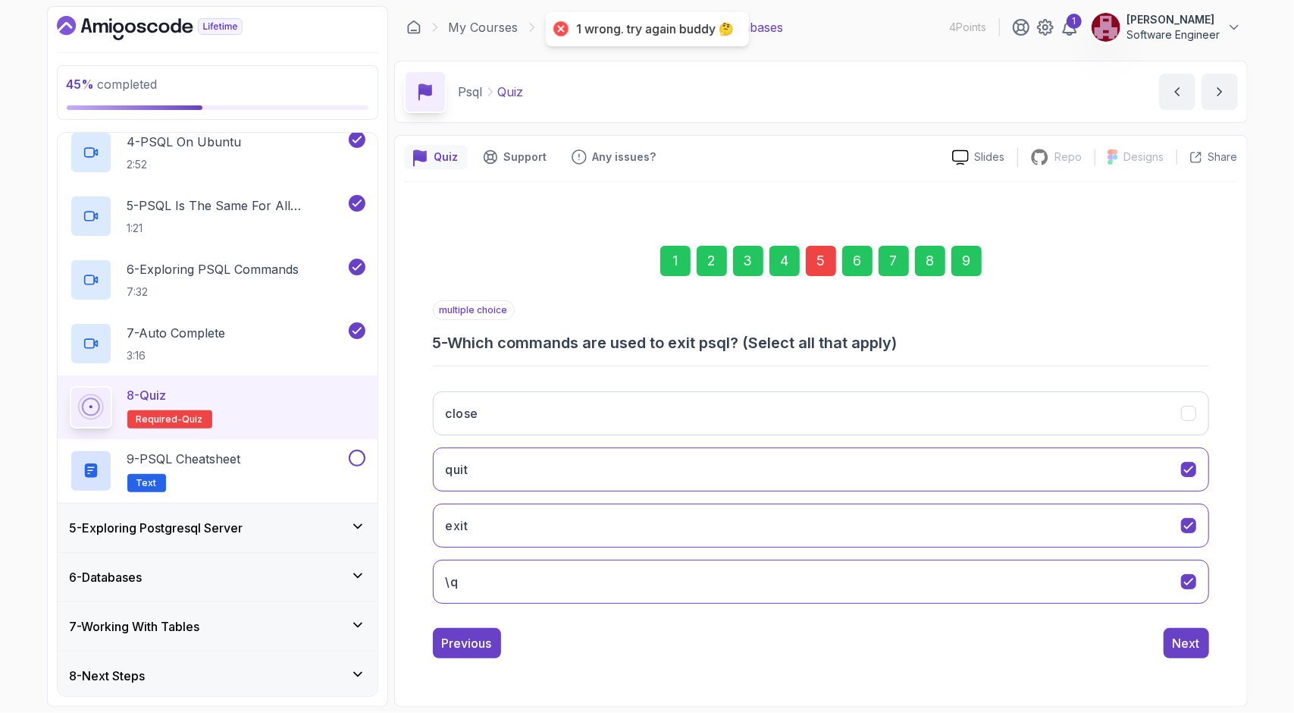
click at [807, 264] on div "5" at bounding box center [821, 261] width 30 height 30
click at [809, 263] on div "5" at bounding box center [821, 261] width 30 height 30
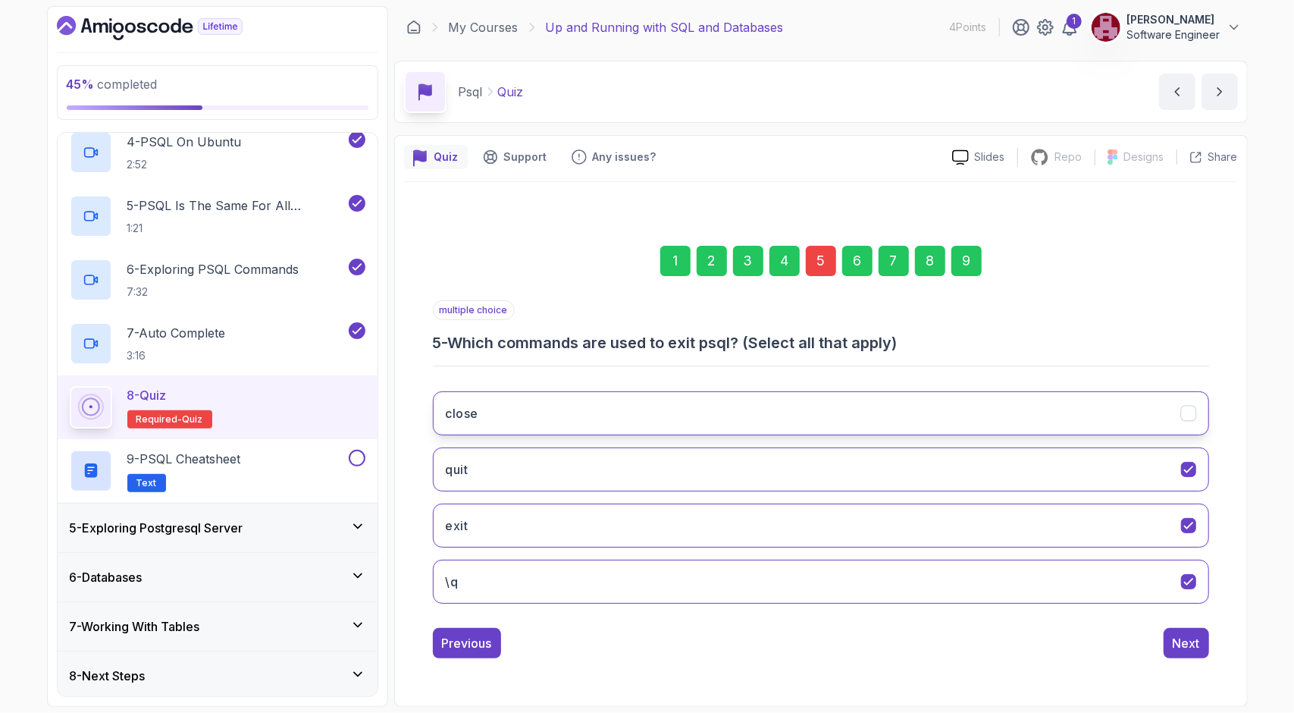
click at [725, 430] on button "close" at bounding box center [821, 413] width 776 height 44
click at [1198, 634] on div "Next" at bounding box center [1186, 643] width 27 height 18
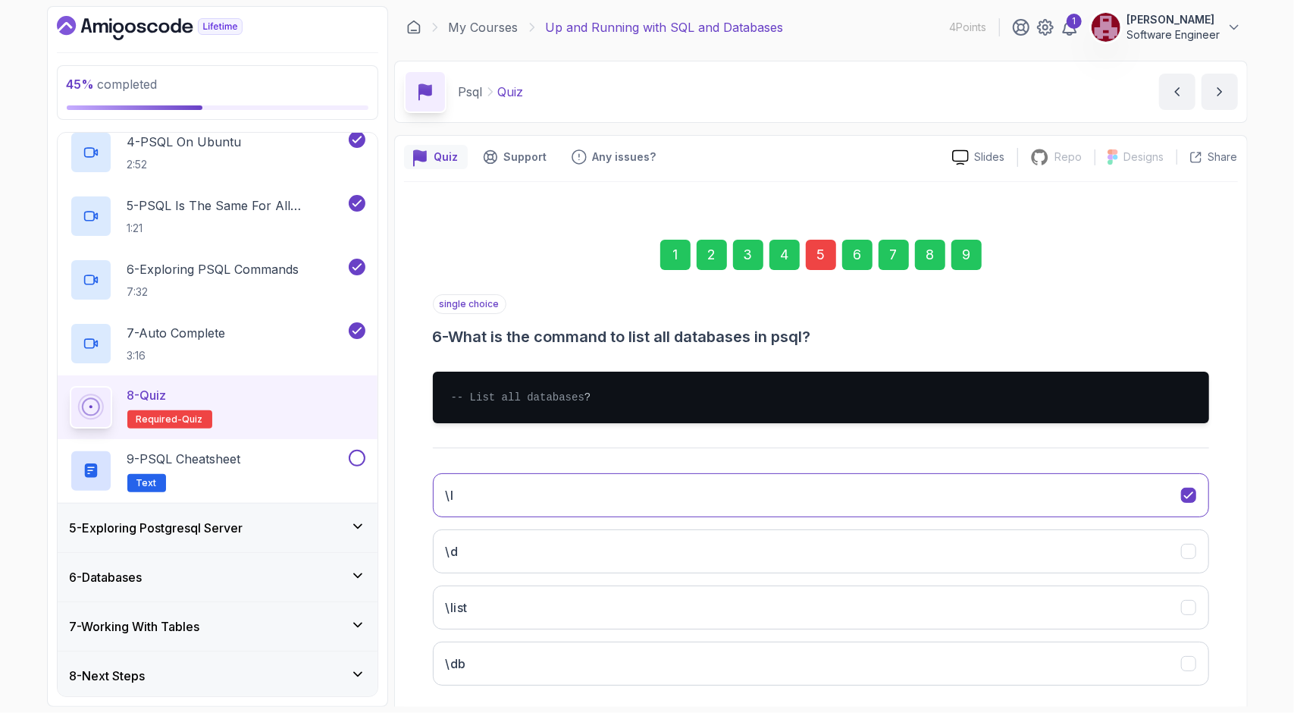
scroll to position [88, 0]
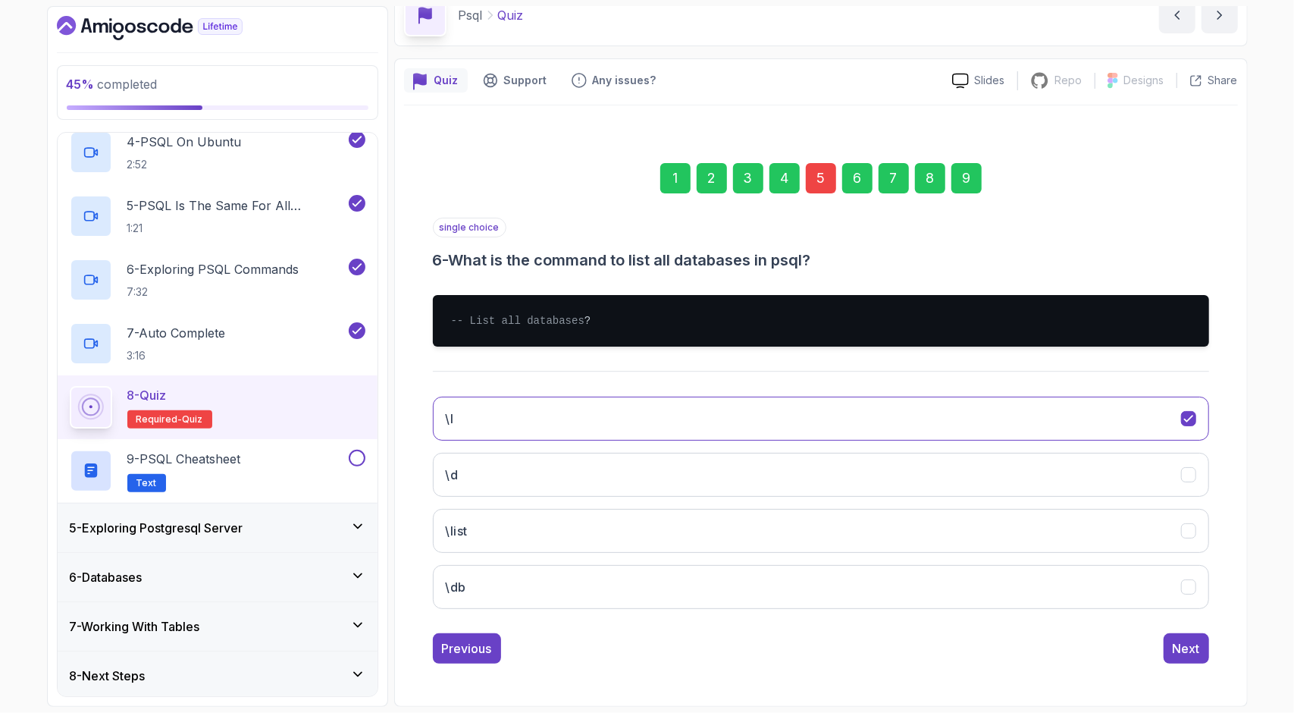
click at [1202, 665] on div "1 2 3 4 5 6 7 8 9 single choice 6 - What is the command to list all databases i…" at bounding box center [821, 401] width 834 height 549
click at [964, 163] on div "9" at bounding box center [966, 178] width 30 height 30
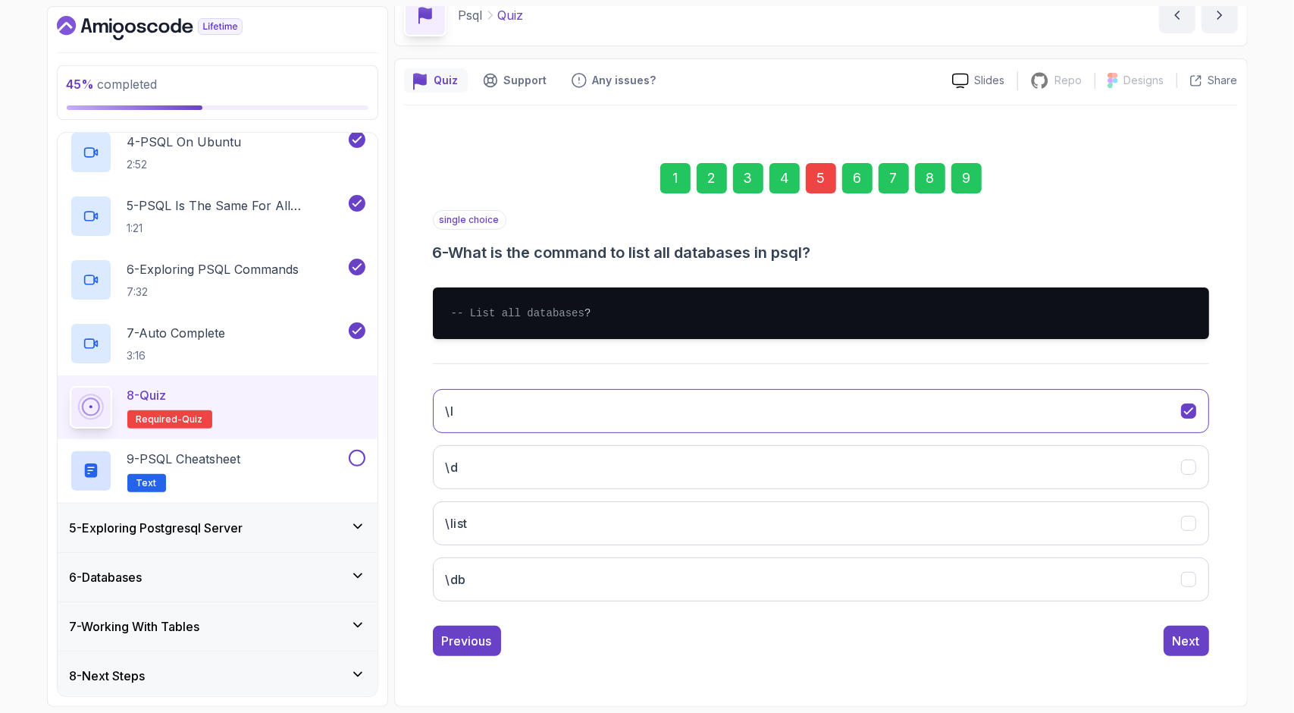
scroll to position [73, 0]
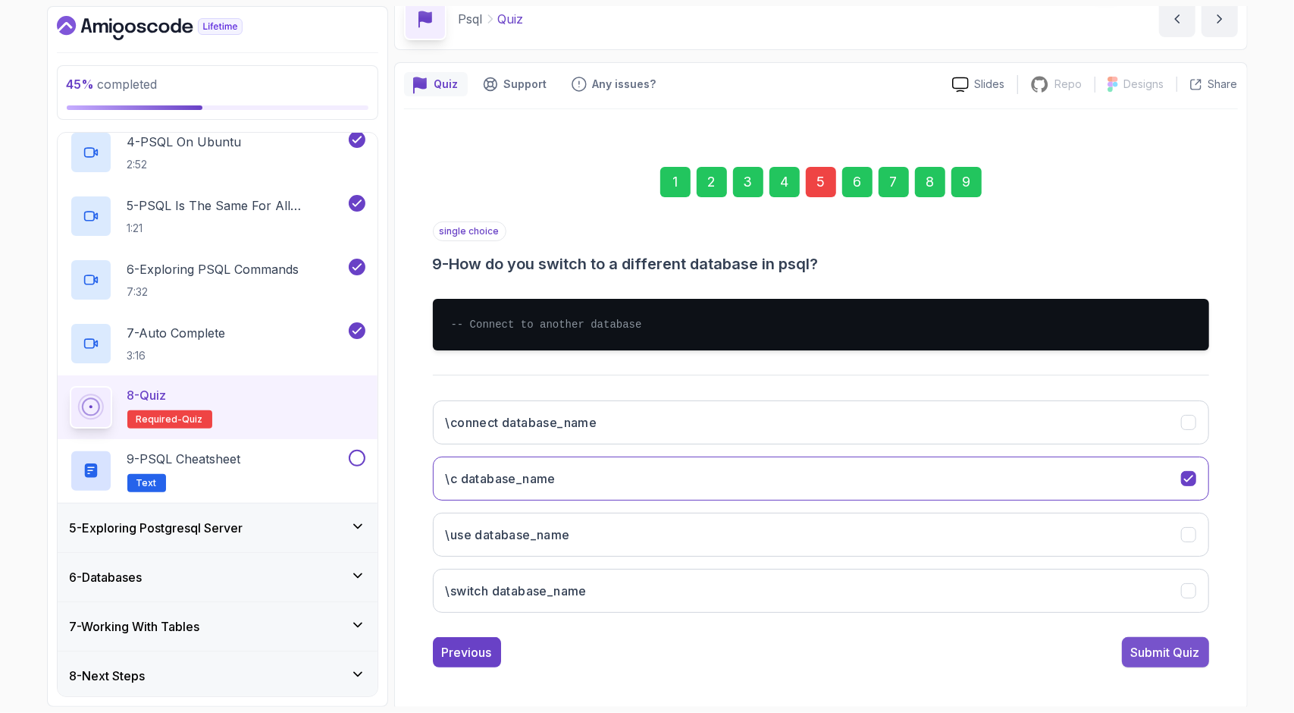
click at [1142, 657] on button "Submit Quiz" at bounding box center [1165, 652] width 87 height 30
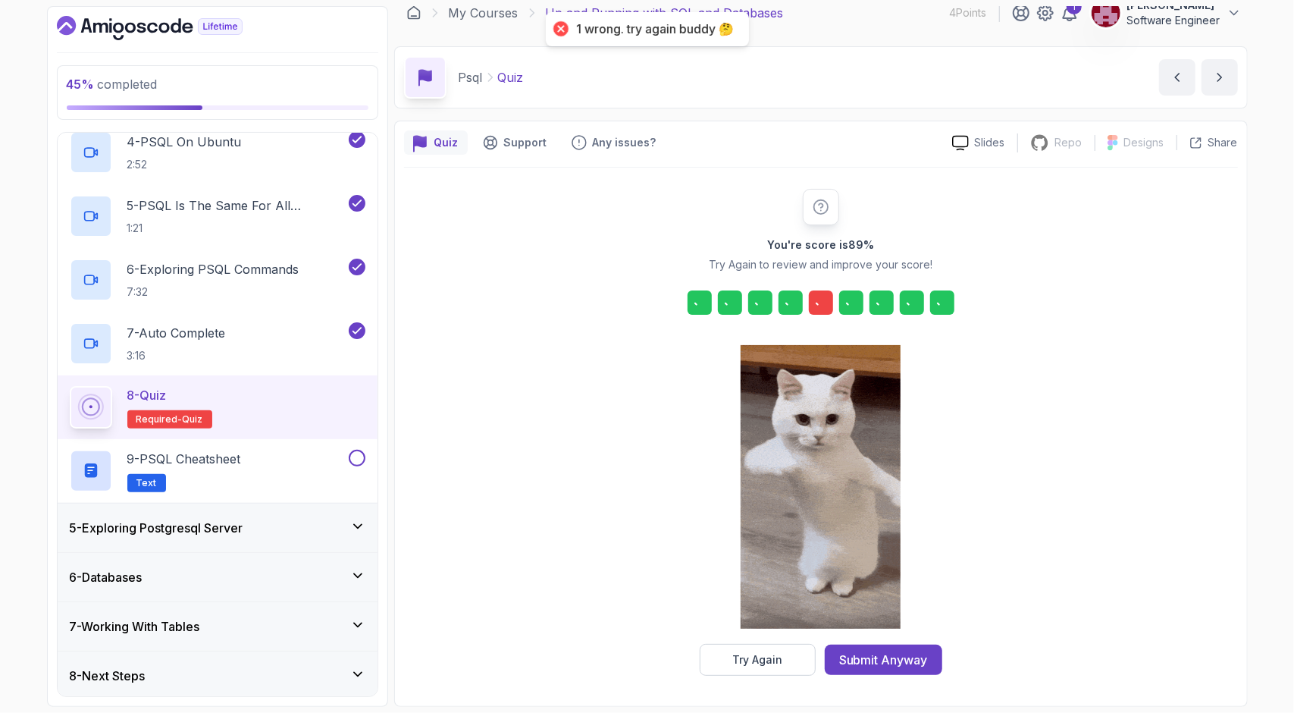
scroll to position [12, 0]
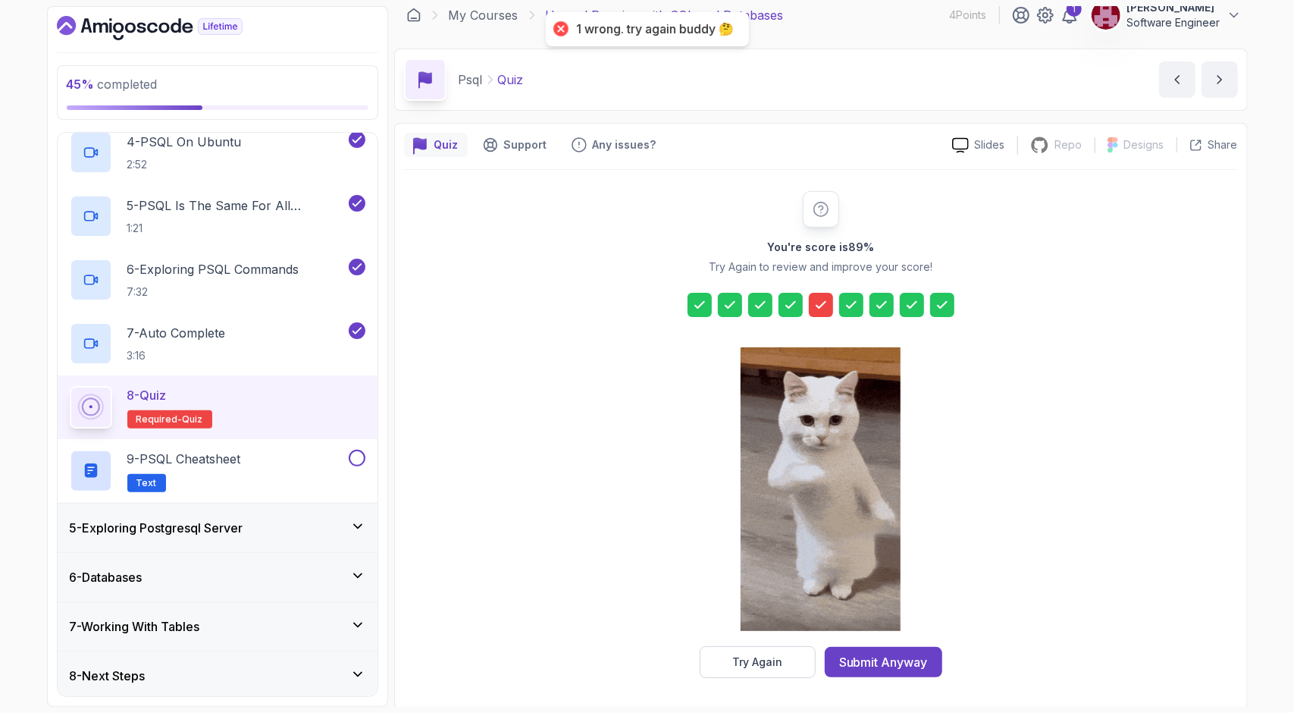
click at [826, 299] on icon at bounding box center [820, 304] width 15 height 15
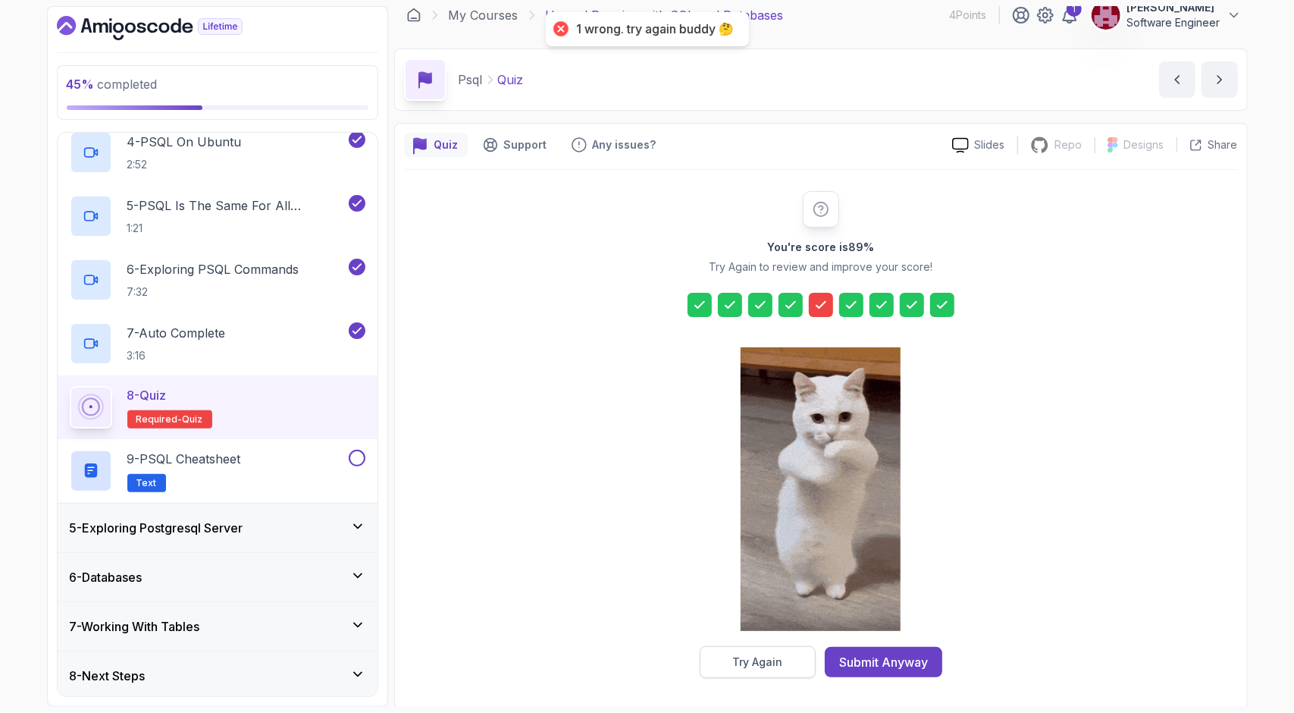
click at [761, 660] on div "Try Again" at bounding box center [757, 661] width 50 height 15
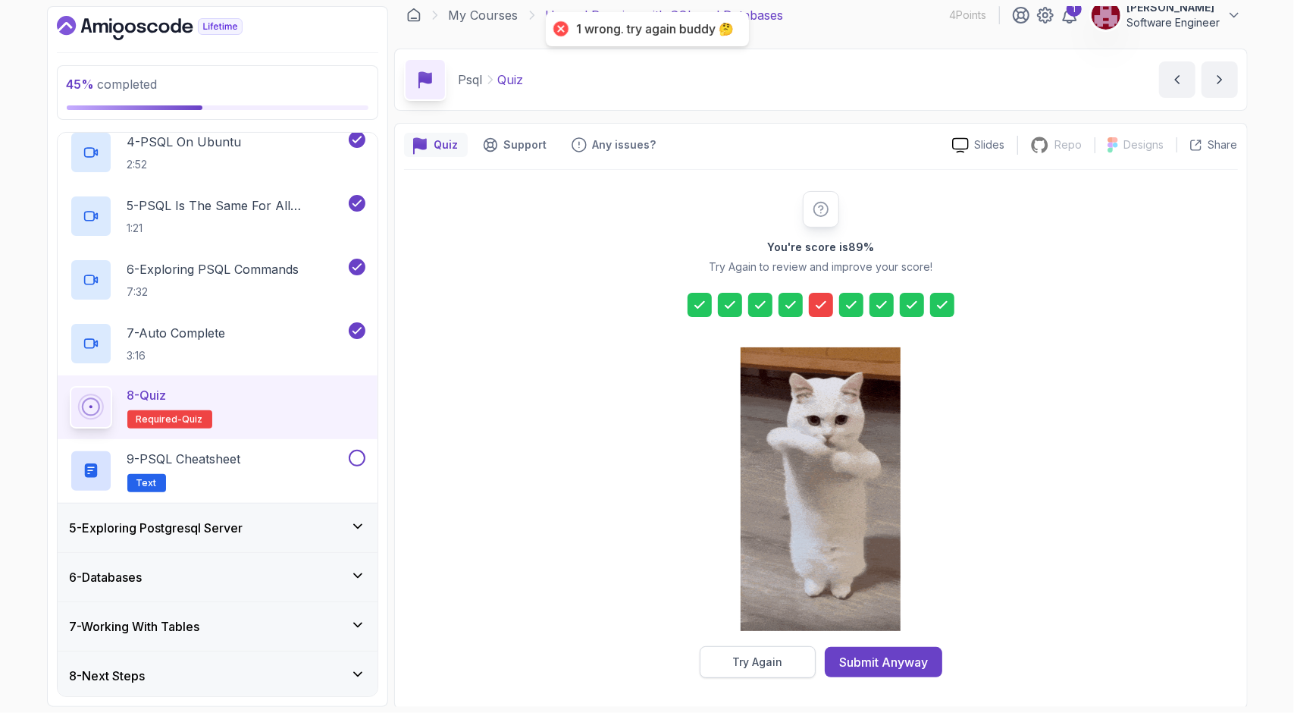
scroll to position [0, 0]
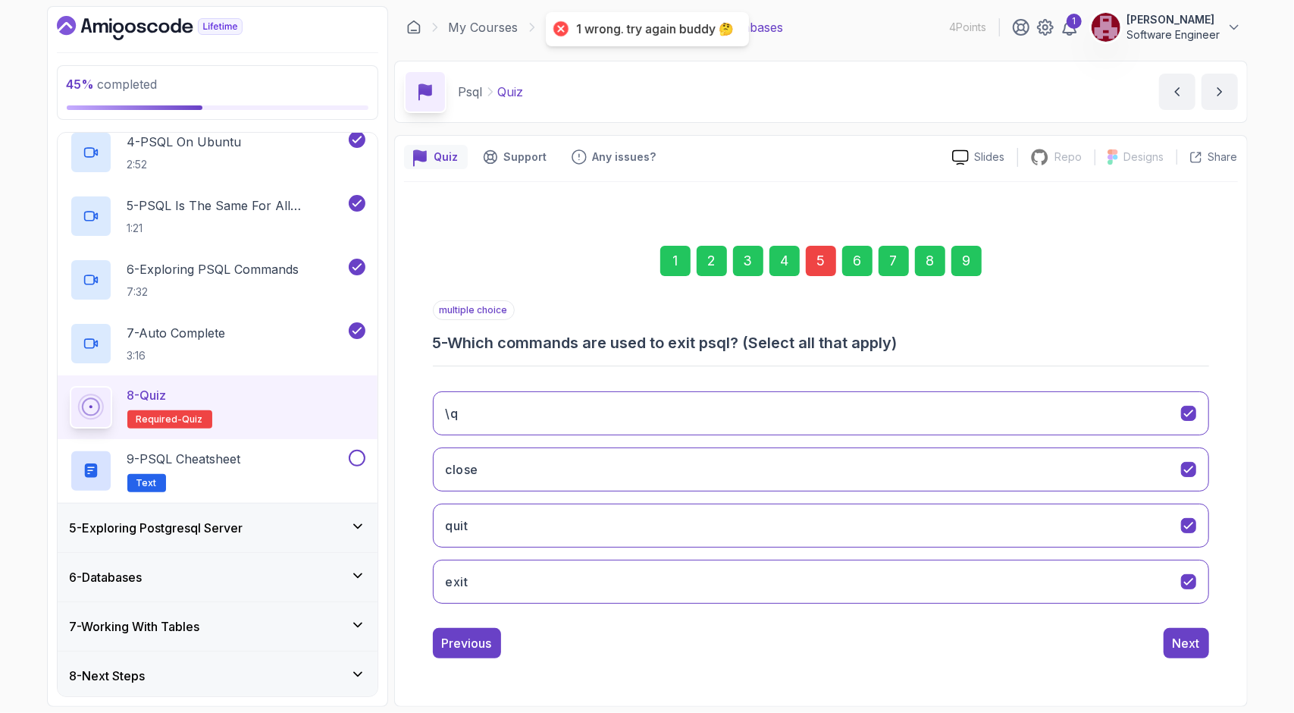
click at [823, 264] on div "5" at bounding box center [821, 261] width 30 height 30
click at [681, 460] on button "close" at bounding box center [821, 469] width 776 height 44
click at [660, 564] on button "exit" at bounding box center [821, 581] width 776 height 44
click at [1187, 639] on div "Next" at bounding box center [1186, 643] width 27 height 18
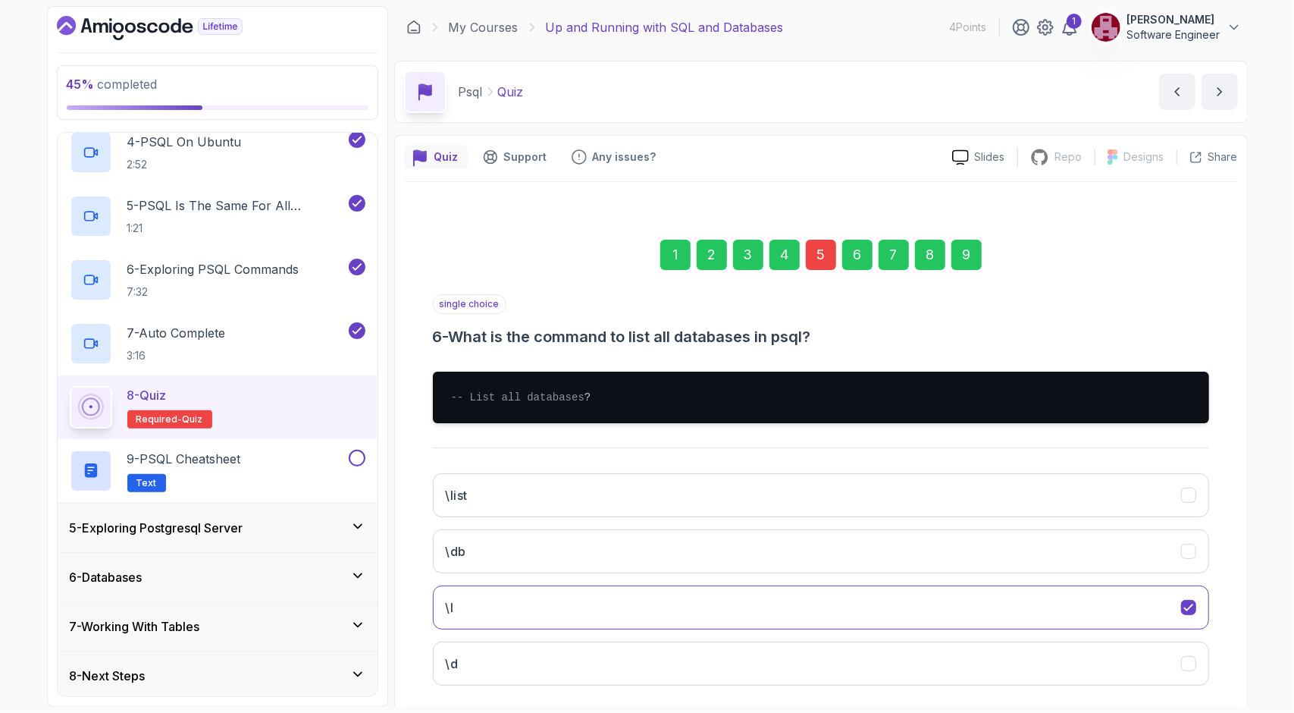
click at [960, 257] on div "9" at bounding box center [966, 255] width 30 height 30
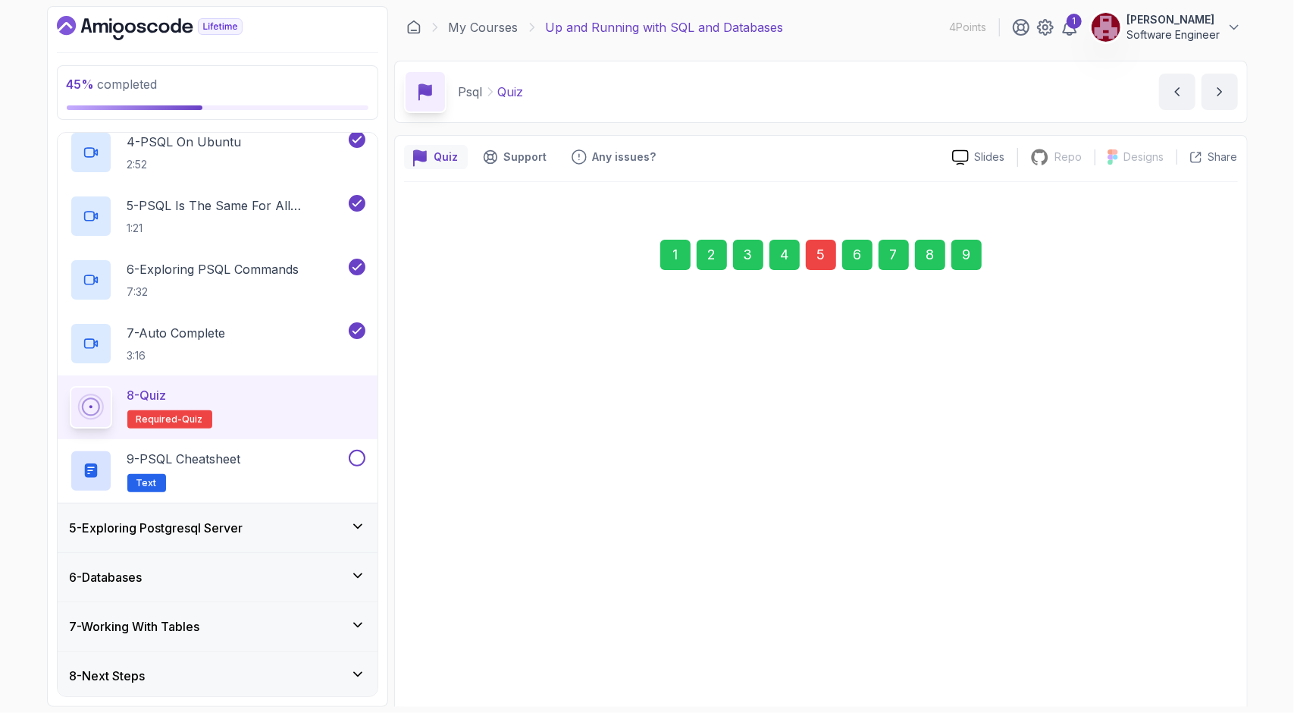
scroll to position [73, 0]
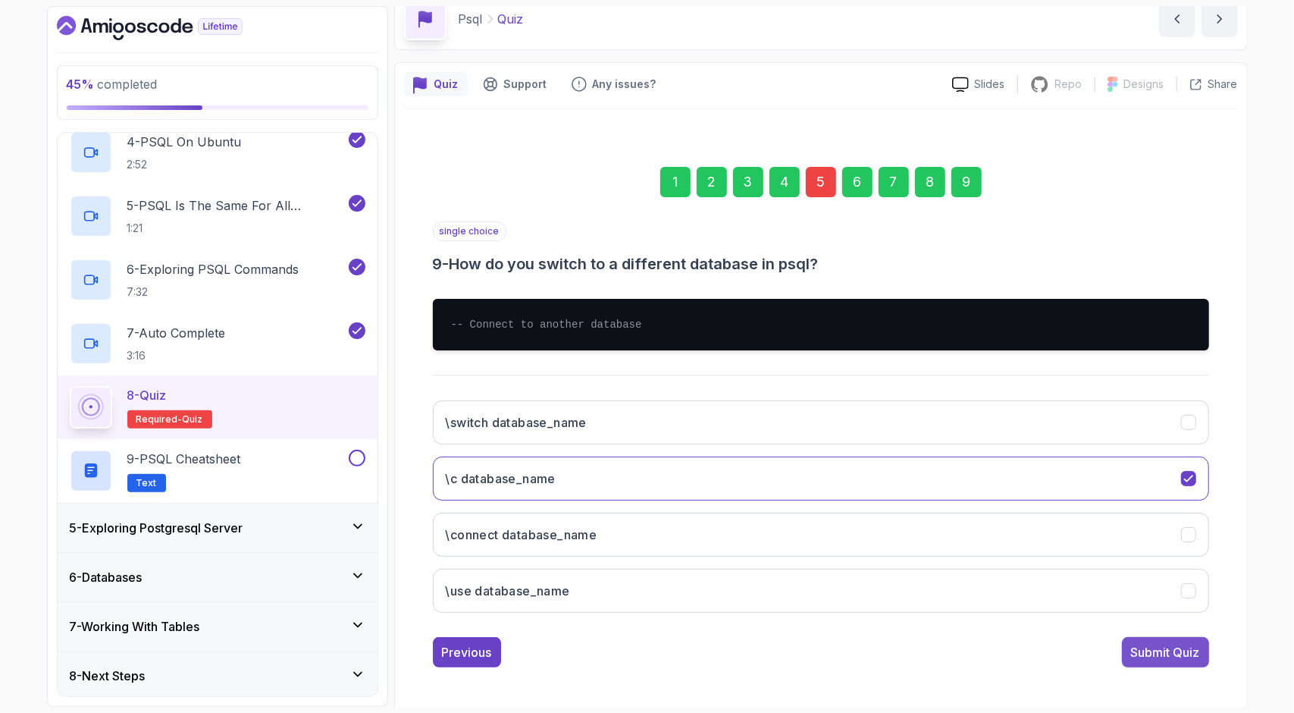
click at [1154, 637] on button "Submit Quiz" at bounding box center [1165, 652] width 87 height 30
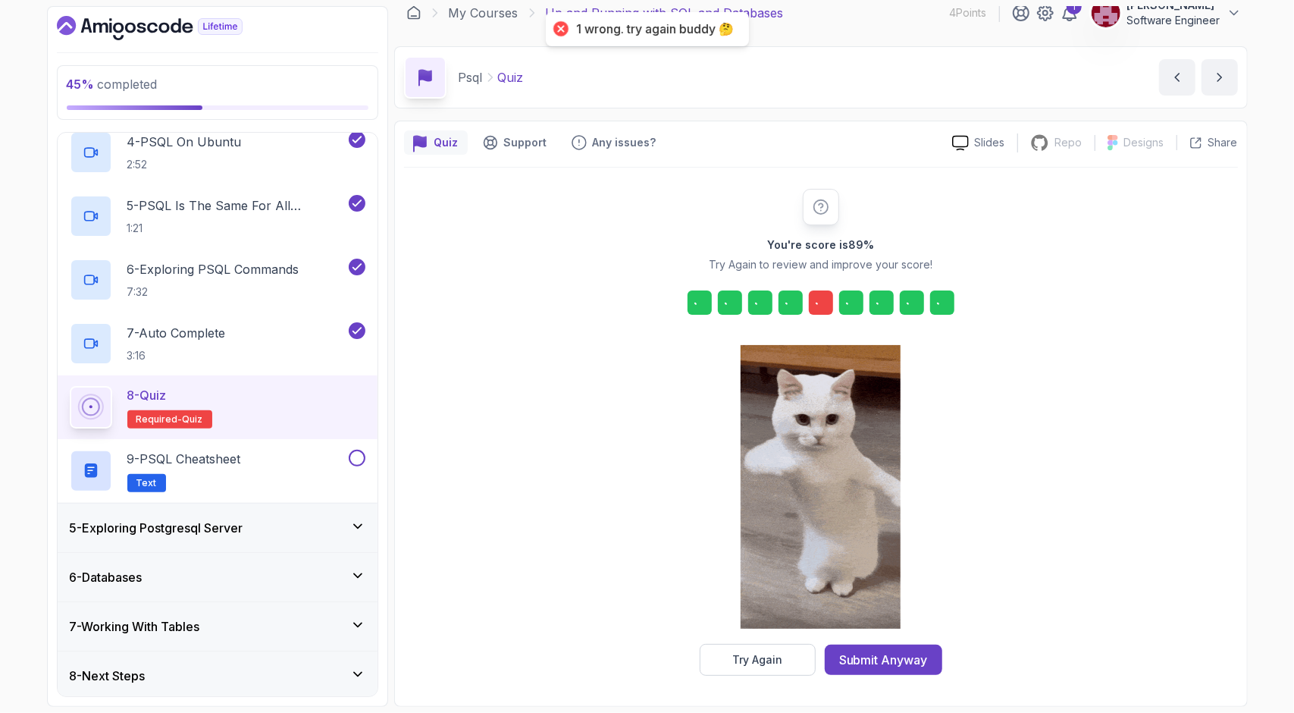
scroll to position [12, 0]
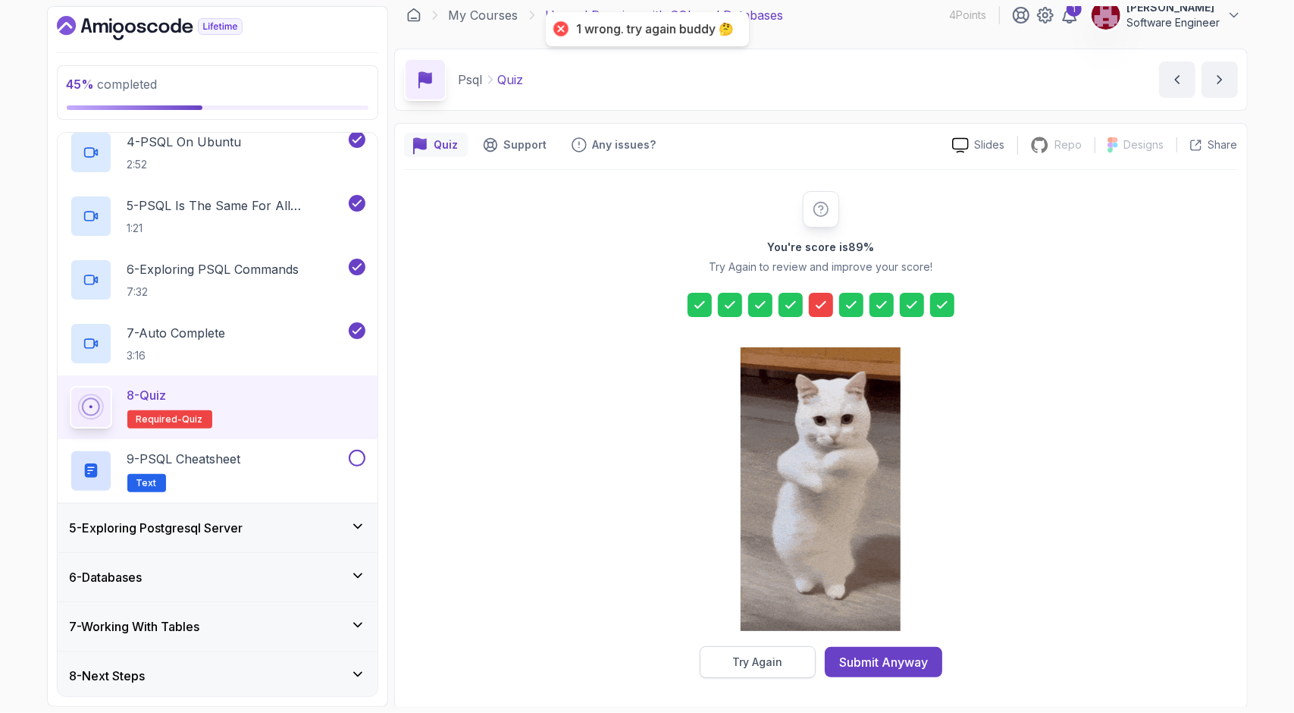
click at [760, 658] on div "Try Again" at bounding box center [757, 661] width 50 height 15
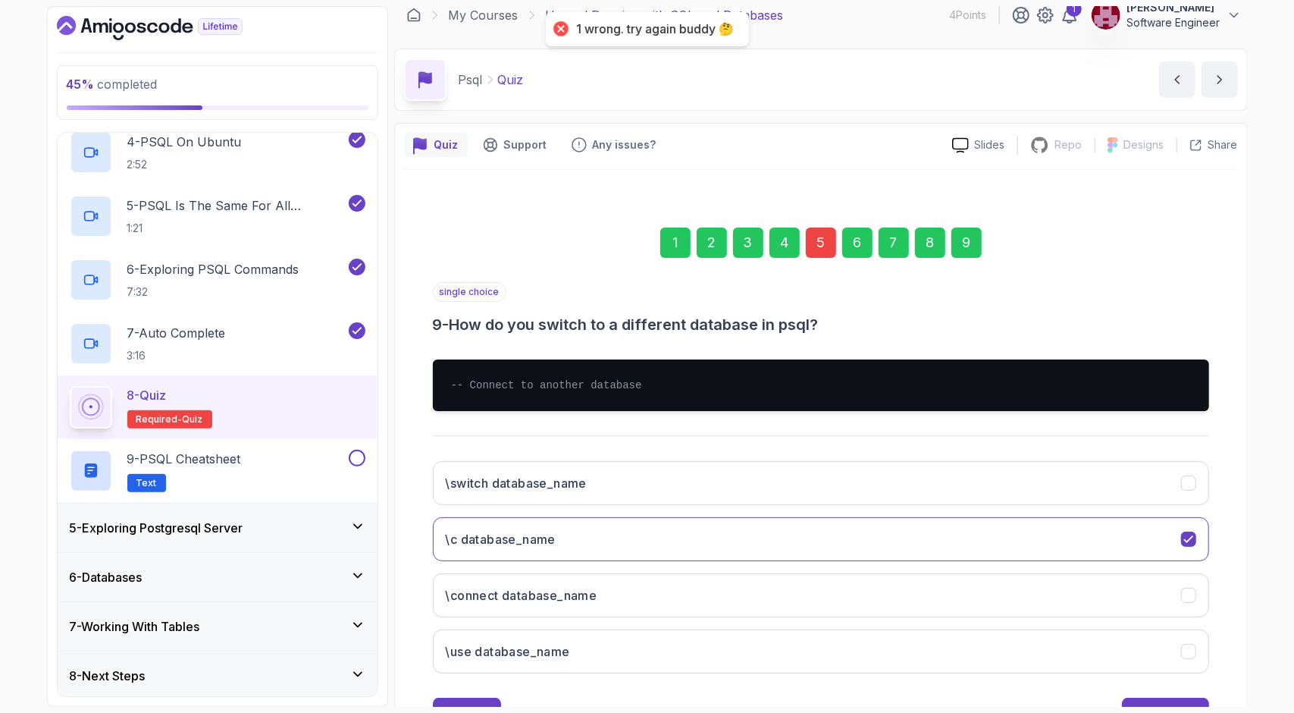
click at [818, 251] on div "5" at bounding box center [821, 242] width 30 height 30
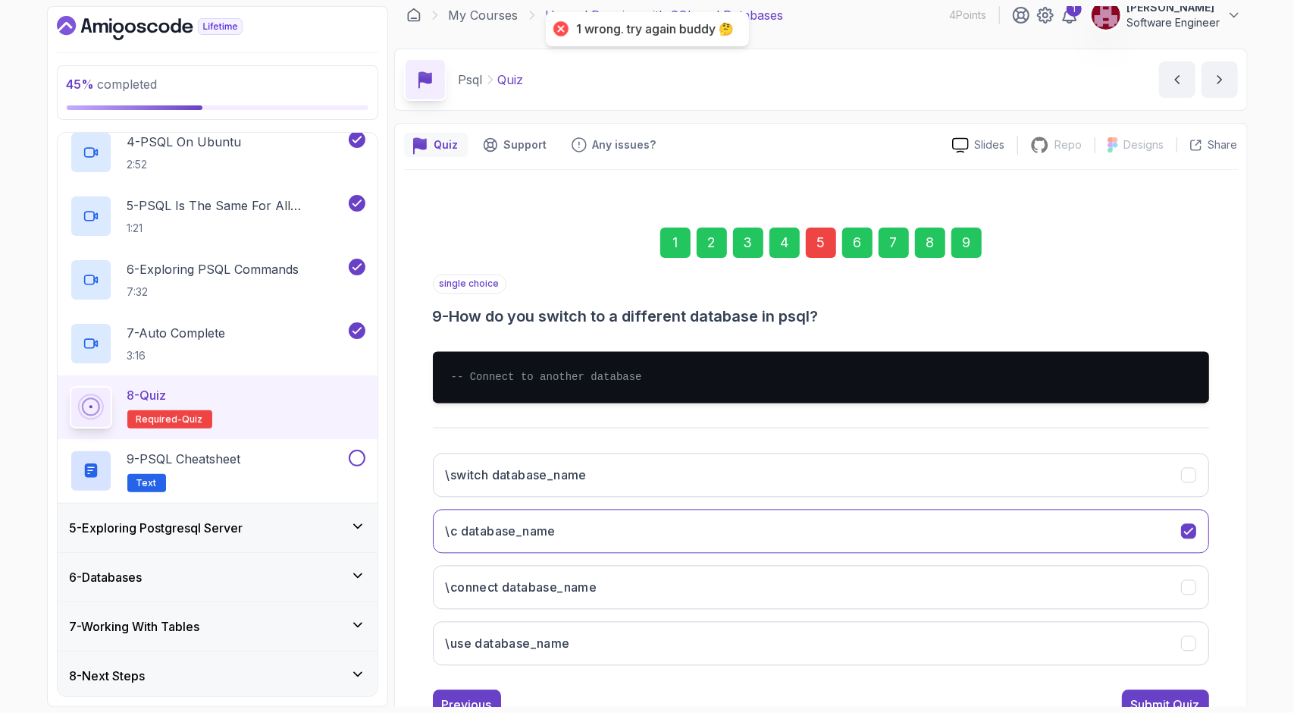
scroll to position [0, 0]
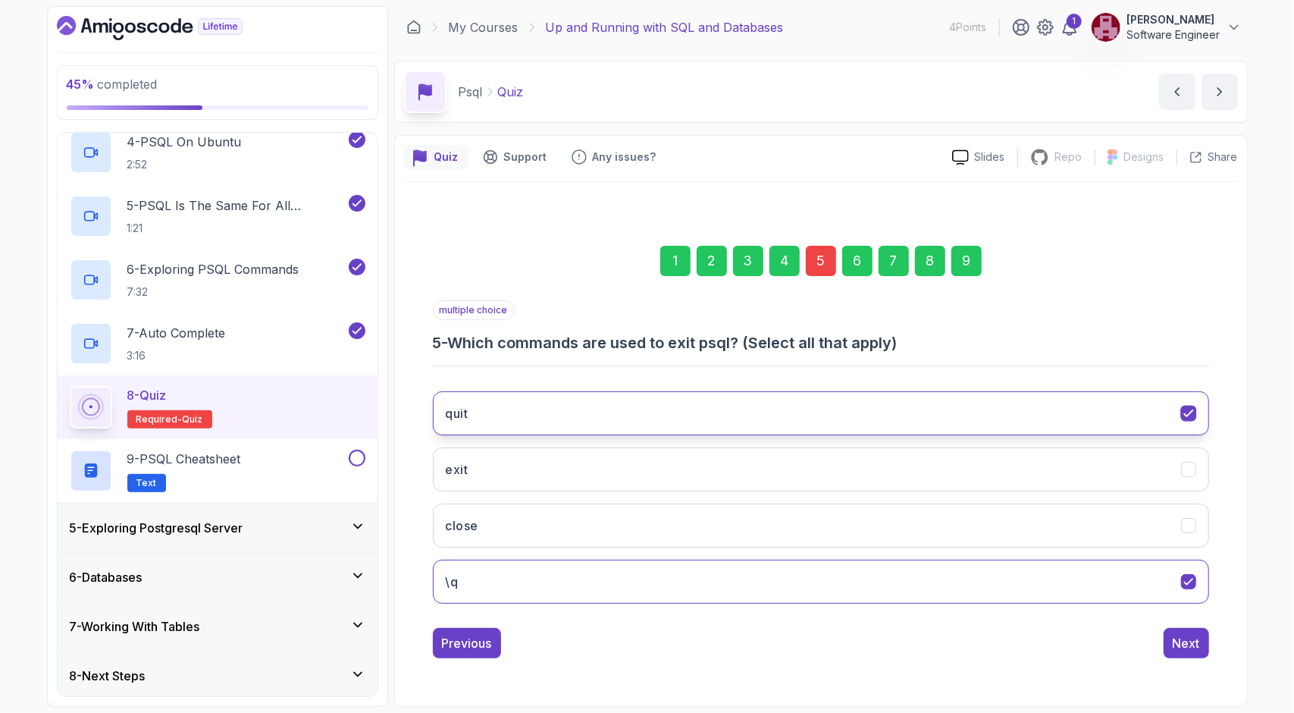
click at [468, 422] on button "quit" at bounding box center [821, 413] width 776 height 44
click at [518, 597] on button "\q" at bounding box center [821, 581] width 776 height 44
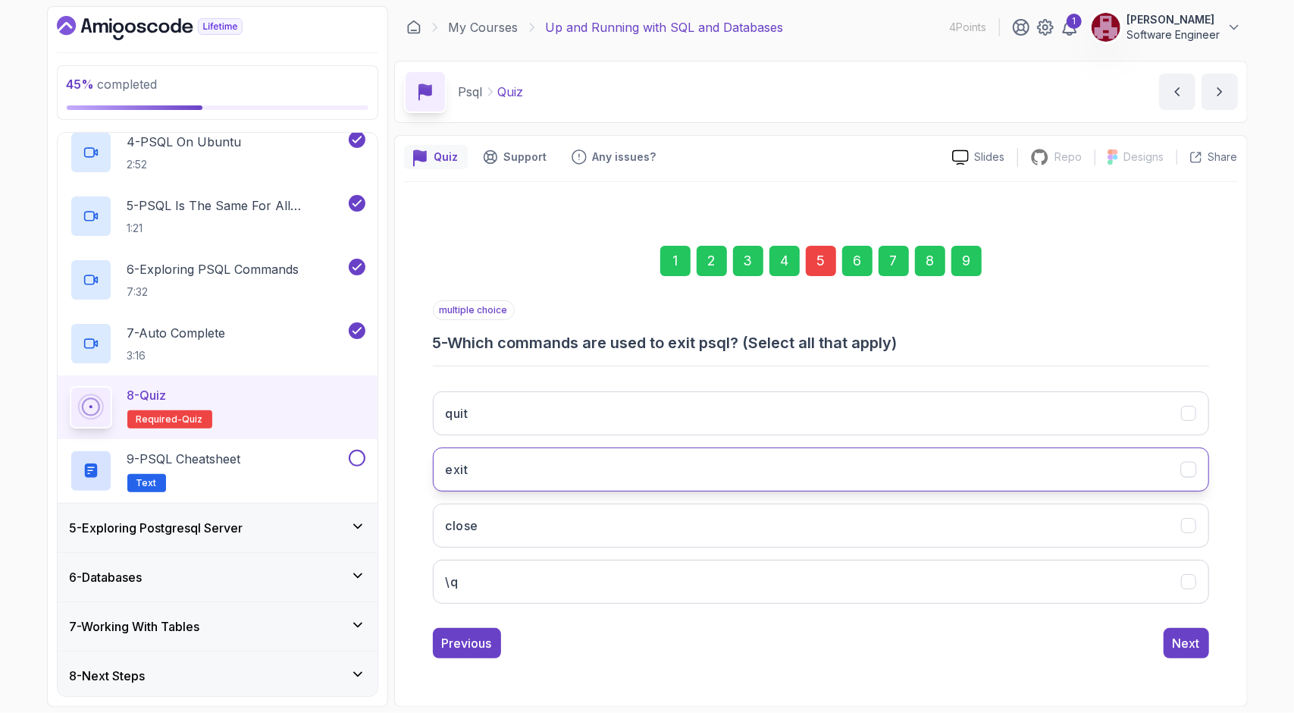
click at [512, 478] on button "exit" at bounding box center [821, 469] width 776 height 44
click at [1188, 657] on div "1 2 3 4 5 6 7 8 9 multiple choice 5 - Which commands are used to exit psql? (Se…" at bounding box center [821, 439] width 834 height 461
click at [1190, 645] on div "Next" at bounding box center [1186, 643] width 27 height 18
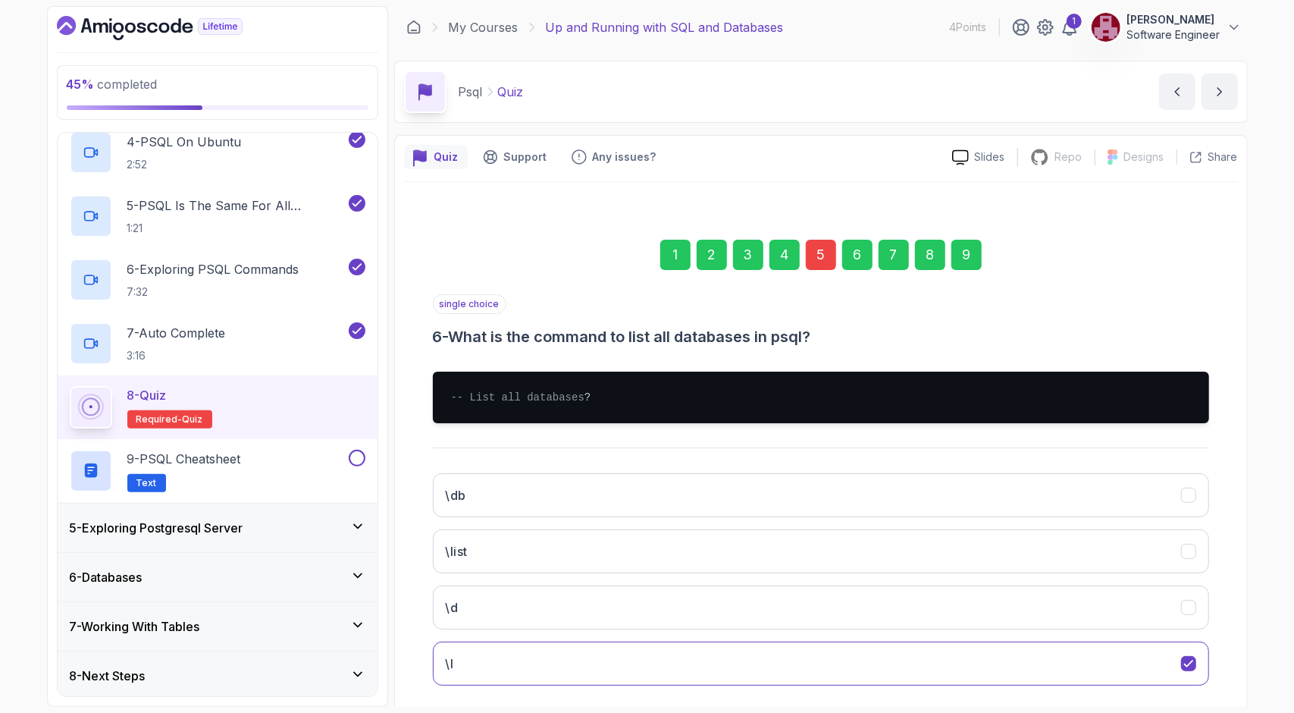
click at [979, 262] on div "9" at bounding box center [966, 255] width 30 height 30
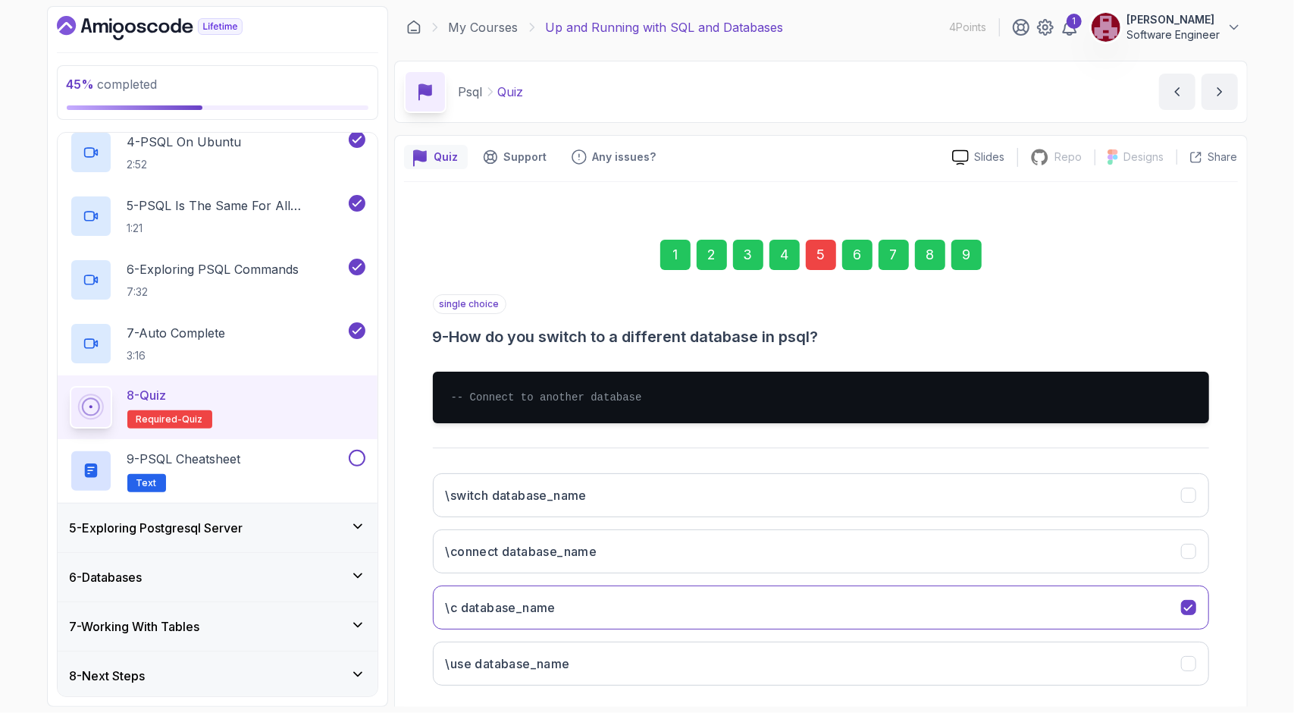
scroll to position [73, 0]
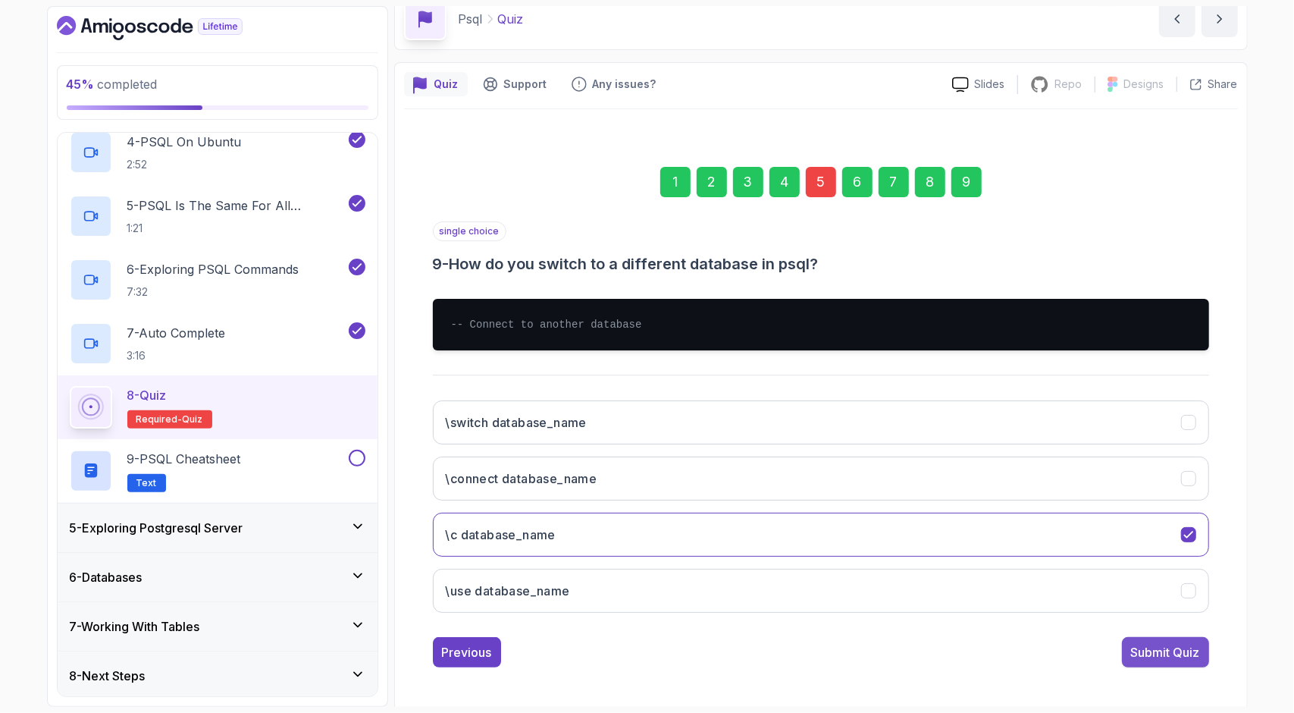
click at [1148, 645] on div "Submit Quiz" at bounding box center [1165, 652] width 69 height 18
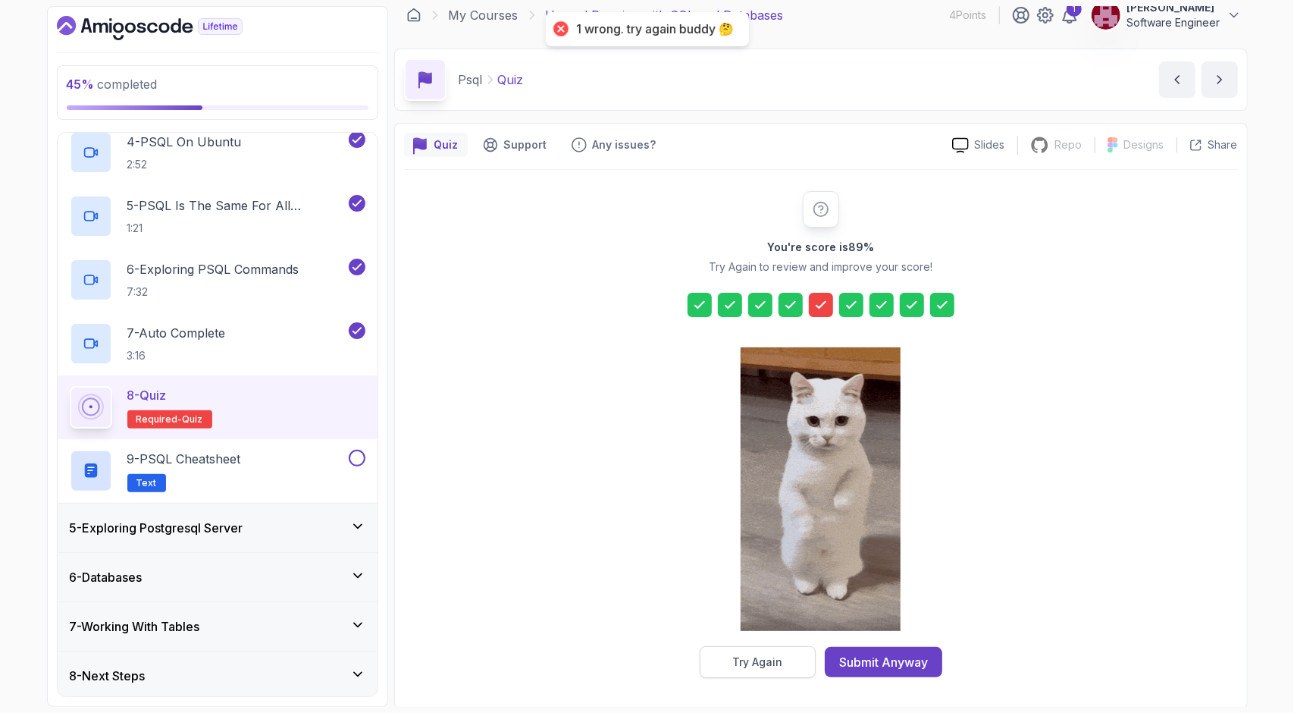
click at [744, 669] on button "Try Again" at bounding box center [758, 662] width 116 height 32
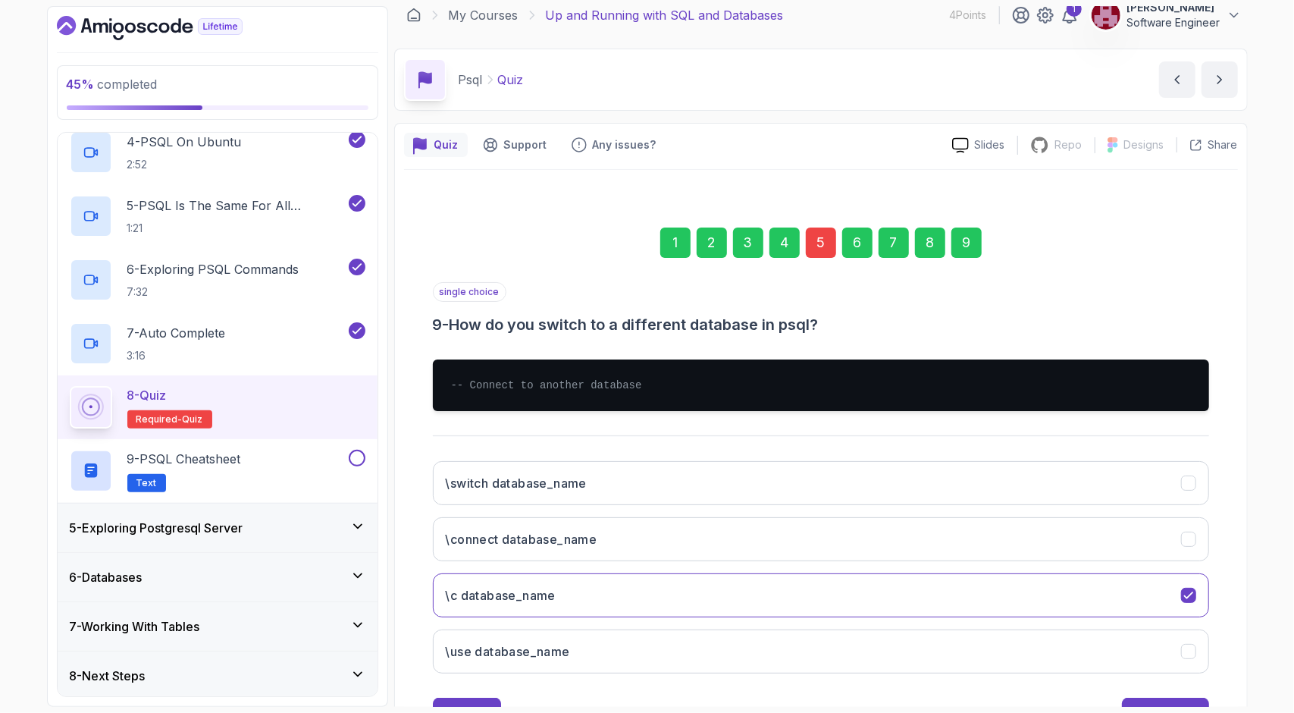
click at [815, 233] on div "5" at bounding box center [821, 242] width 30 height 30
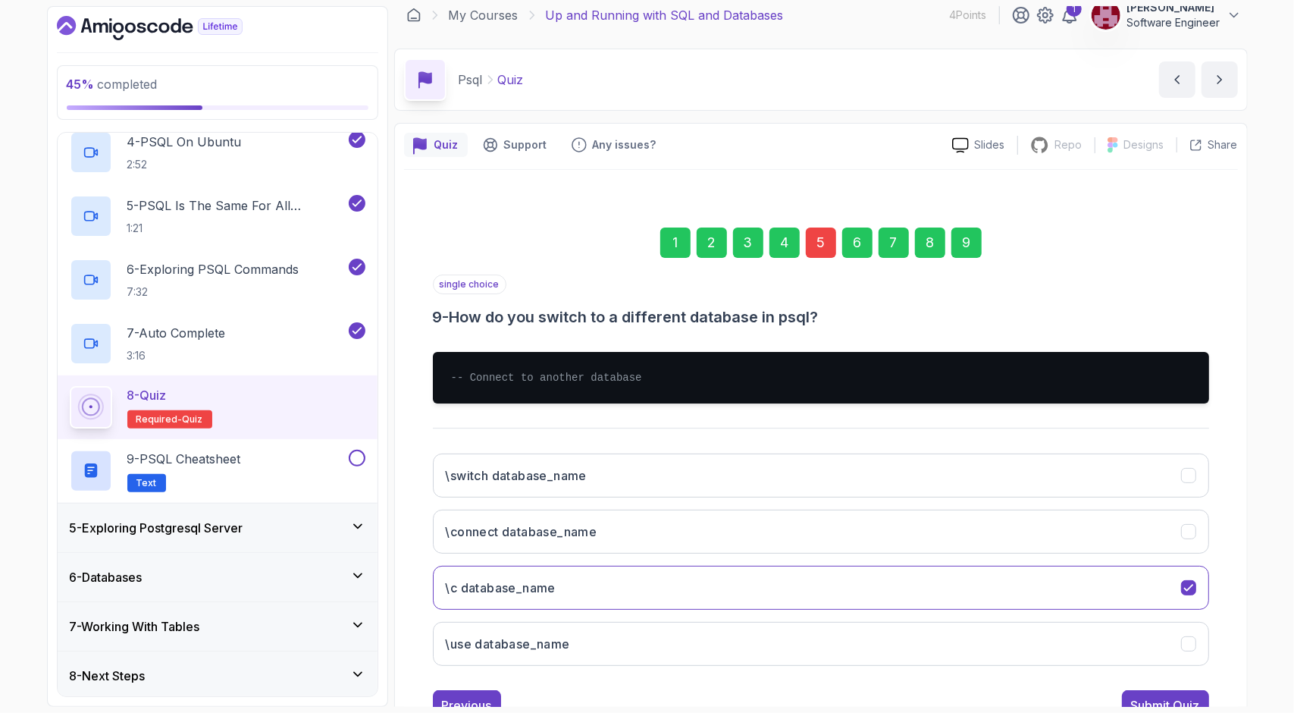
scroll to position [0, 0]
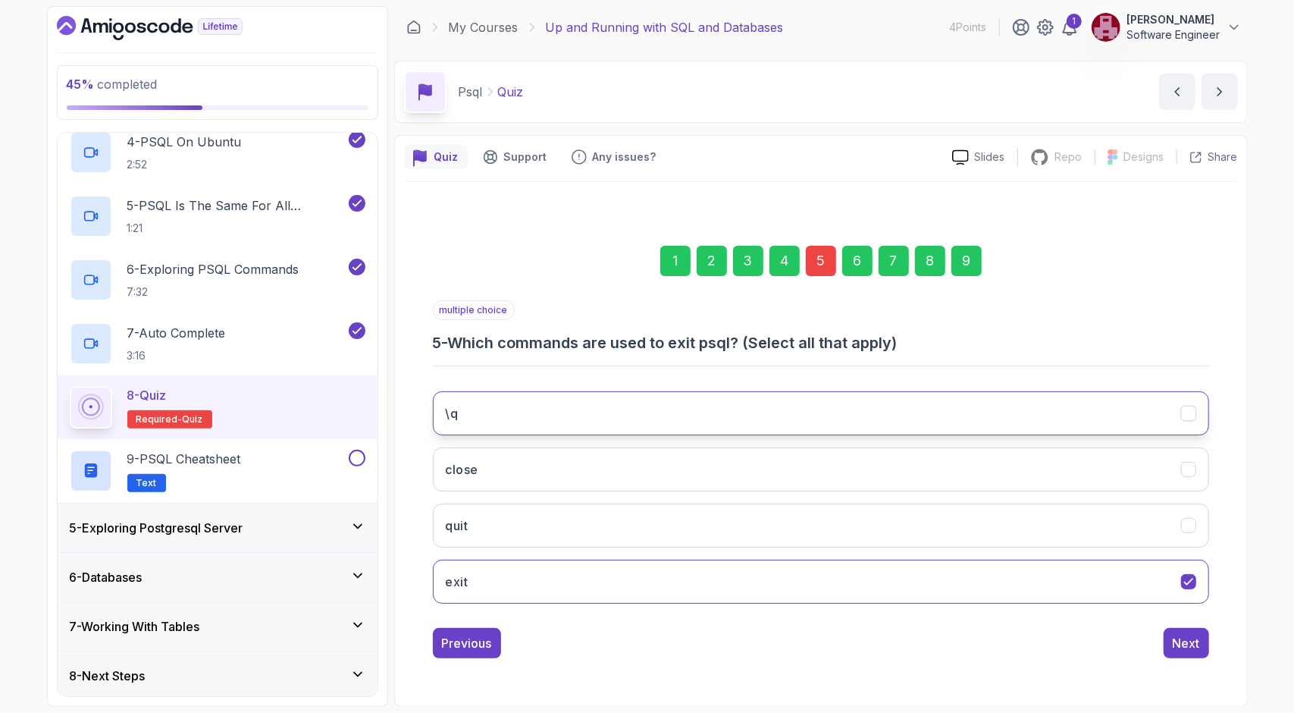
click at [471, 412] on button "\q" at bounding box center [821, 413] width 776 height 44
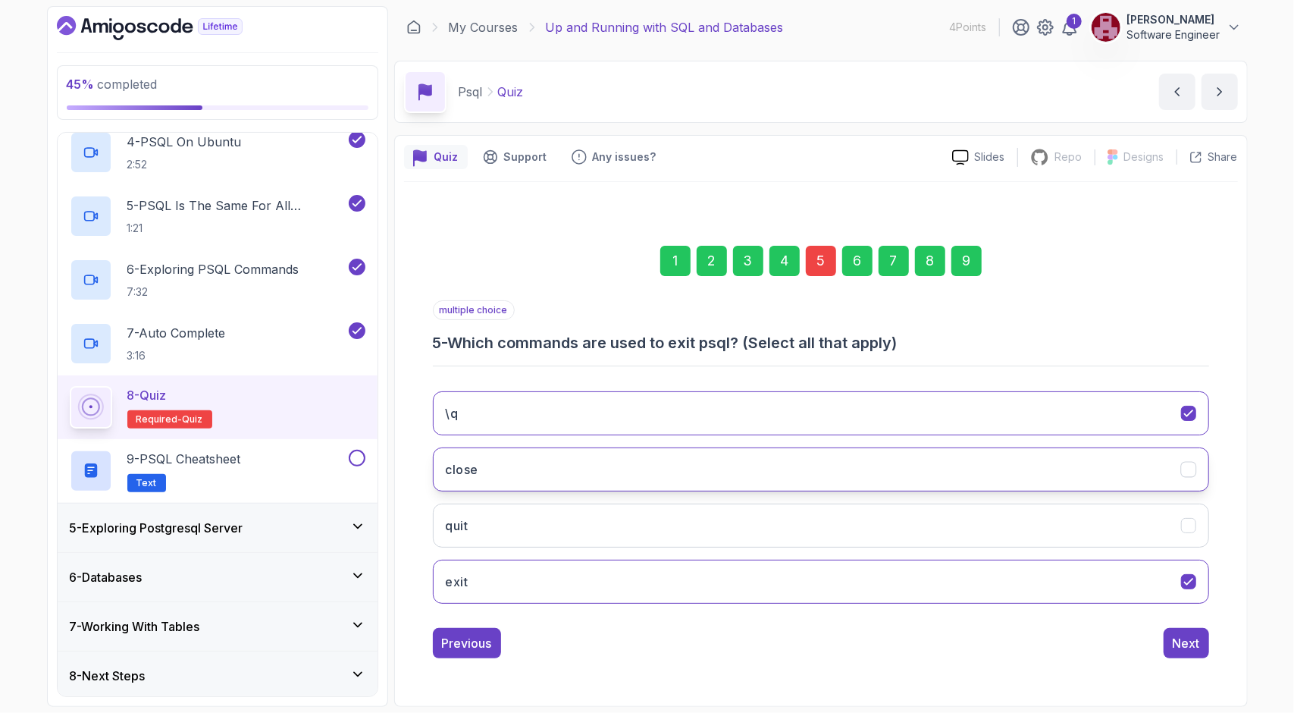
click at [497, 453] on button "close" at bounding box center [821, 469] width 776 height 44
click at [494, 524] on button "quit" at bounding box center [821, 525] width 776 height 44
click at [961, 255] on div "9" at bounding box center [966, 261] width 30 height 30
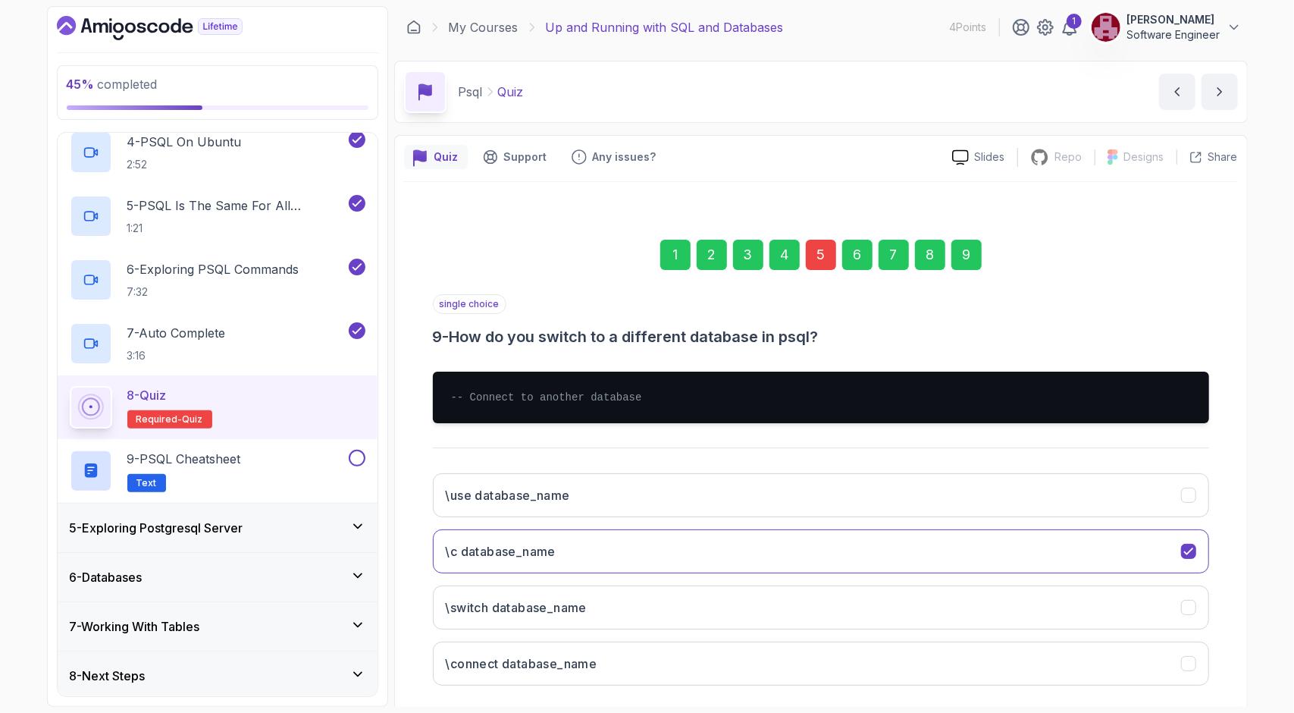
click at [819, 252] on div "5" at bounding box center [821, 255] width 30 height 30
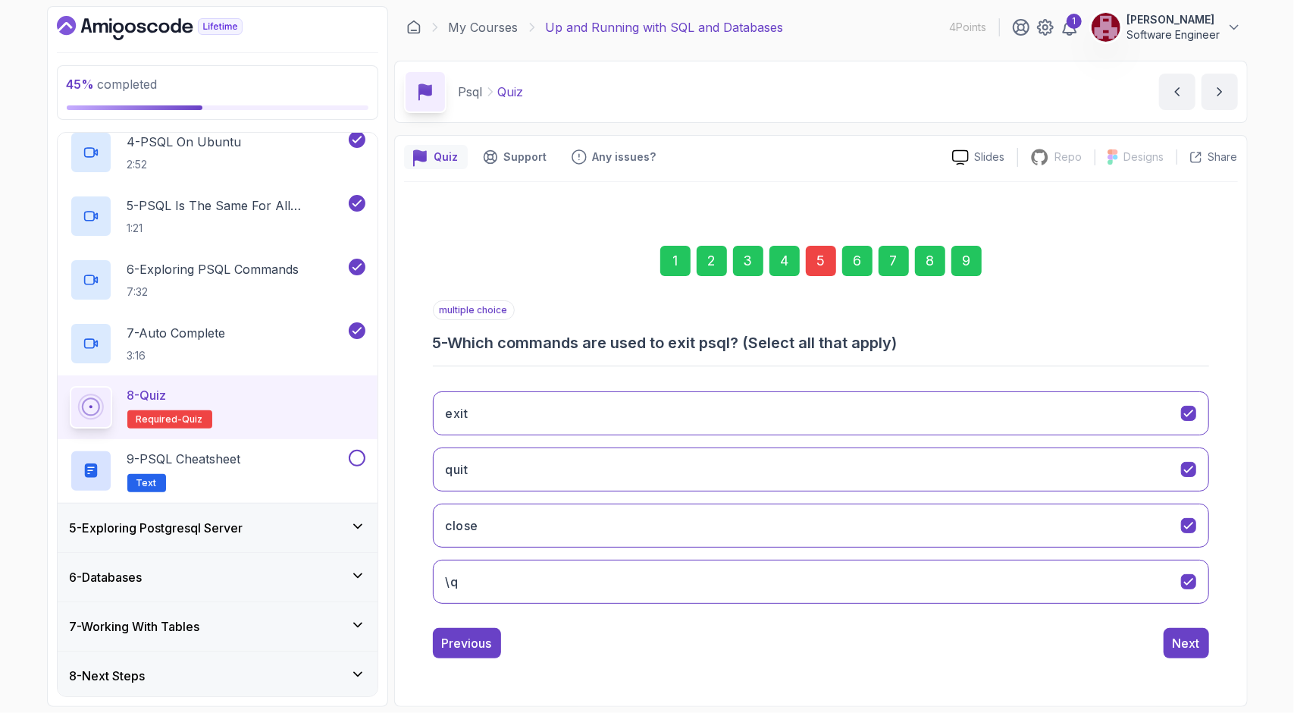
click at [968, 259] on div "9" at bounding box center [966, 261] width 30 height 30
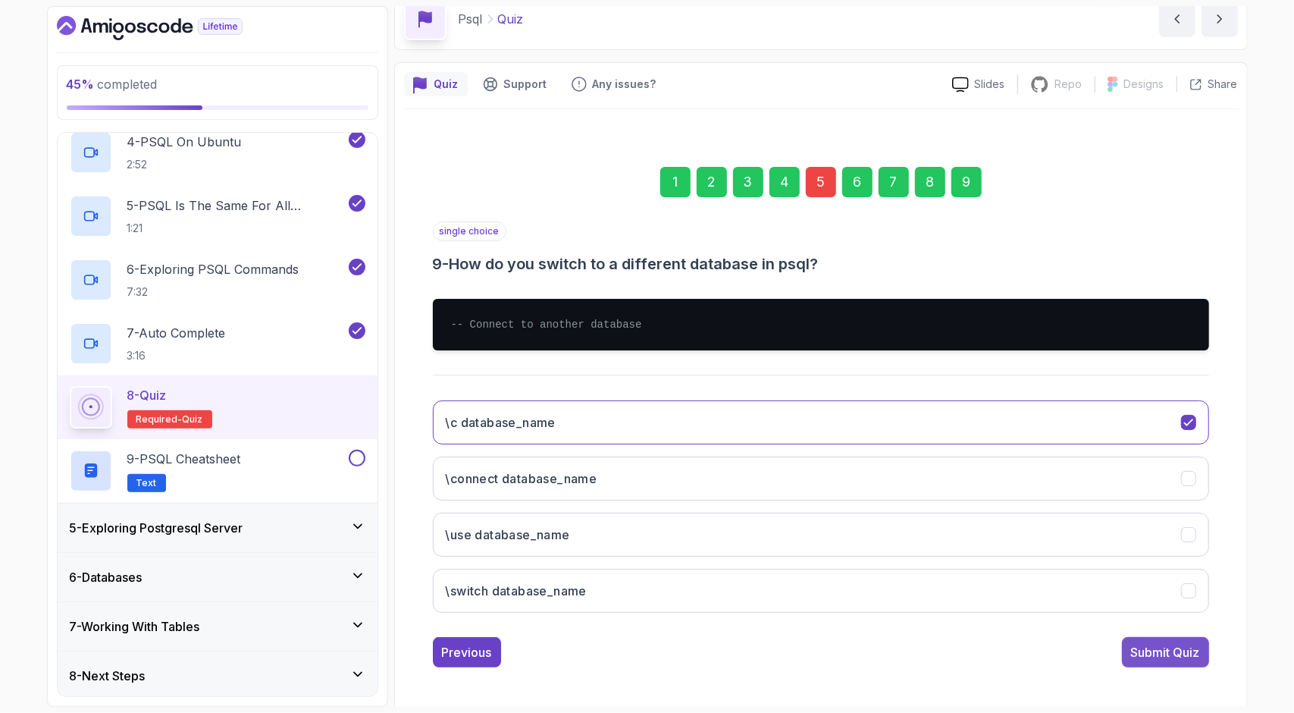
click at [1185, 643] on div "Submit Quiz" at bounding box center [1165, 652] width 69 height 18
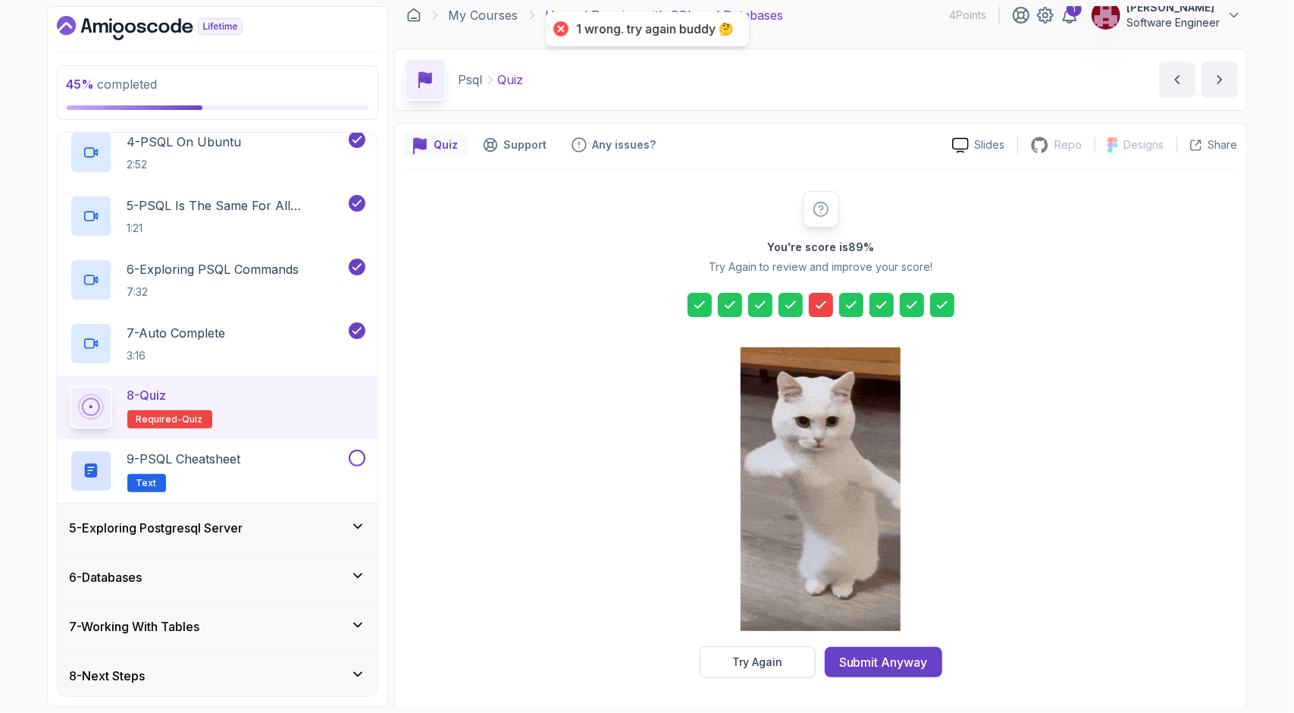
click at [819, 298] on icon at bounding box center [820, 304] width 15 height 15
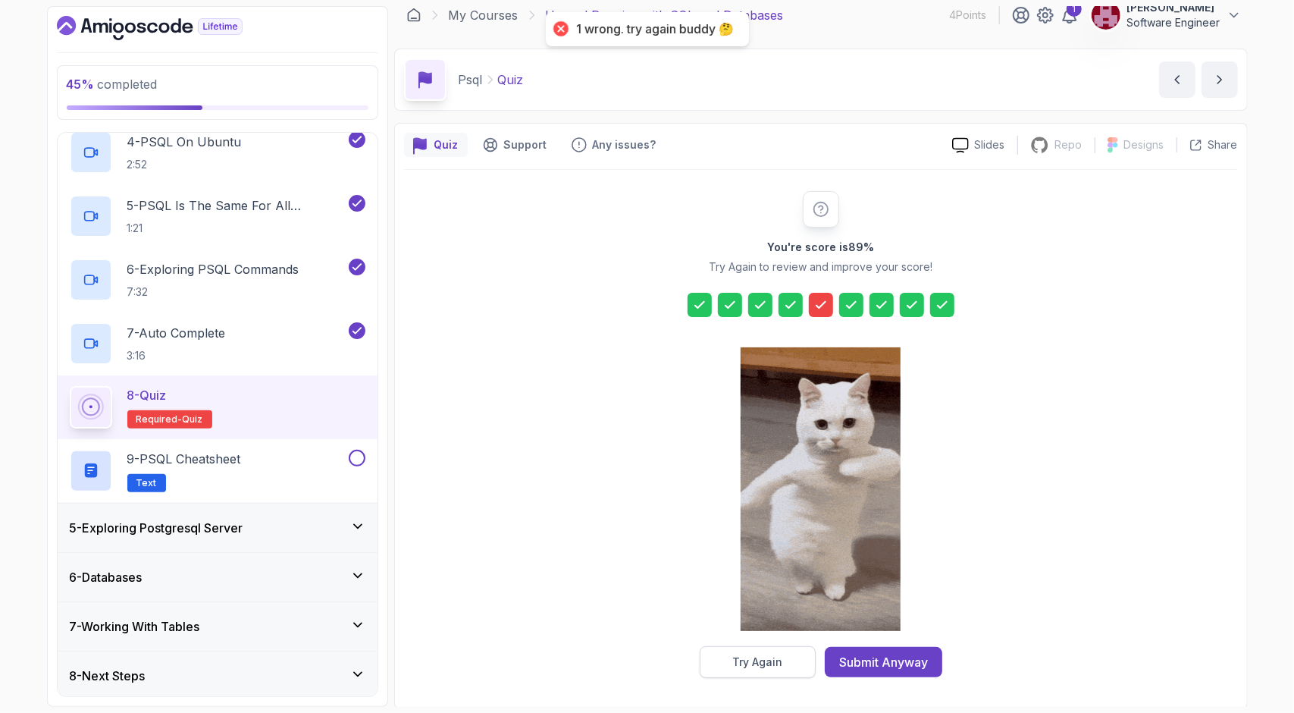
click at [787, 660] on button "Try Again" at bounding box center [758, 662] width 116 height 32
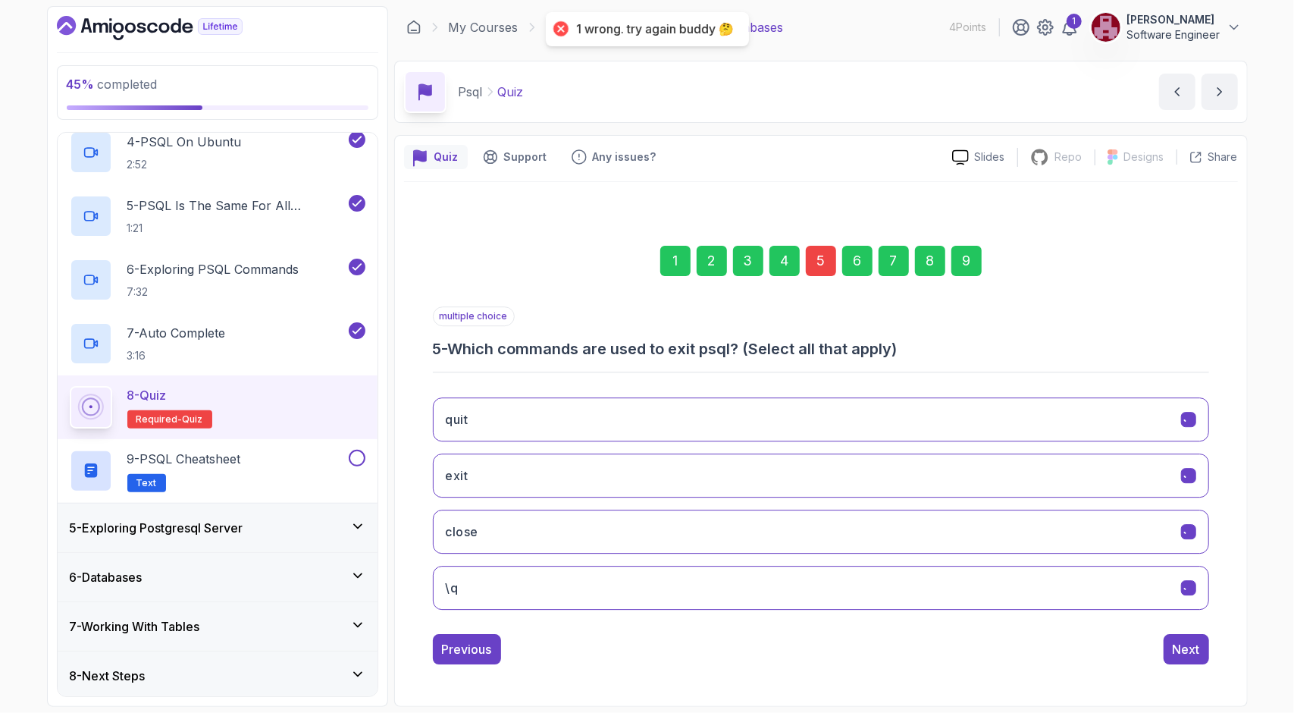
scroll to position [0, 0]
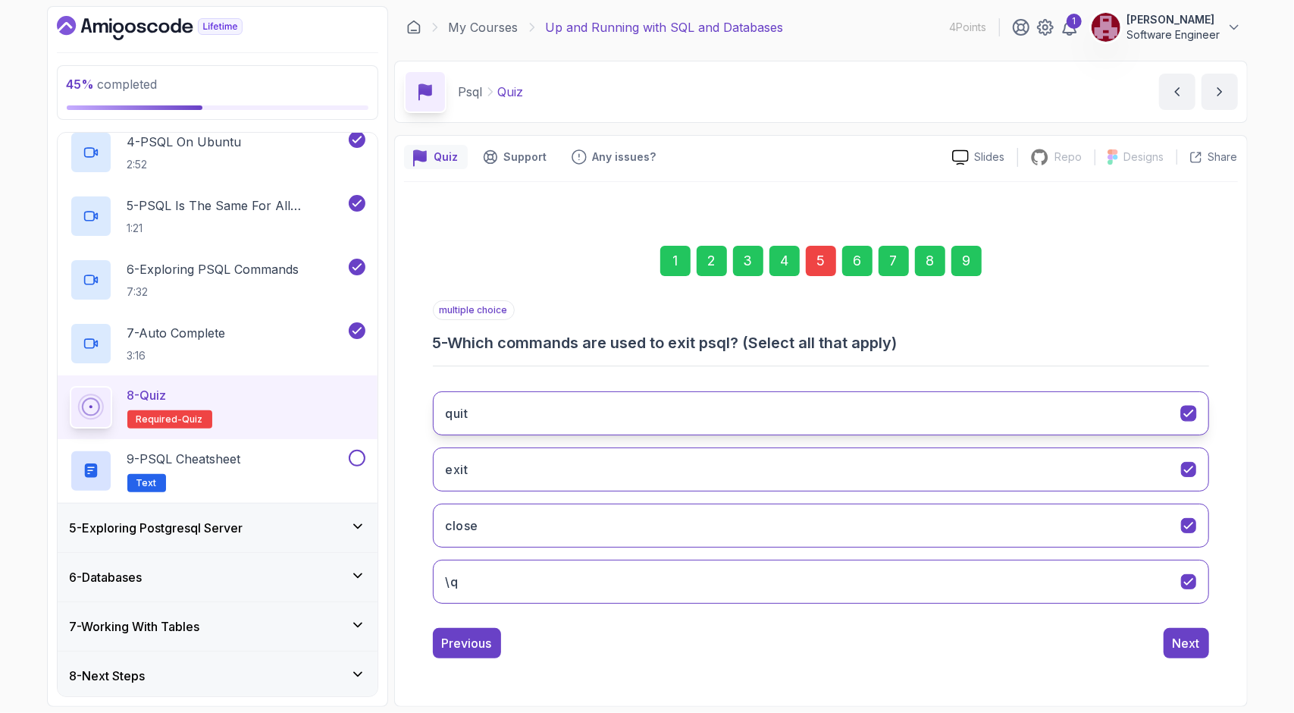
click at [544, 412] on button "quit" at bounding box center [821, 413] width 776 height 44
click at [509, 525] on button "close" at bounding box center [821, 525] width 776 height 44
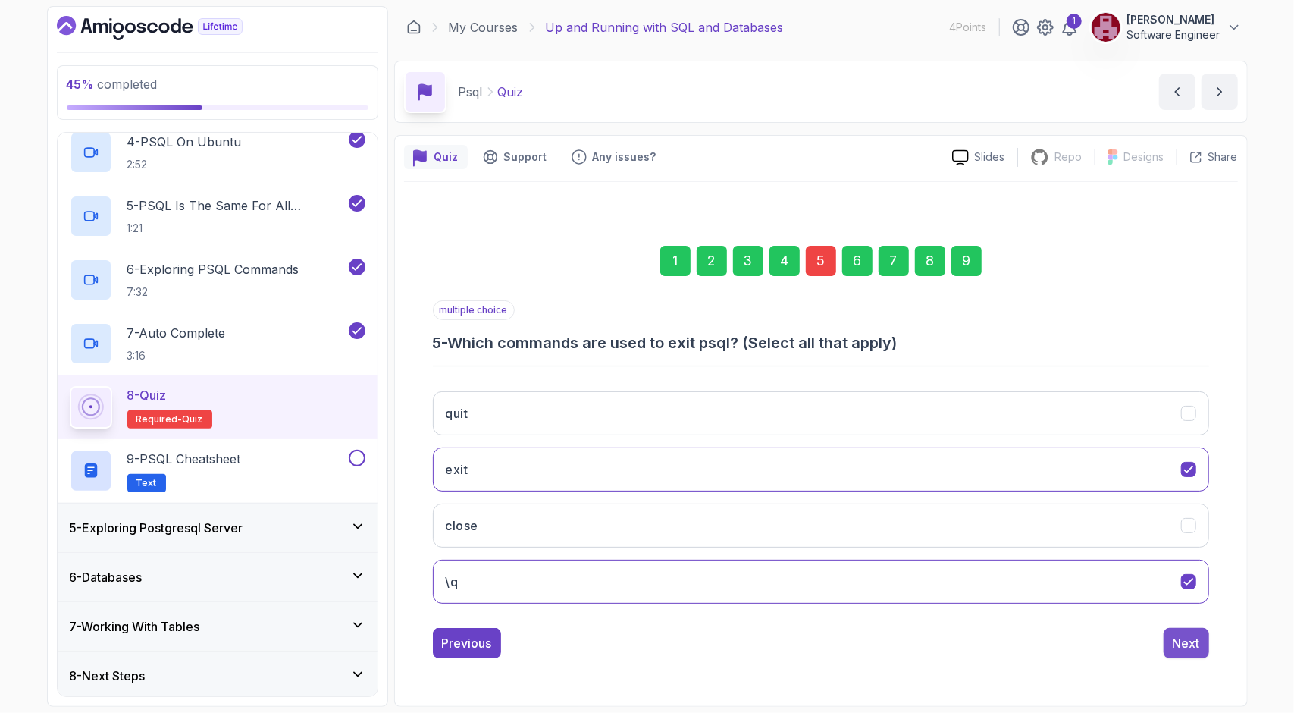
click at [1176, 641] on div "Next" at bounding box center [1186, 643] width 27 height 18
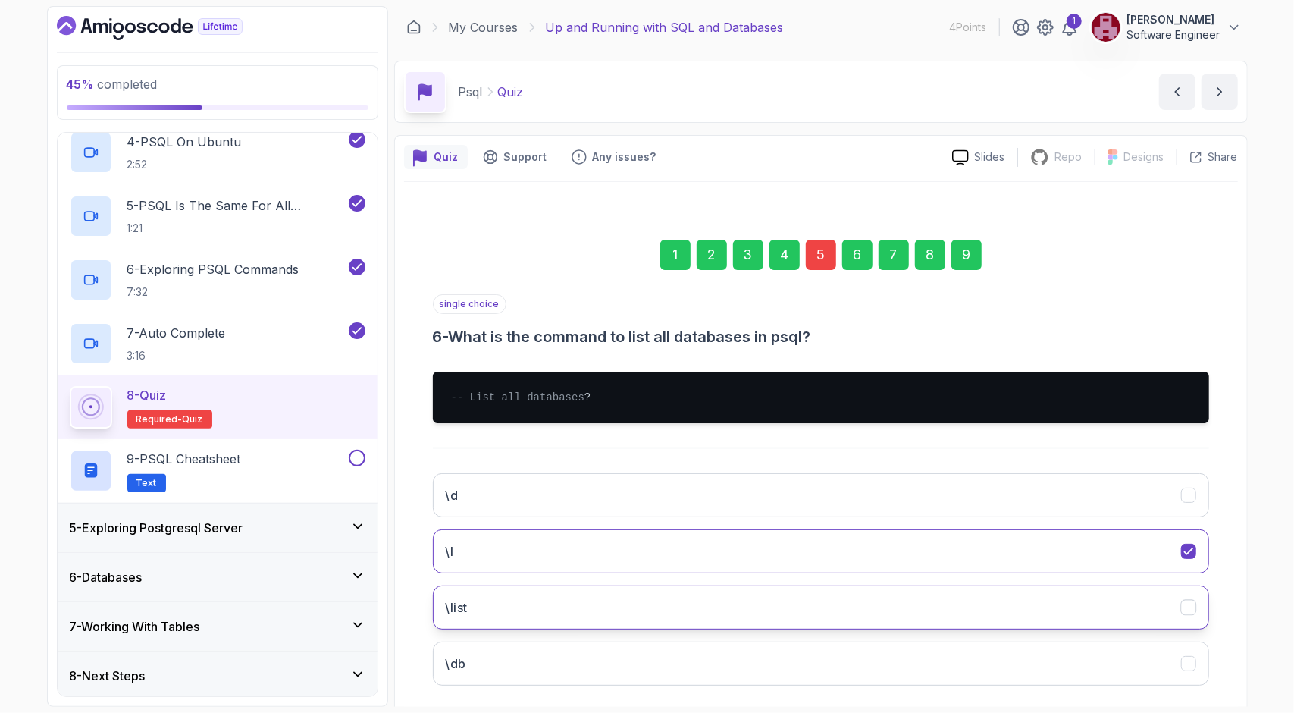
scroll to position [88, 0]
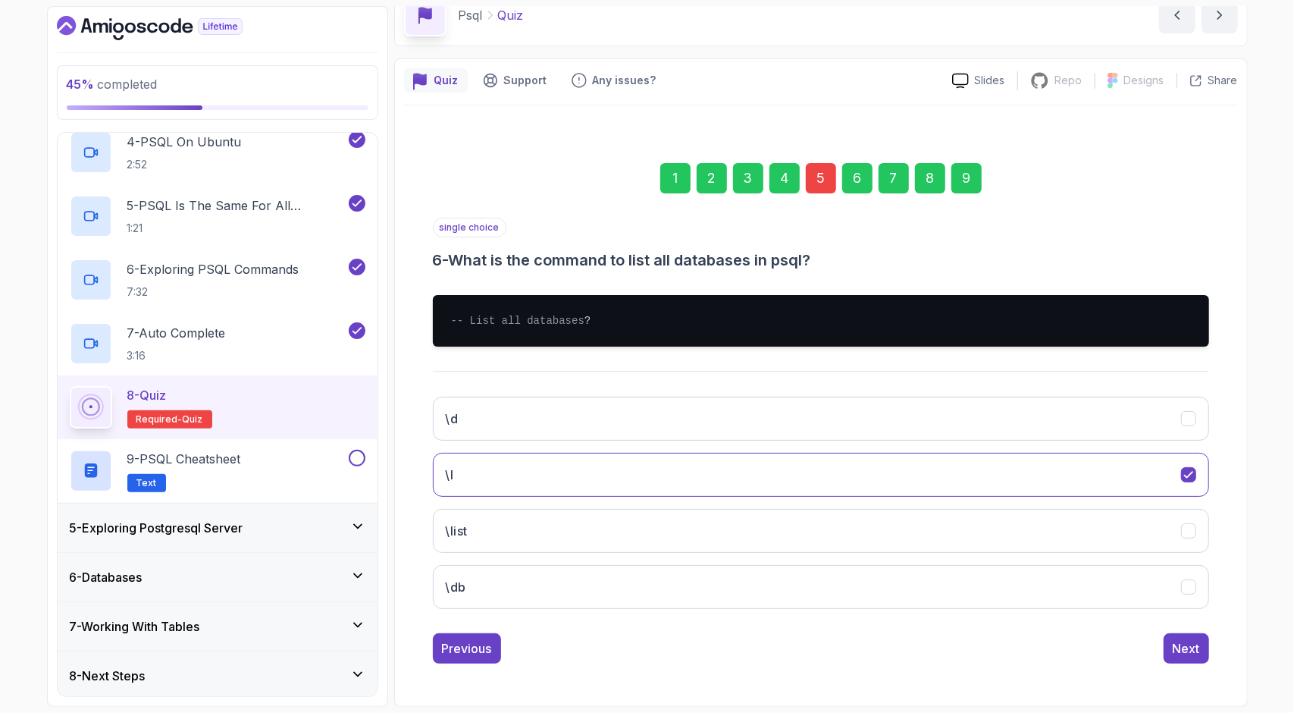
click at [972, 178] on div "9" at bounding box center [966, 178] width 30 height 30
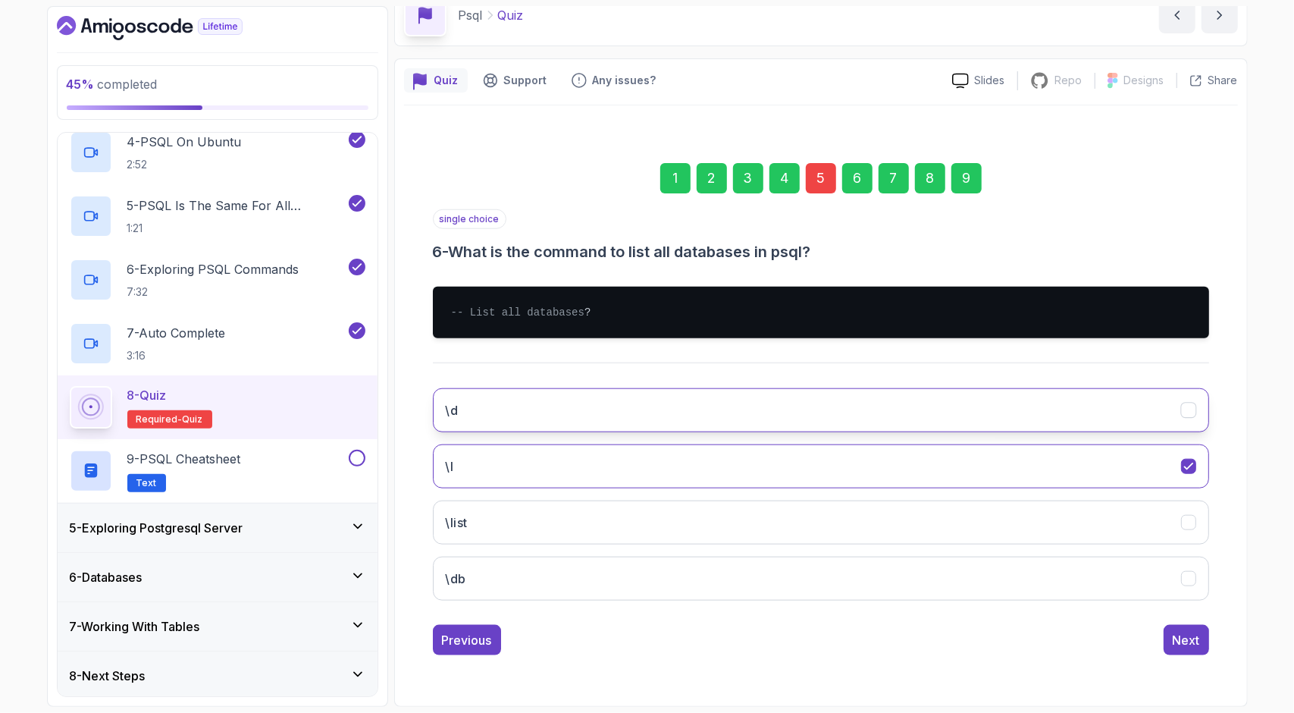
scroll to position [73, 0]
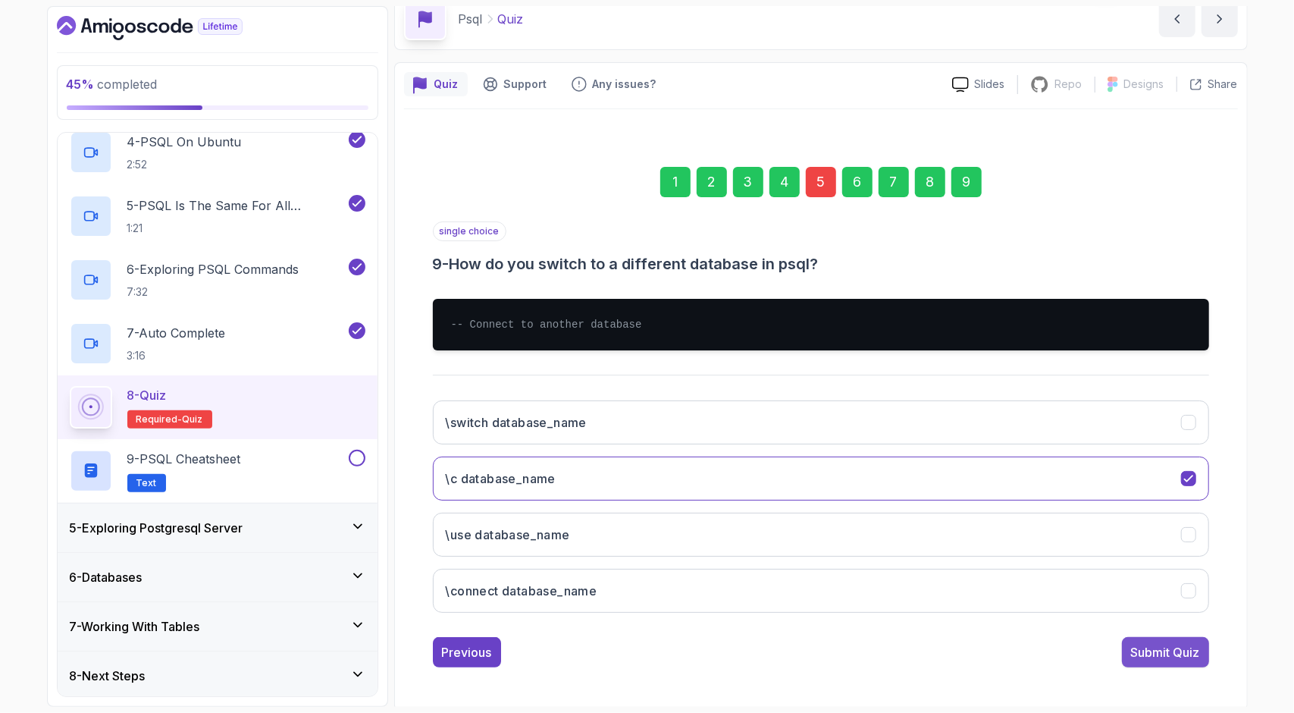
click at [1126, 661] on button "Submit Quiz" at bounding box center [1165, 652] width 87 height 30
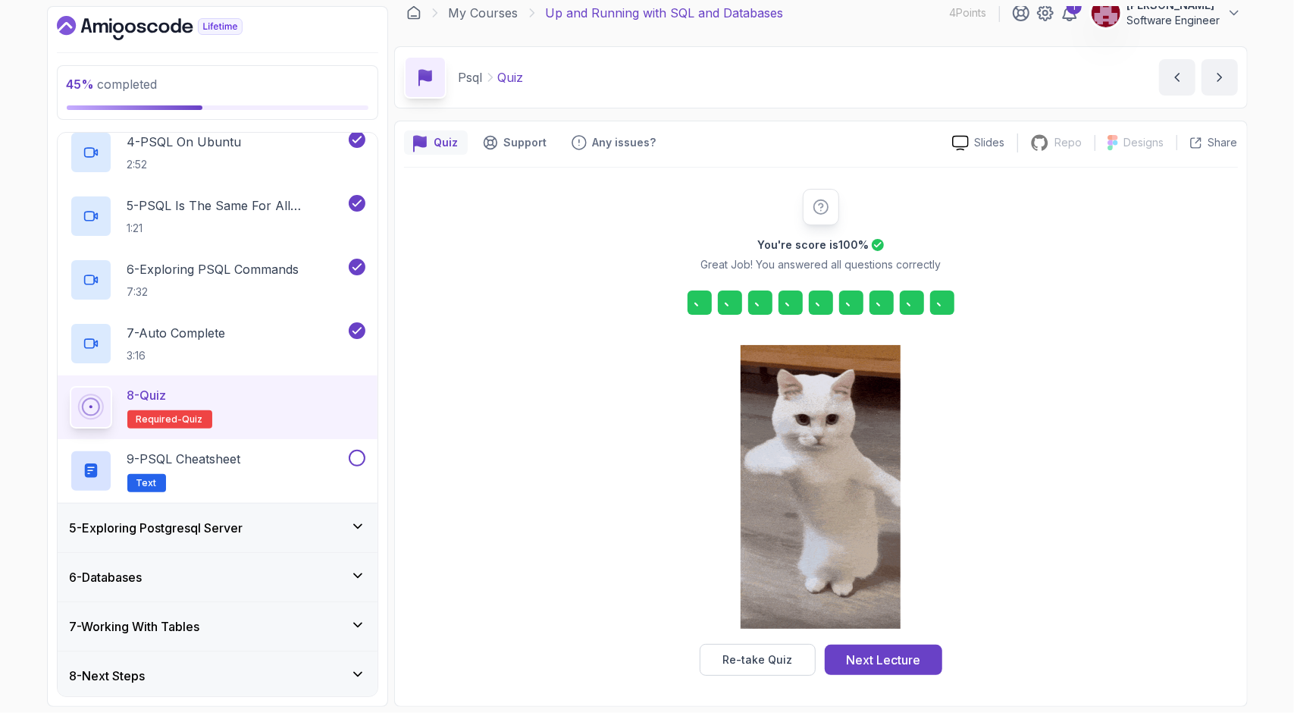
scroll to position [12, 0]
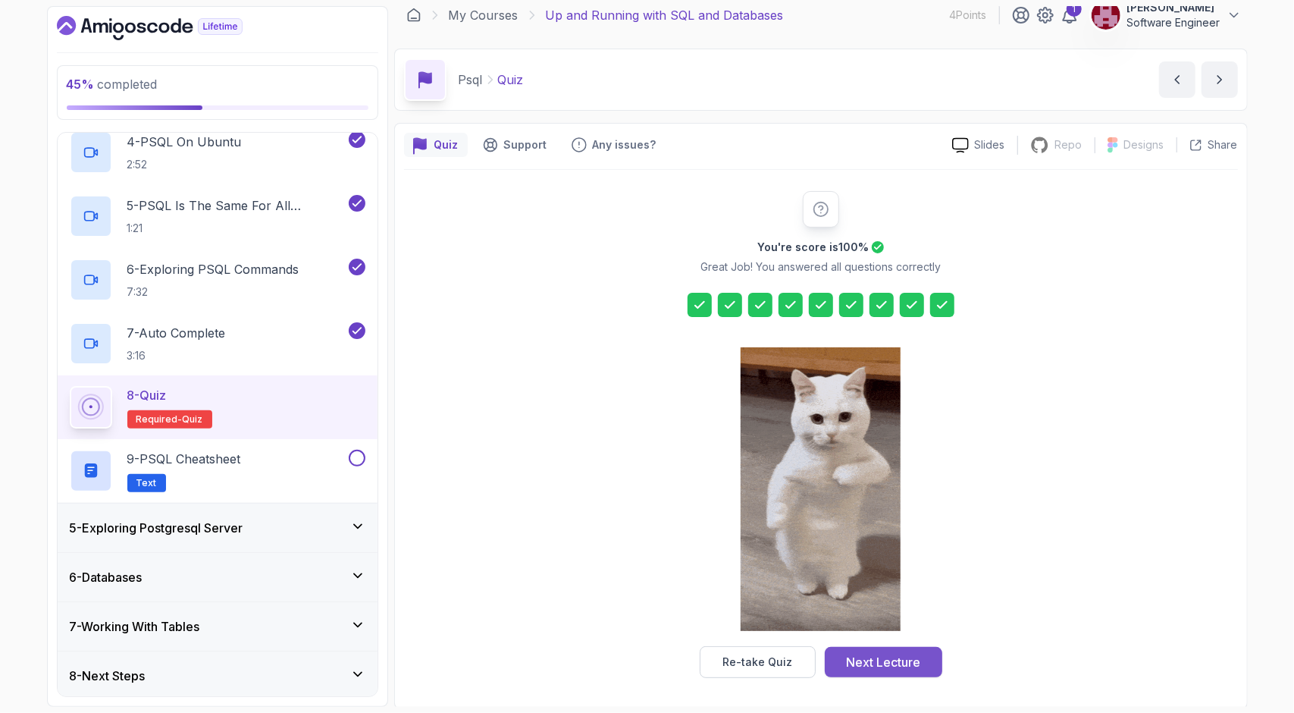
click at [859, 653] on div "Next Lecture" at bounding box center [883, 662] width 74 height 18
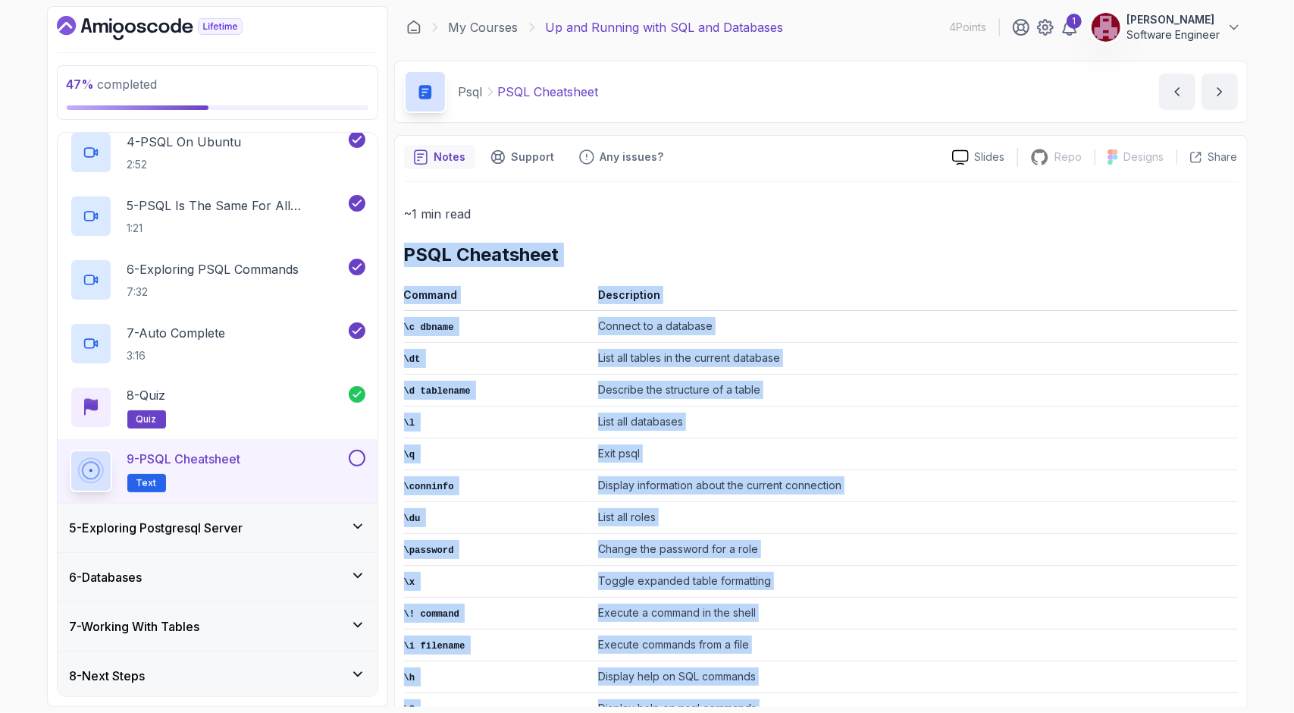
scroll to position [250, 0]
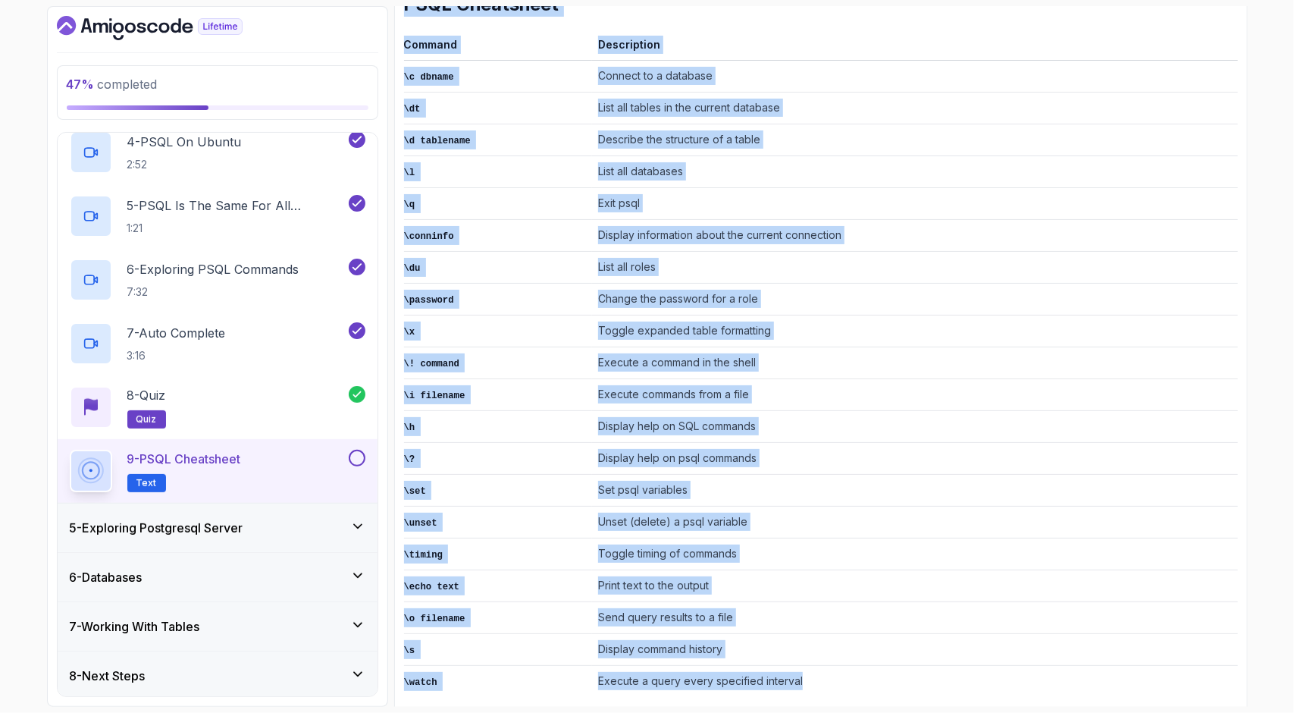
drag, startPoint x: 397, startPoint y: 246, endPoint x: 842, endPoint y: 665, distance: 611.3
click at [842, 665] on div "Notes Support Any issues? Slides Repo Repository not available Designs Design n…" at bounding box center [821, 306] width 854 height 843
copy div "PSQL Cheatsheet Command Description \c dbname Connect to a database \dt List al…"
click at [1230, 506] on td "Unset (delete) a psql variable" at bounding box center [914, 522] width 645 height 32
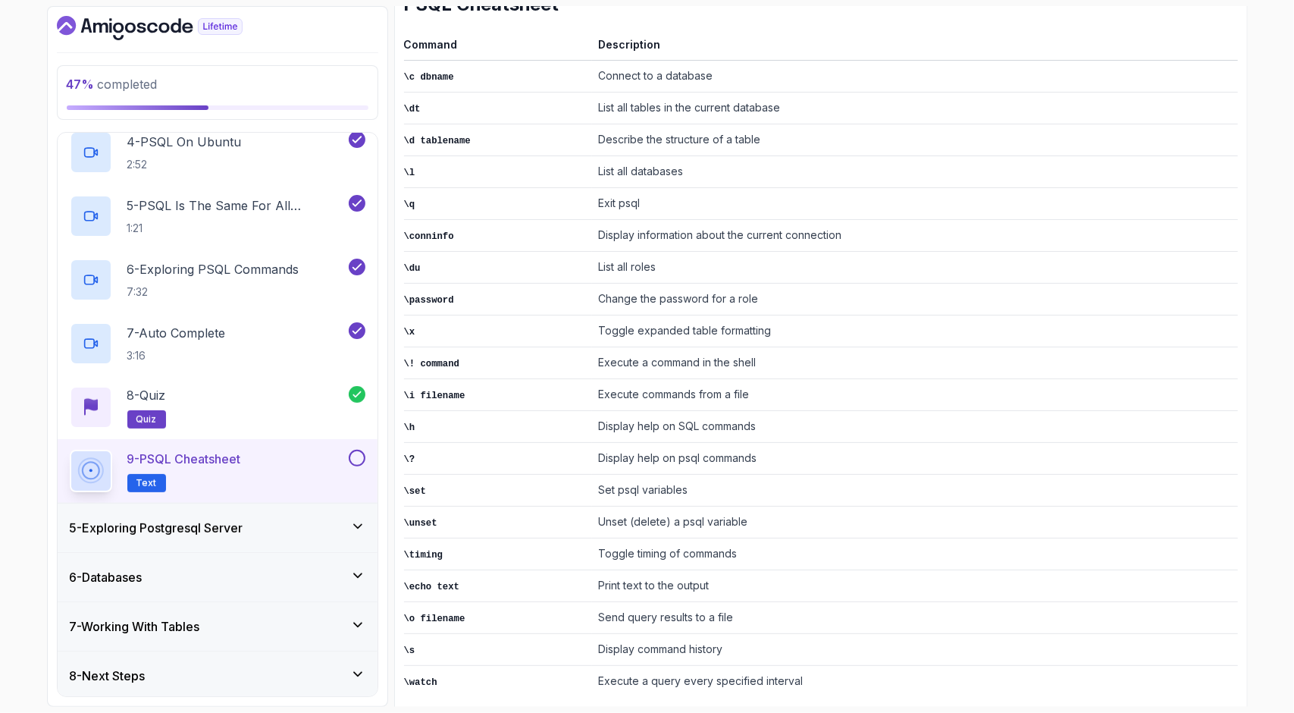
scroll to position [0, 0]
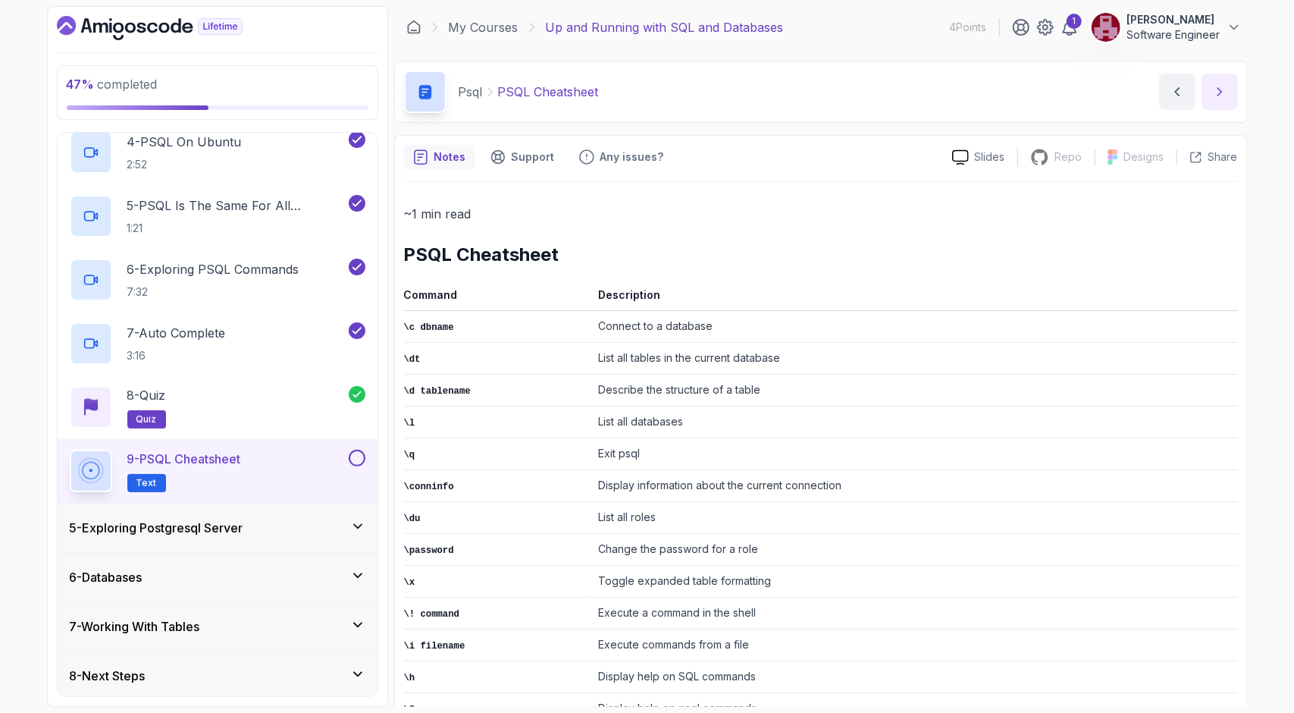
click at [1214, 86] on icon "next content" at bounding box center [1219, 91] width 15 height 15
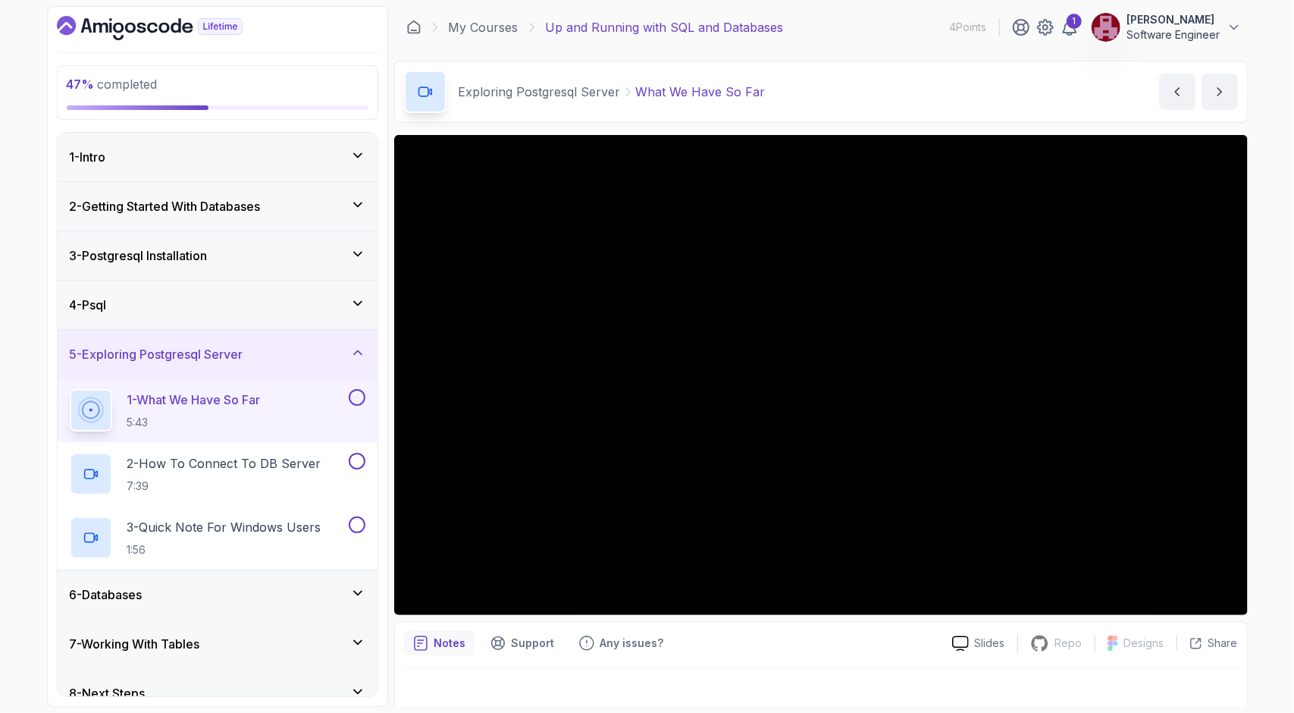
click at [543, 622] on div "Notes Support Any issues? Slides Repo Repository not available Designs Design n…" at bounding box center [821, 670] width 854 height 99
